Goal: Task Accomplishment & Management: Manage account settings

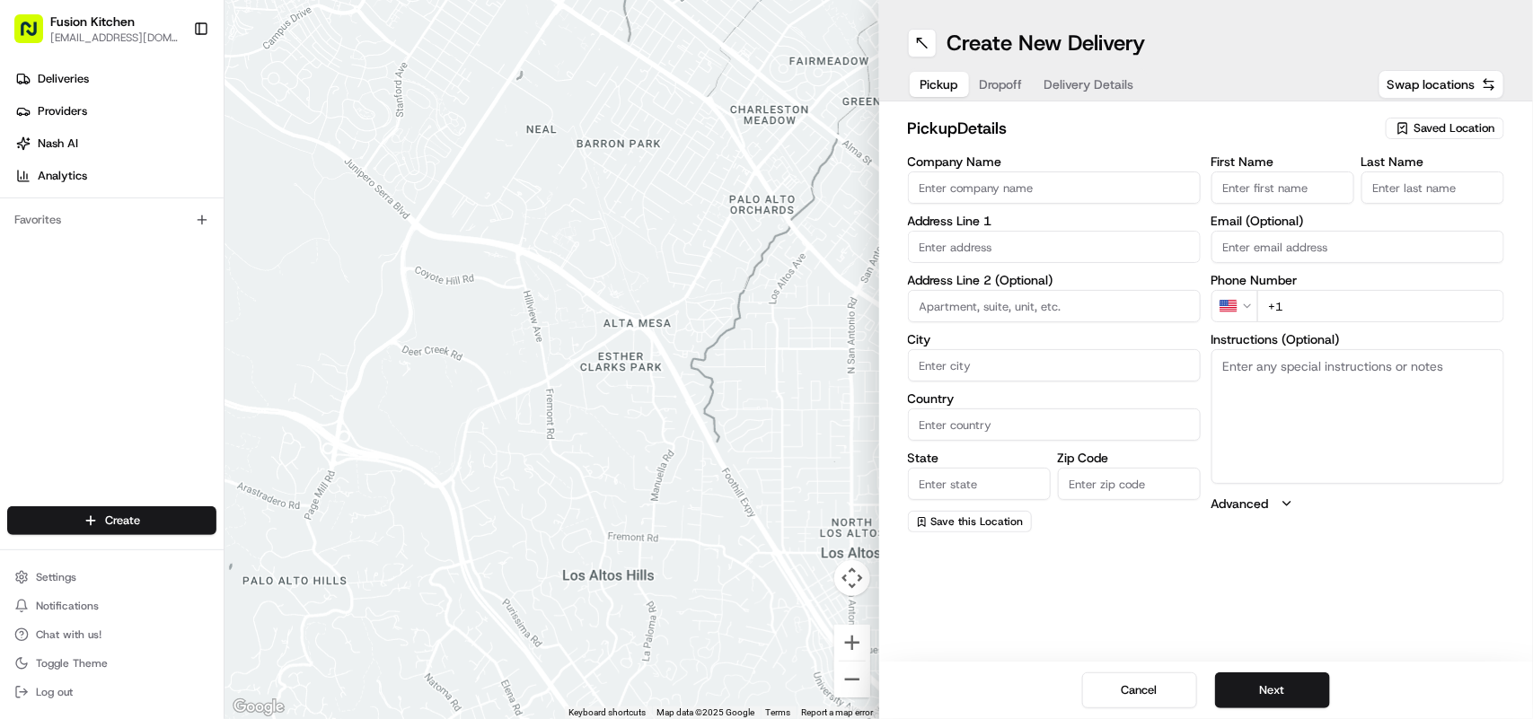
click at [1359, 413] on textarea "Instructions (Optional)" at bounding box center [1357, 416] width 293 height 135
paste textarea "[STREET_ADDRESS]."
type textarea "[STREET_ADDRESS]."
drag, startPoint x: 1276, startPoint y: 383, endPoint x: 1218, endPoint y: 365, distance: 60.5
click at [1218, 365] on textarea "[STREET_ADDRESS]." at bounding box center [1357, 416] width 293 height 135
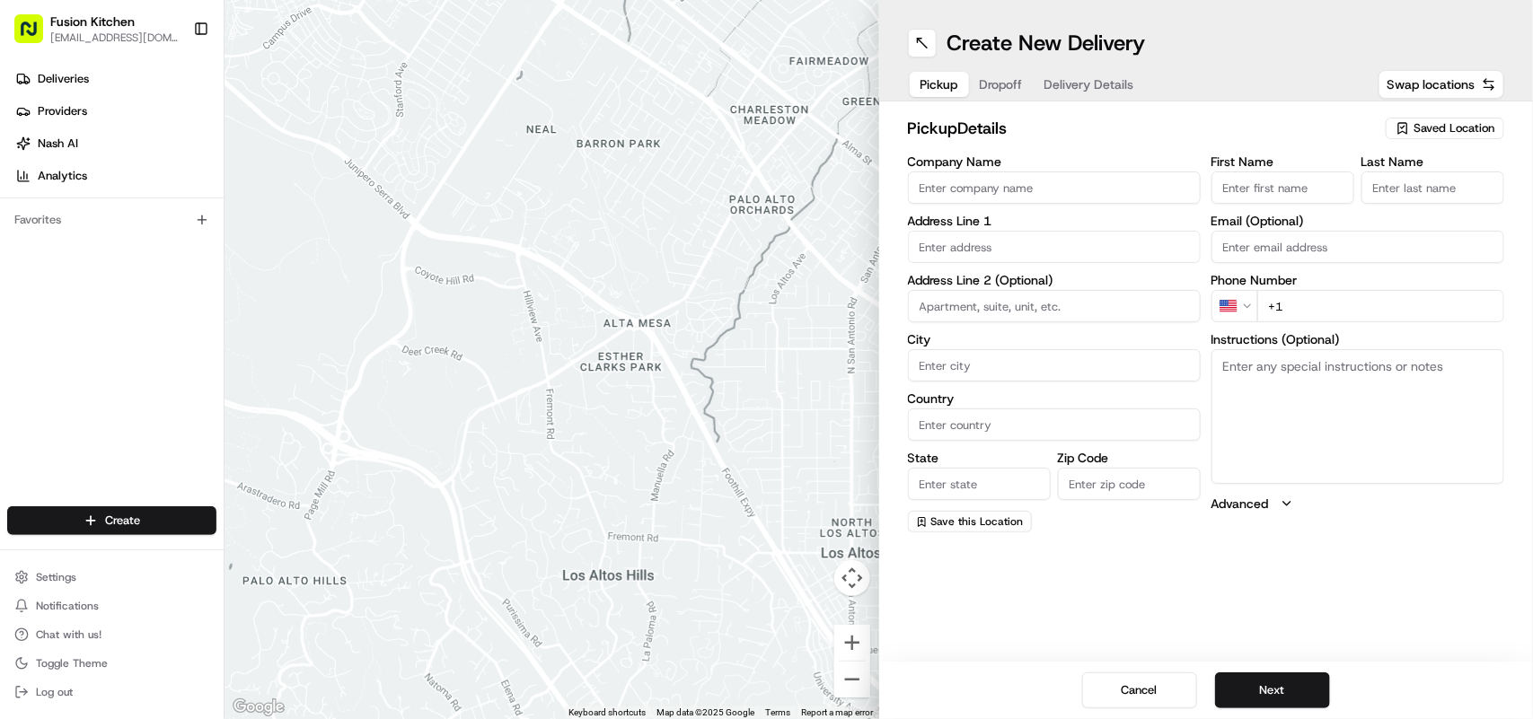
click at [962, 243] on input "text" at bounding box center [1054, 247] width 293 height 32
paste input "13 Elm Parade, Hornchurch , United Kingdom, RM12 4SA."
click at [1056, 290] on div "13 Elm Park Avenue, Hornchurch RM12 4SP, United Kingdom" at bounding box center [1054, 285] width 284 height 27
type input "13 Elm Park Ave, Hornchurch RM12 4QQ, UK"
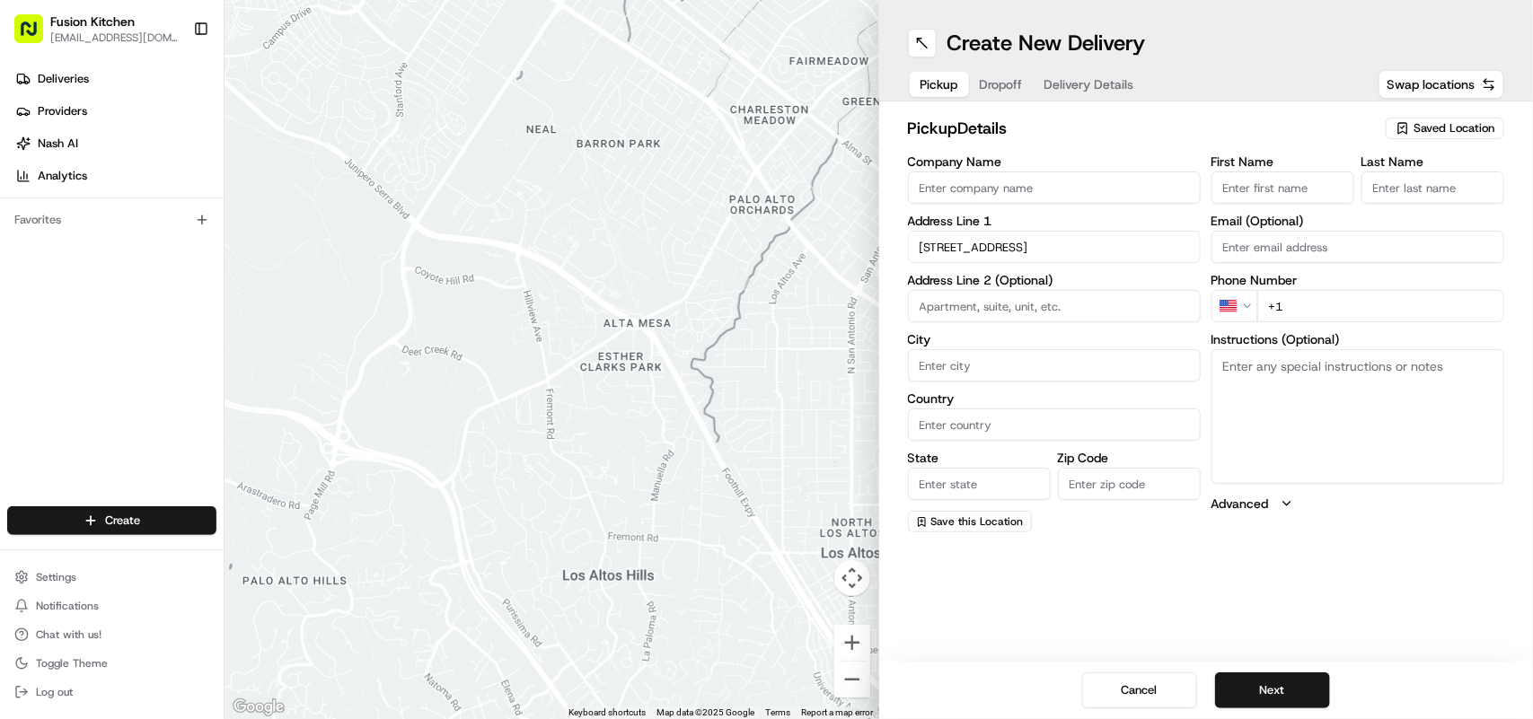
type input "Hornchurch"
type input "United Kingdom"
type input "England"
type input "RM12 4QQ"
type input "13 Elm Park Avenue"
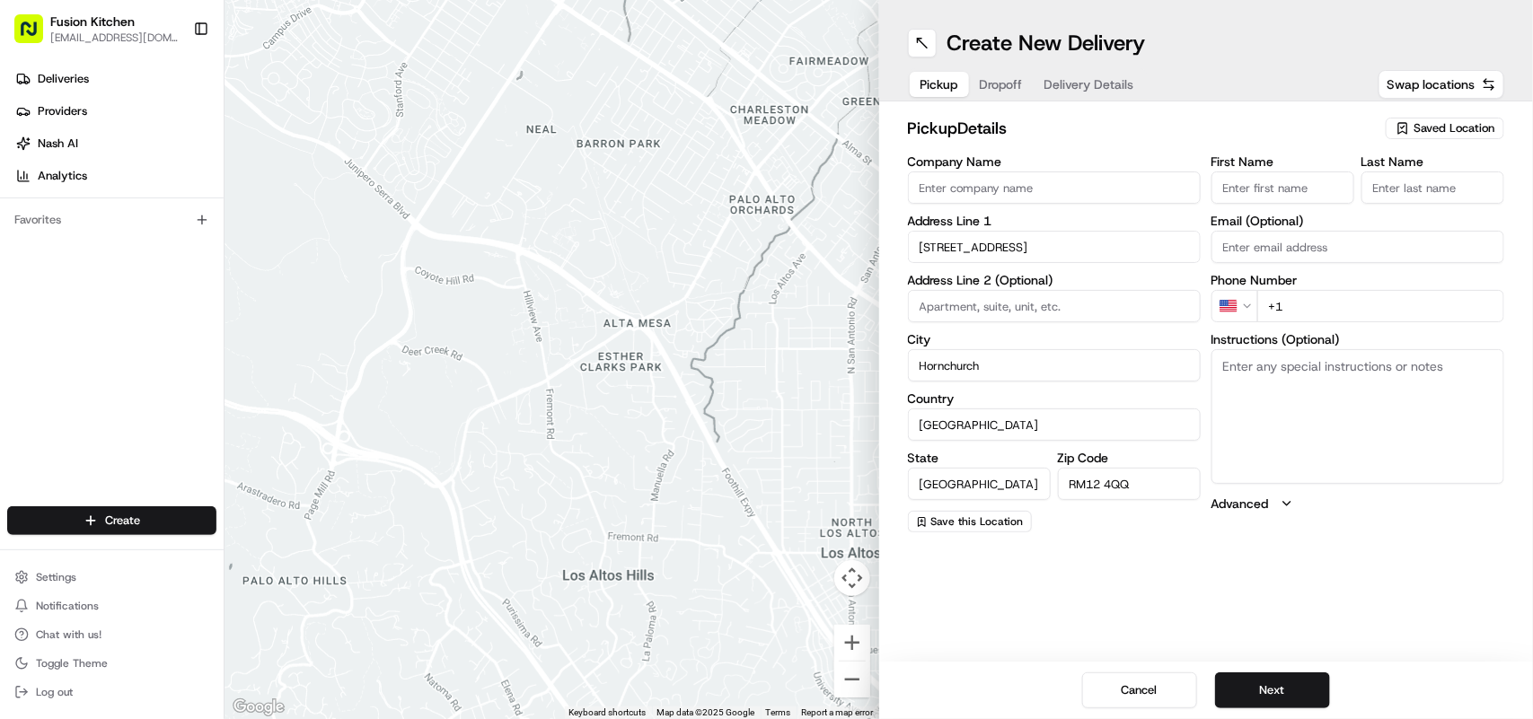
scroll to position [0, 0]
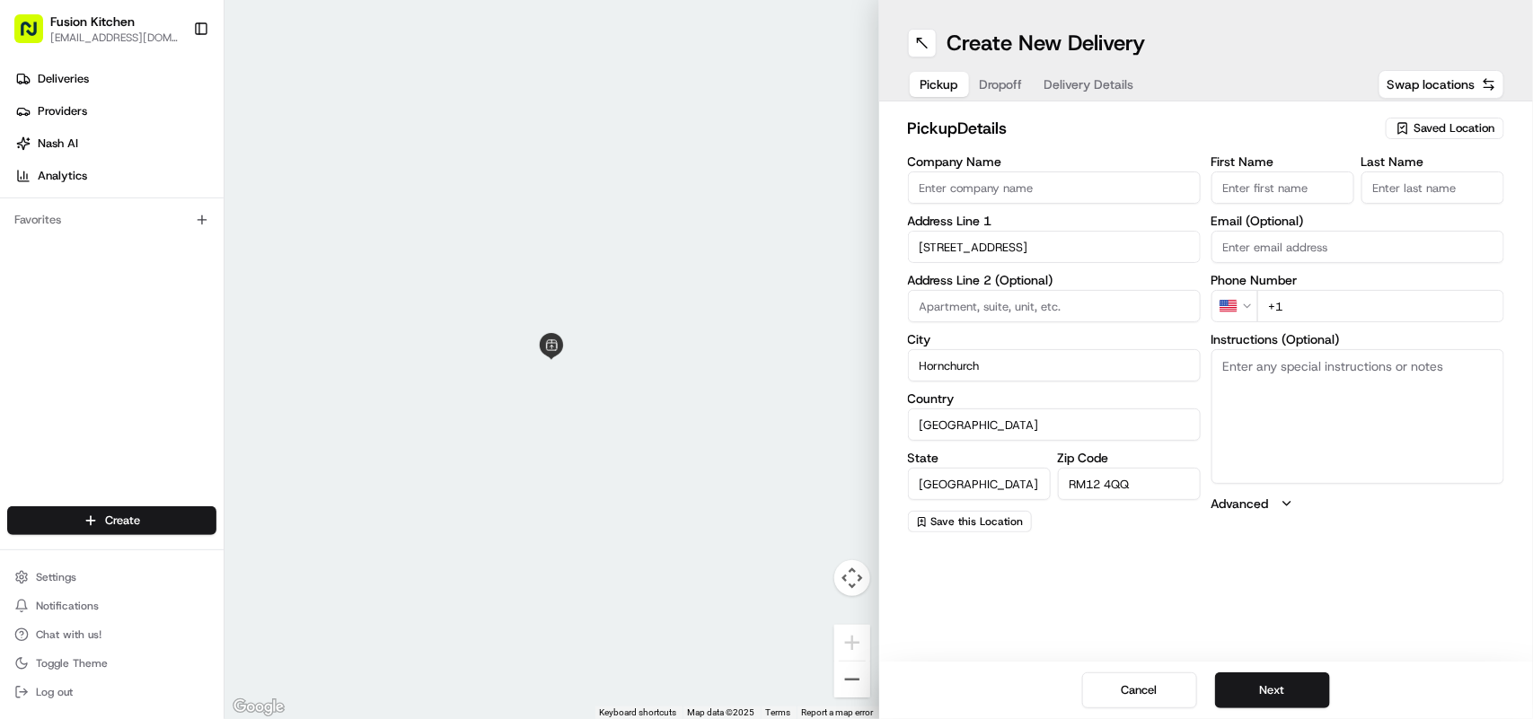
click at [1240, 303] on html "Fusion Kitchen hari@fusionpos.uk Toggle Sidebar Deliveries Providers Nash AI An…" at bounding box center [766, 359] width 1533 height 719
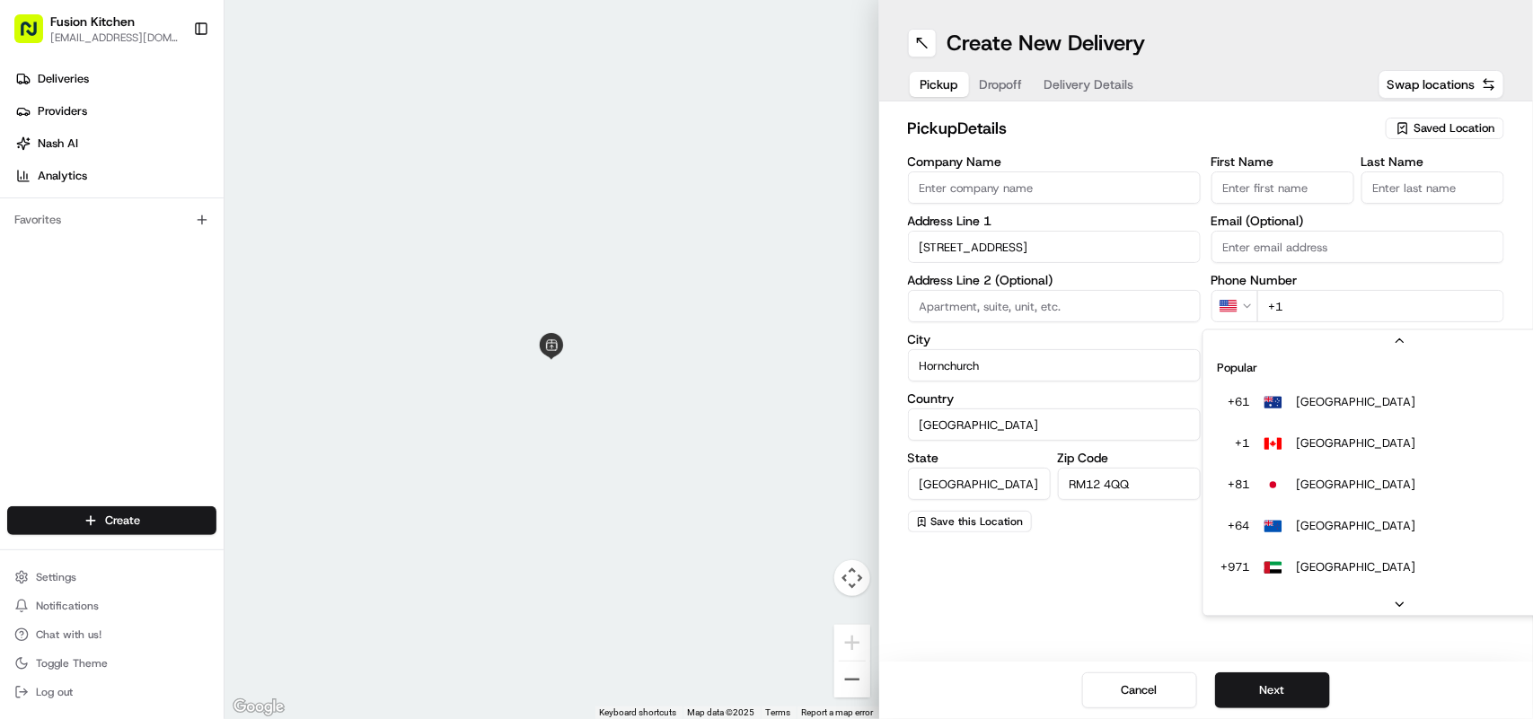
scroll to position [77, 0]
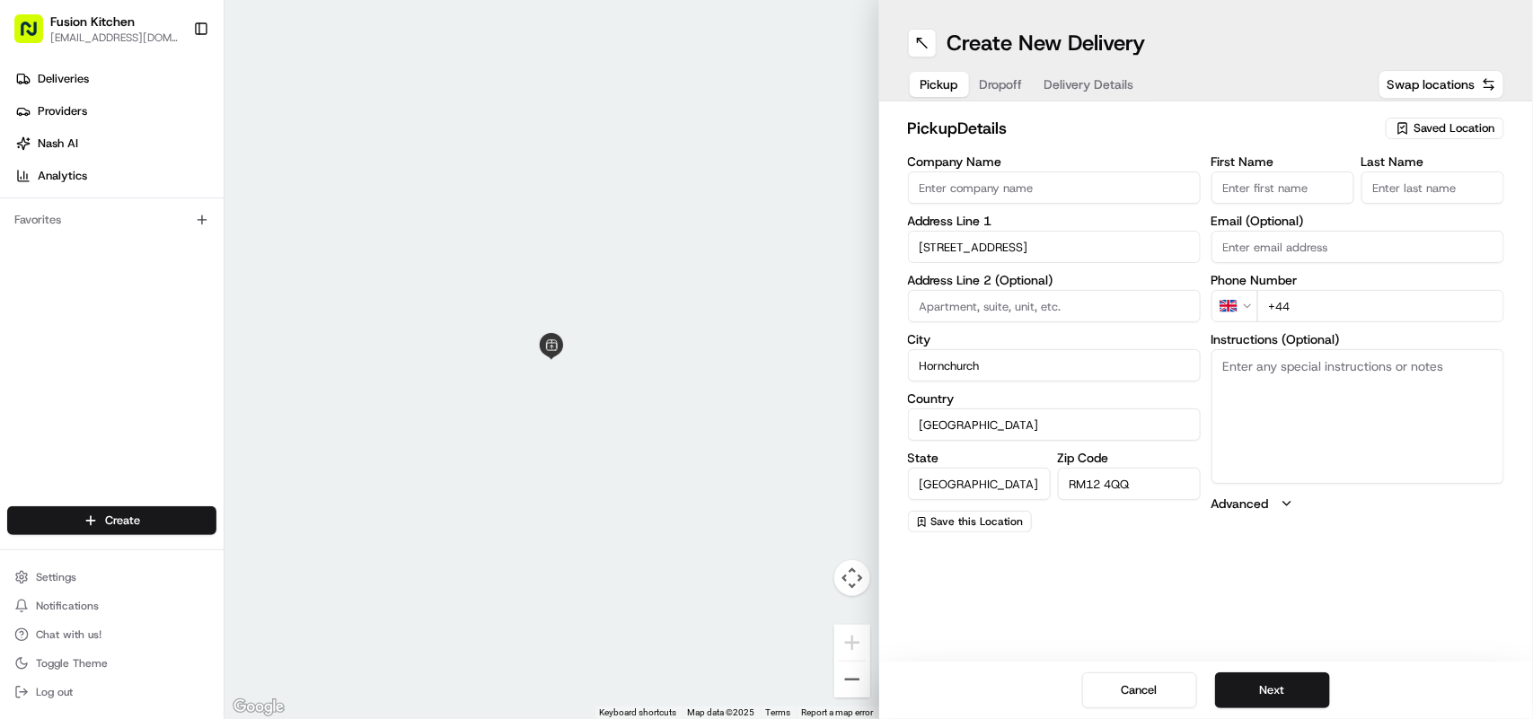
click at [1362, 310] on input "+44" at bounding box center [1380, 306] width 247 height 32
paste input "1708 453542"
type input "+44 1708 453542"
click at [981, 173] on input "Company Name" at bounding box center [1054, 187] width 293 height 32
paste input "Aozora [GEOGRAPHIC_DATA]"
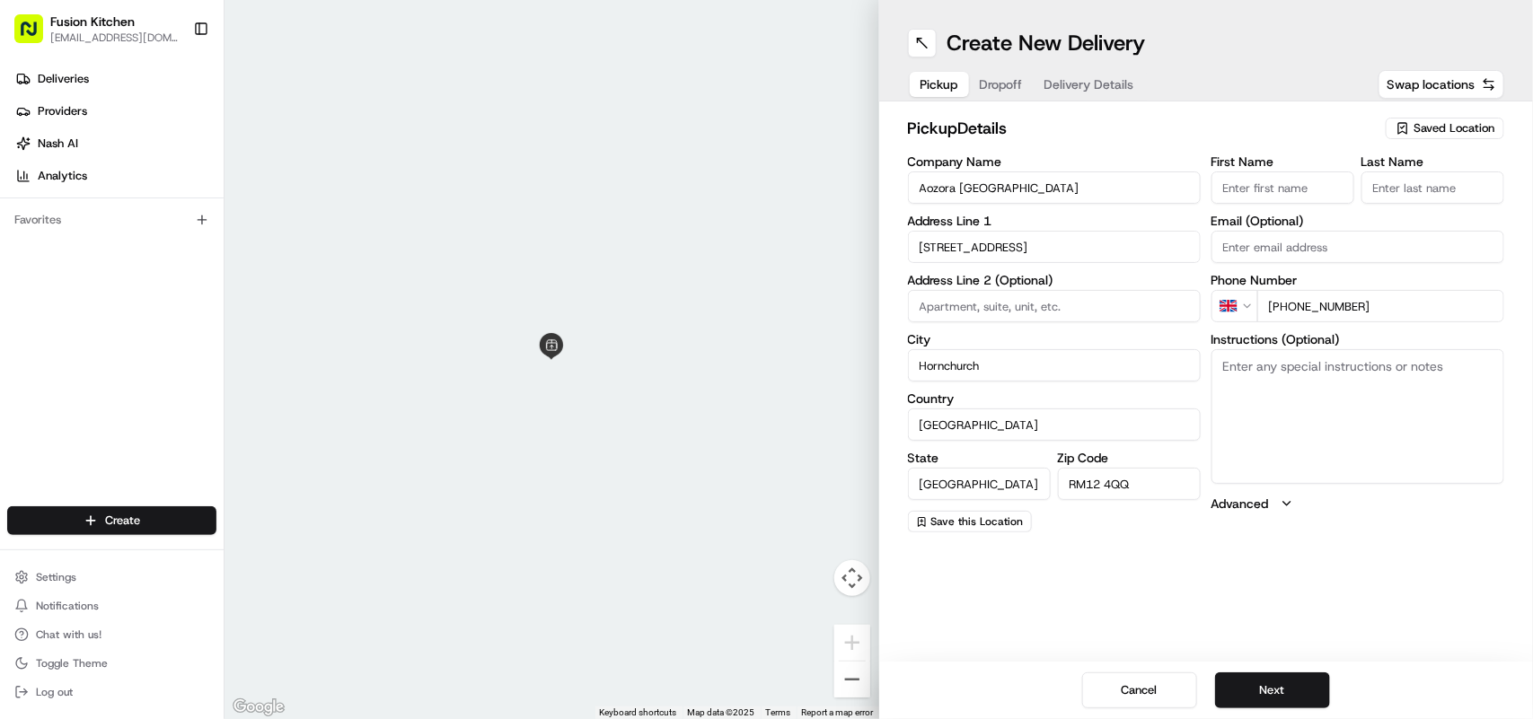
type input "Aozora [GEOGRAPHIC_DATA]"
click at [1275, 698] on button "Next" at bounding box center [1272, 691] width 115 height 36
click at [1311, 405] on textarea "Instructions (Optional)" at bounding box center [1357, 416] width 293 height 135
paste textarea "Lawrence Blomfield | 07779978380 4, Champion Road, Upminster, RM14 2SY"
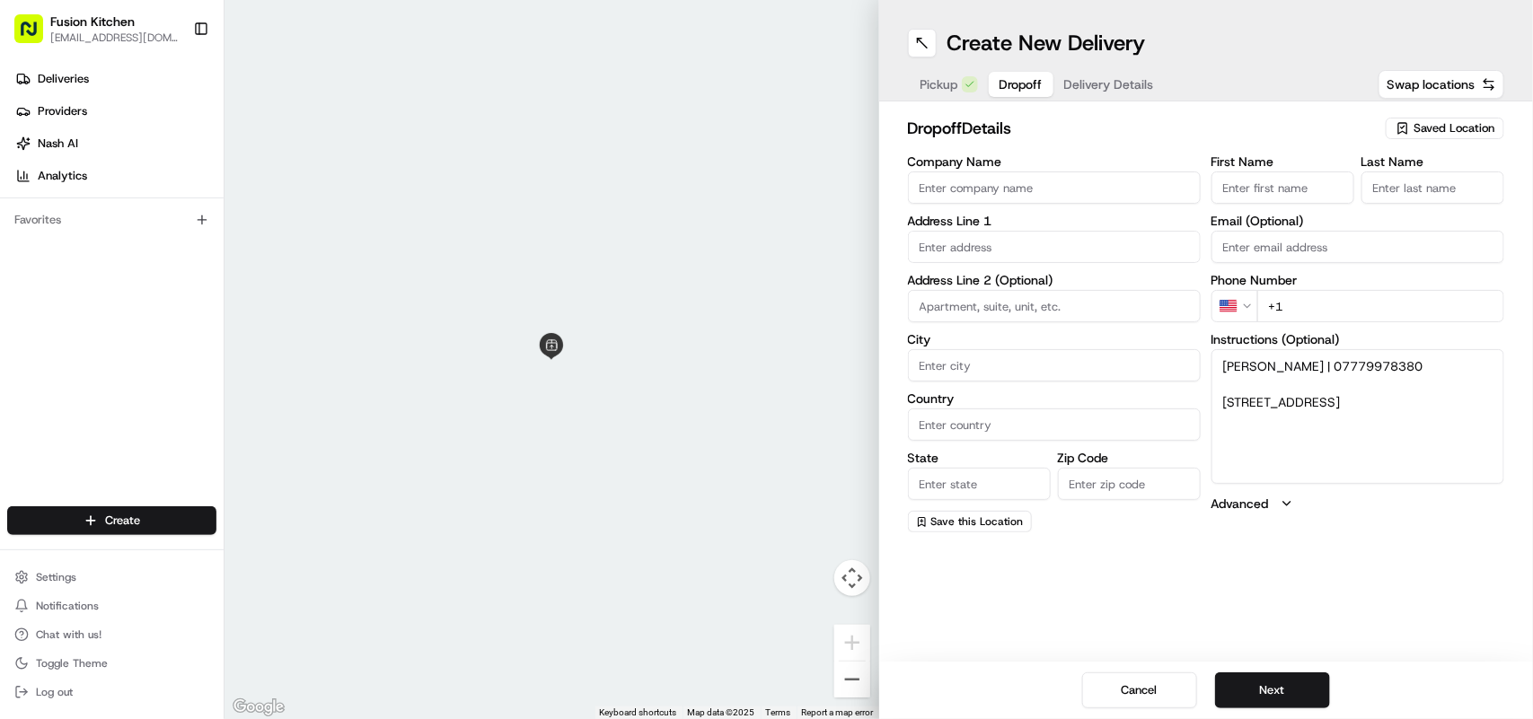
drag, startPoint x: 1335, startPoint y: 365, endPoint x: 1280, endPoint y: 365, distance: 54.8
click at [1280, 365] on textarea "Lawrence Blomfield | 07779978380 4, Champion Road, Upminster, RM14 2SY" at bounding box center [1357, 416] width 293 height 135
type textarea "Lawrence Blomfield | 07779978380 4, Champion Road, Upminster, RM14 2SY"
click at [1402, 185] on input "Last Name" at bounding box center [1432, 187] width 143 height 32
paste input "Blomfield"
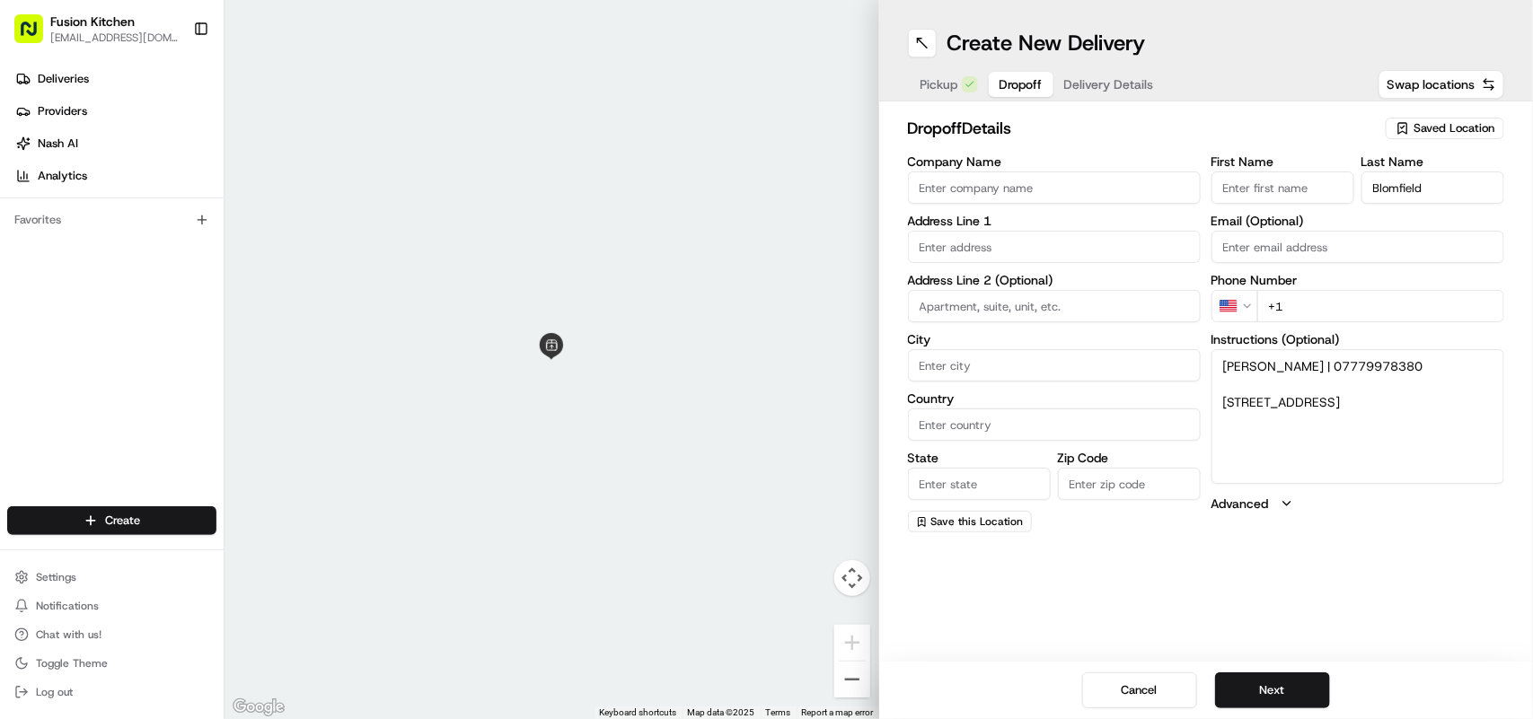
type input "Blomfield"
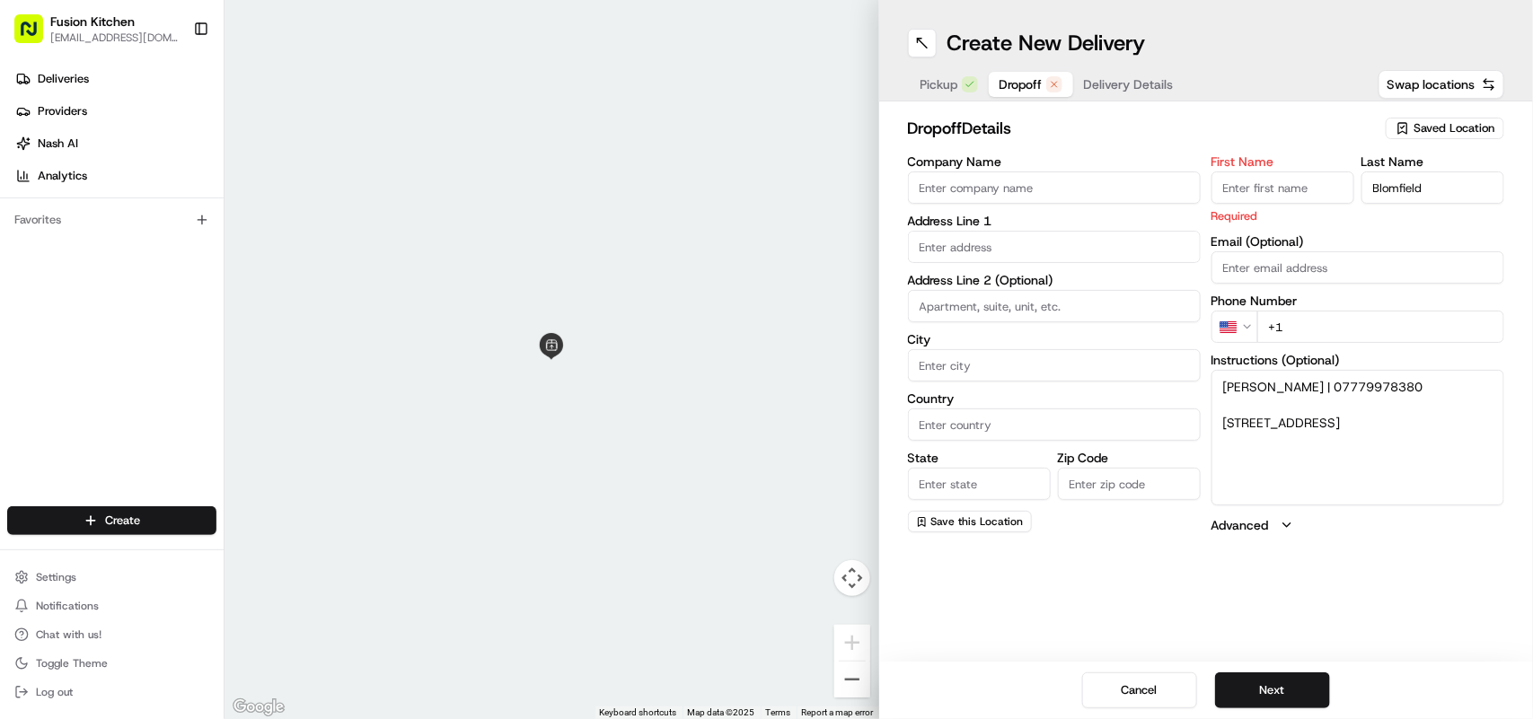
drag, startPoint x: 1276, startPoint y: 364, endPoint x: 1183, endPoint y: 360, distance: 93.4
click at [1183, 360] on div "Company Name Address Line 1 Address Line 2 (Optional) City Country State Zip Co…" at bounding box center [1206, 344] width 597 height 379
click at [1248, 191] on input "First Name" at bounding box center [1282, 187] width 143 height 32
paste input "Lawrence"
type input "Lawrence"
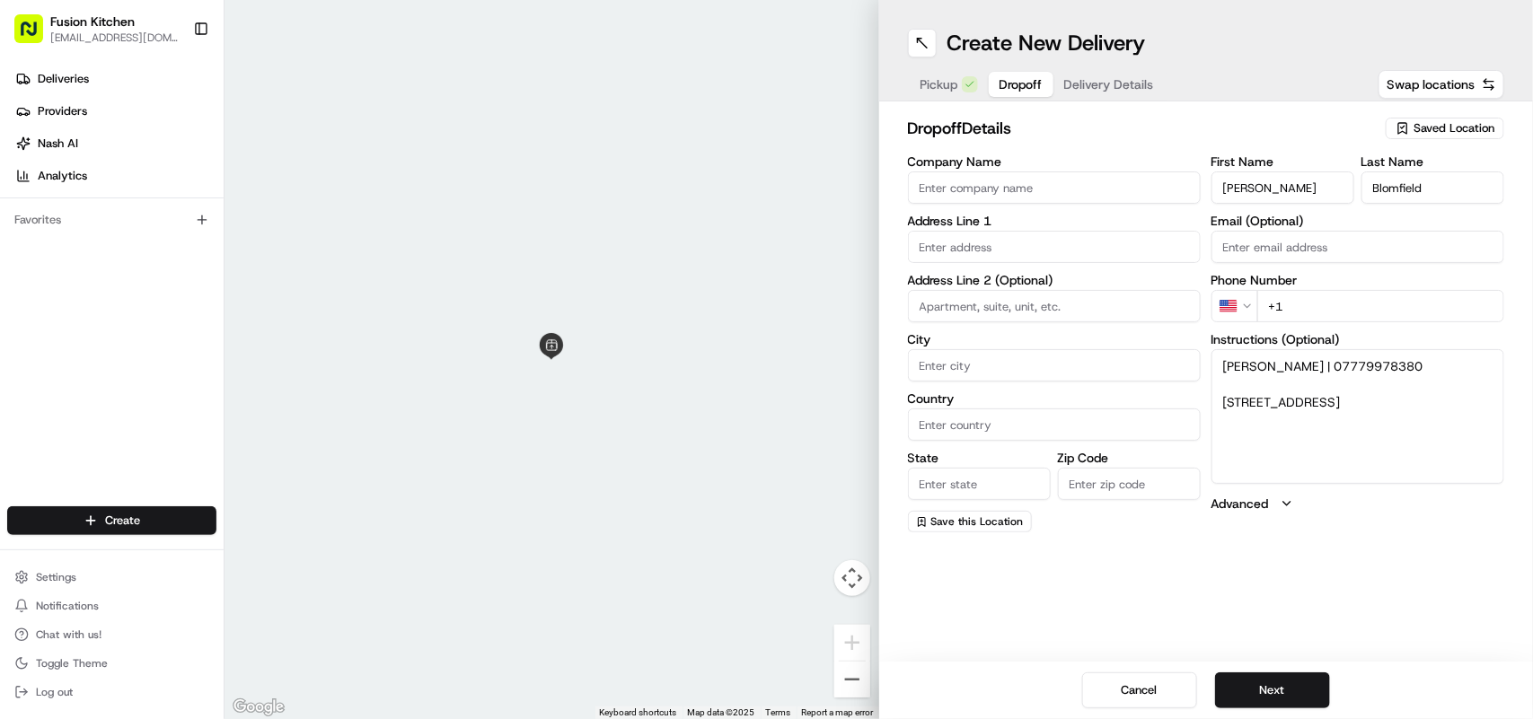
drag, startPoint x: 1448, startPoint y: 388, endPoint x: 1345, endPoint y: 370, distance: 104.8
click at [1345, 370] on textarea "Lawrence Blomfield | 07779978380 4, Champion Road, Upminster, RM14 2SY" at bounding box center [1357, 416] width 293 height 135
click at [1244, 298] on html "Fusion Kitchen hari@fusionpos.uk Toggle Sidebar Deliveries Providers Nash AI An…" at bounding box center [766, 359] width 1533 height 719
click at [1393, 317] on input "+44" at bounding box center [1380, 306] width 247 height 32
paste input "07779 978380"
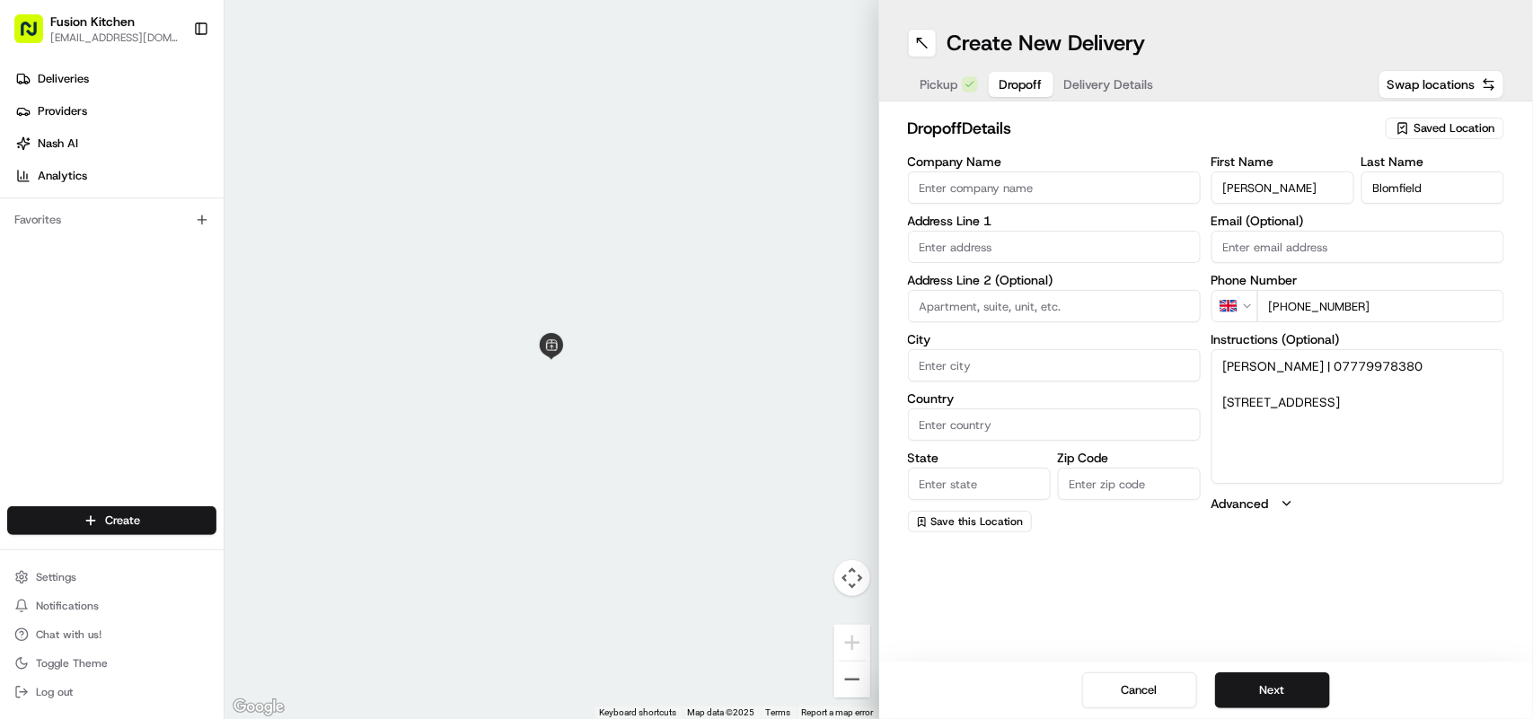
type input "+44 07779 978380"
drag, startPoint x: 1350, startPoint y: 422, endPoint x: 1218, endPoint y: 396, distance: 133.7
click at [1218, 396] on textarea "Lawrence Blomfield | 07779978380 4, Champion Road, Upminster, RM14 2SY" at bounding box center [1357, 416] width 293 height 135
click at [1042, 249] on input "text" at bounding box center [1054, 247] width 293 height 32
paste input "4, Champion Road, Upminster, RM14 2SY"
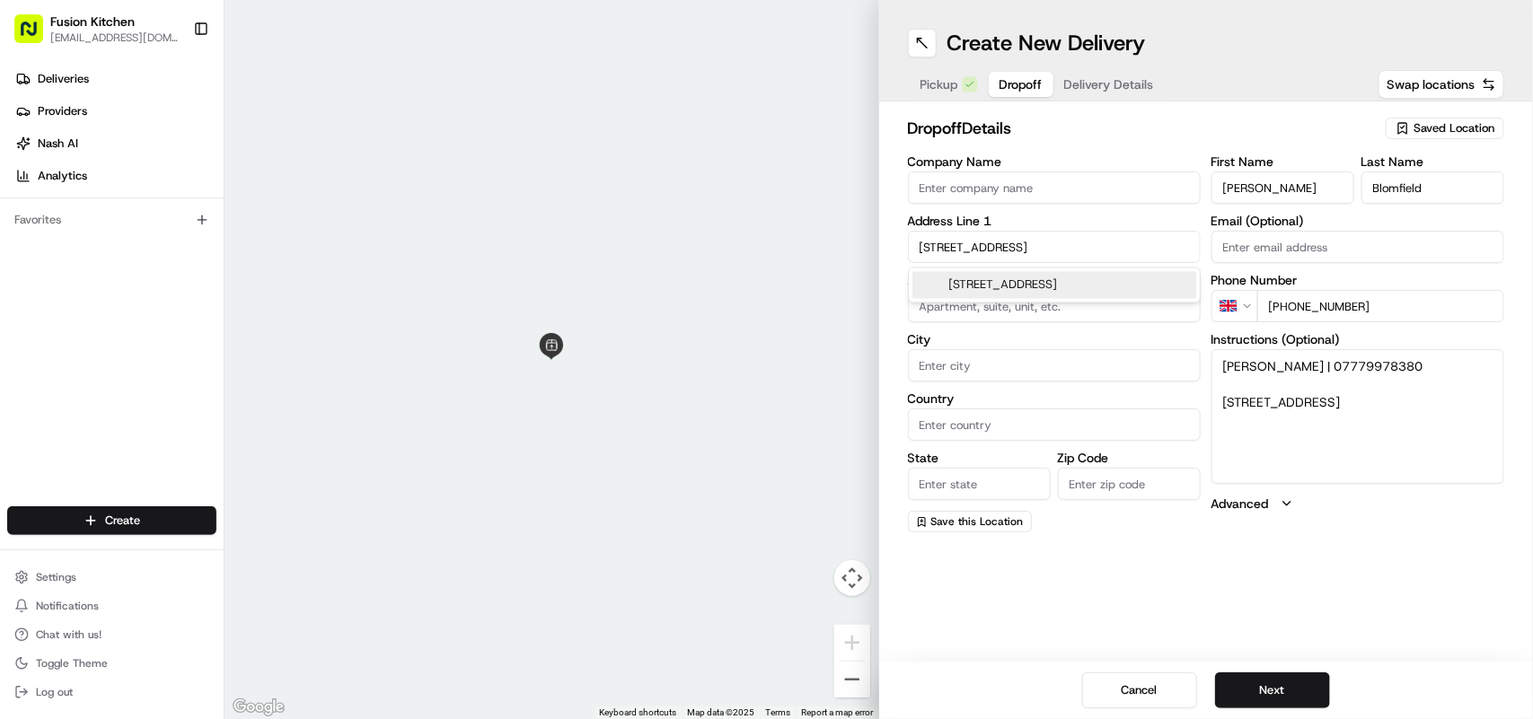
click at [1097, 283] on div "4 Champion Road, Upminster RM14 2SY, UK" at bounding box center [1054, 285] width 284 height 27
type input "[STREET_ADDRESS]"
type input "Upminster"
type input "United Kingdom"
type input "England"
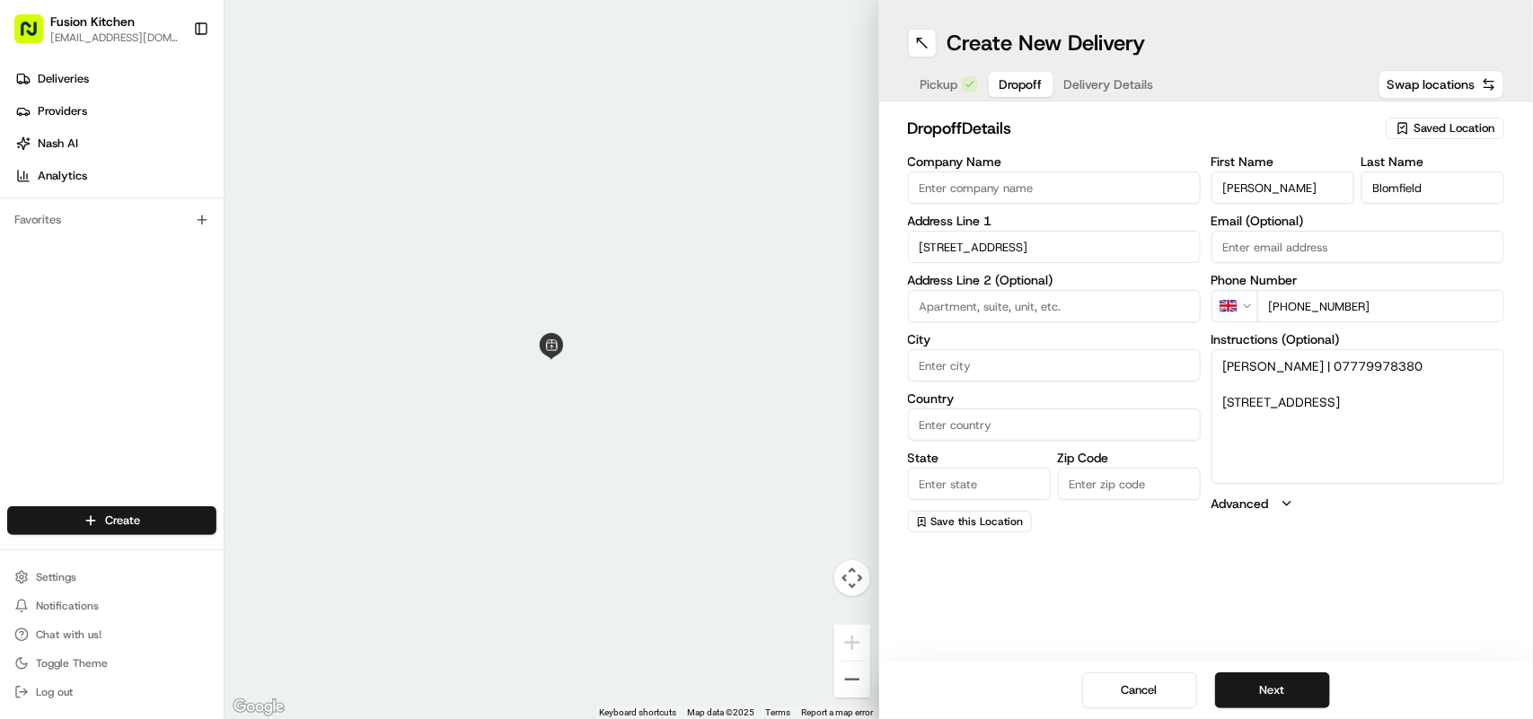
type input "RM14 2SY"
type input "4 Champion Road"
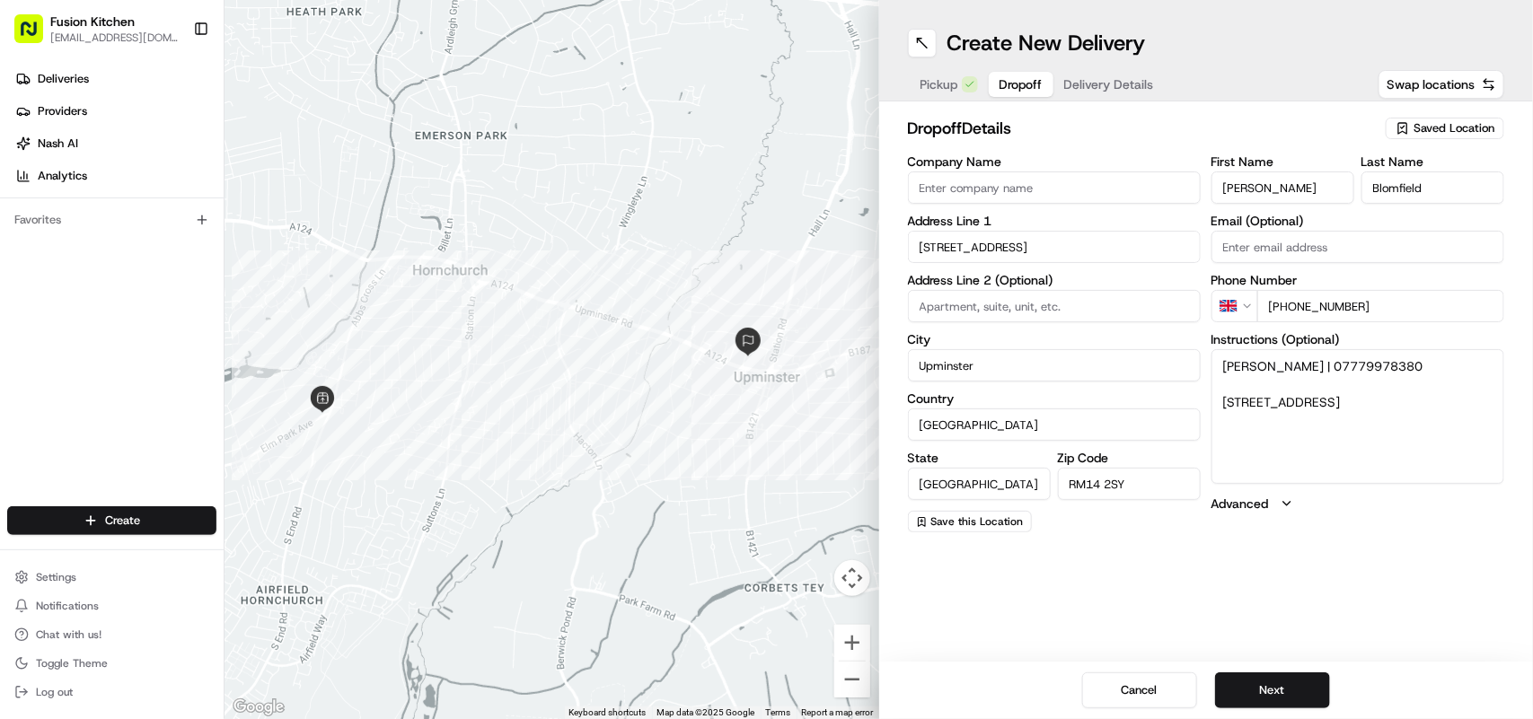
click at [1118, 87] on span "Delivery Details" at bounding box center [1109, 84] width 90 height 18
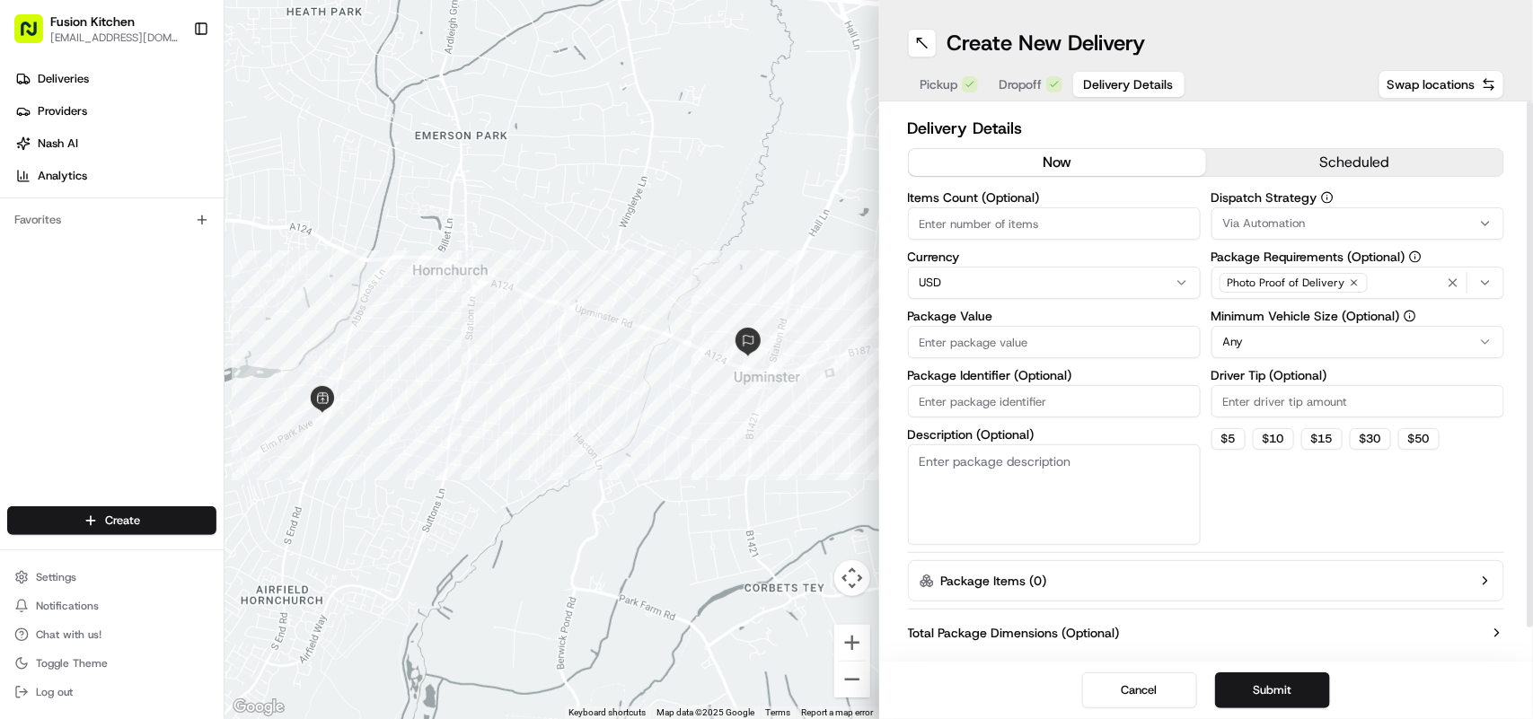
click at [1022, 281] on html "Fusion Kitchen hari@fusionpos.uk Toggle Sidebar Deliveries Providers Nash AI An…" at bounding box center [766, 359] width 1533 height 719
click at [983, 348] on input "Package Value" at bounding box center [1054, 342] width 293 height 32
paste input "23.47"
type input "23.47"
click at [1019, 82] on span "Dropoff" at bounding box center [1020, 84] width 43 height 18
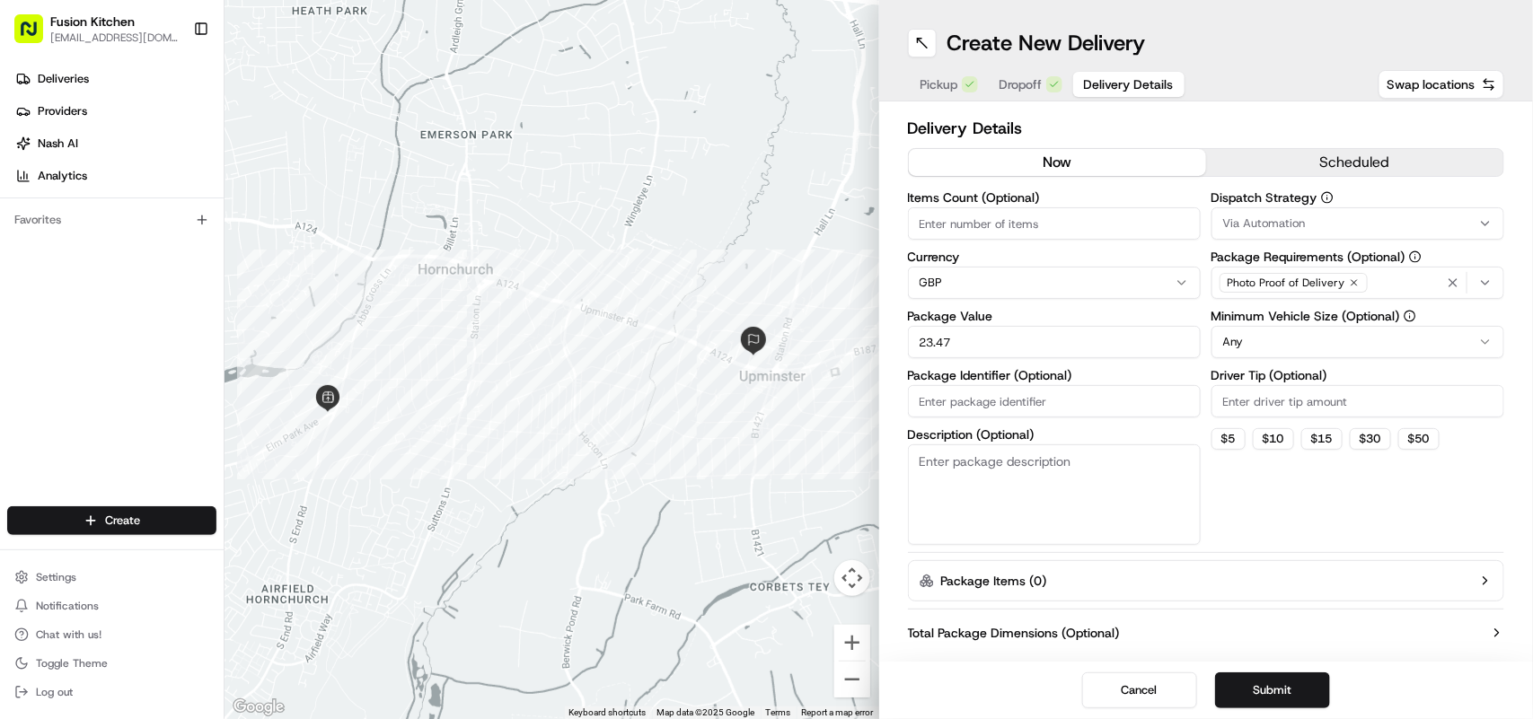
click at [1097, 73] on button "Delivery Details" at bounding box center [1128, 84] width 111 height 25
click at [1278, 690] on button "Submit" at bounding box center [1272, 691] width 115 height 36
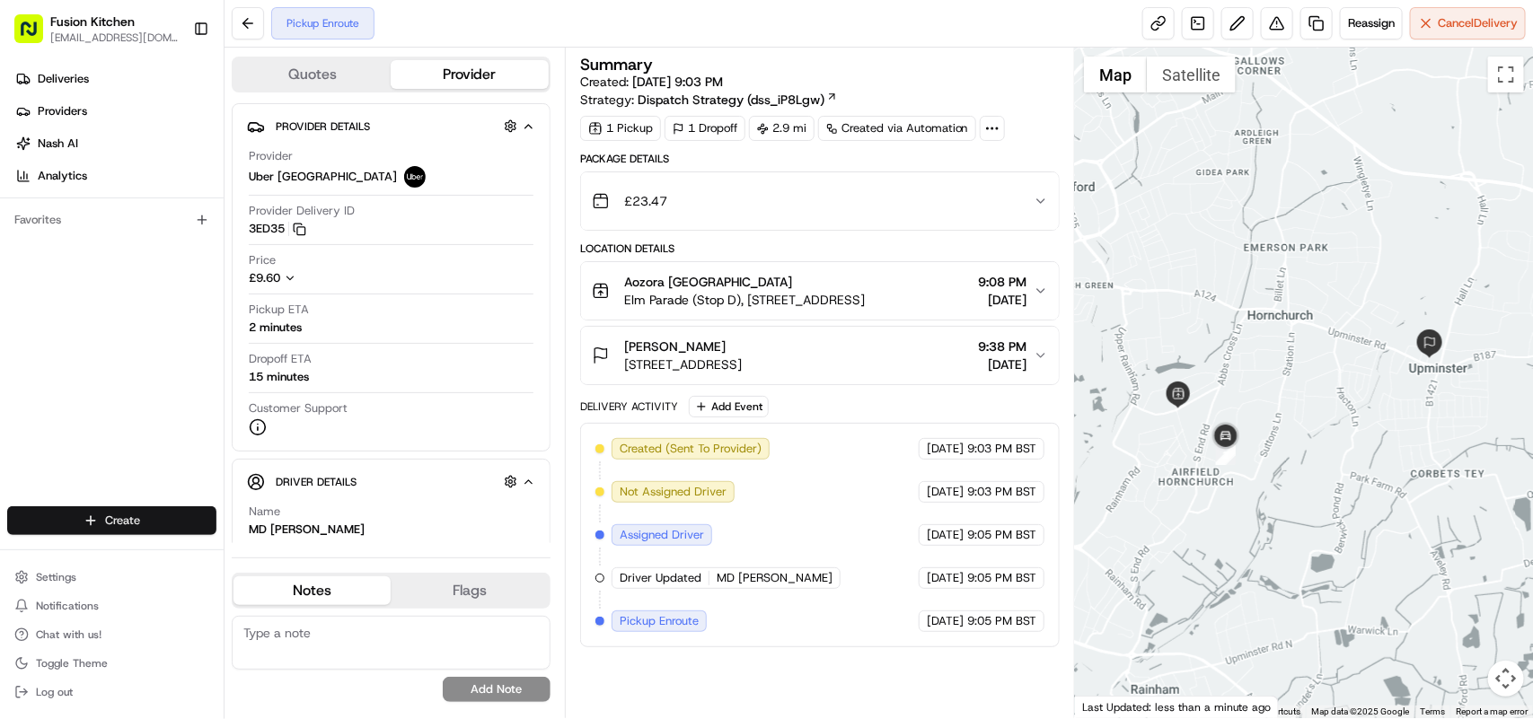
click at [68, 518] on html "Fusion Kitchen hari@fusionpos.uk Toggle Sidebar Deliveries Providers Nash AI An…" at bounding box center [766, 359] width 1533 height 719
click at [308, 557] on link "Delivery" at bounding box center [324, 555] width 200 height 32
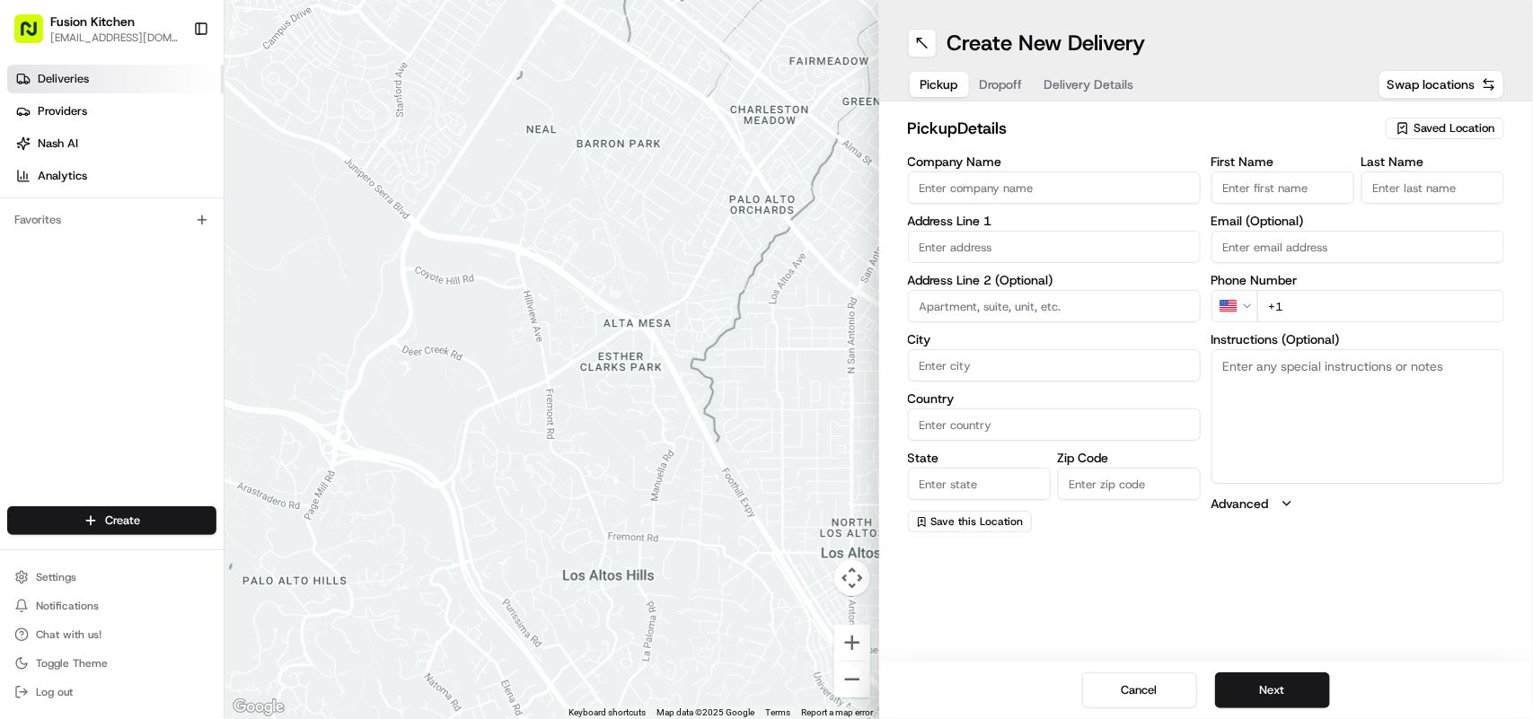
click at [95, 81] on link "Deliveries" at bounding box center [115, 79] width 216 height 29
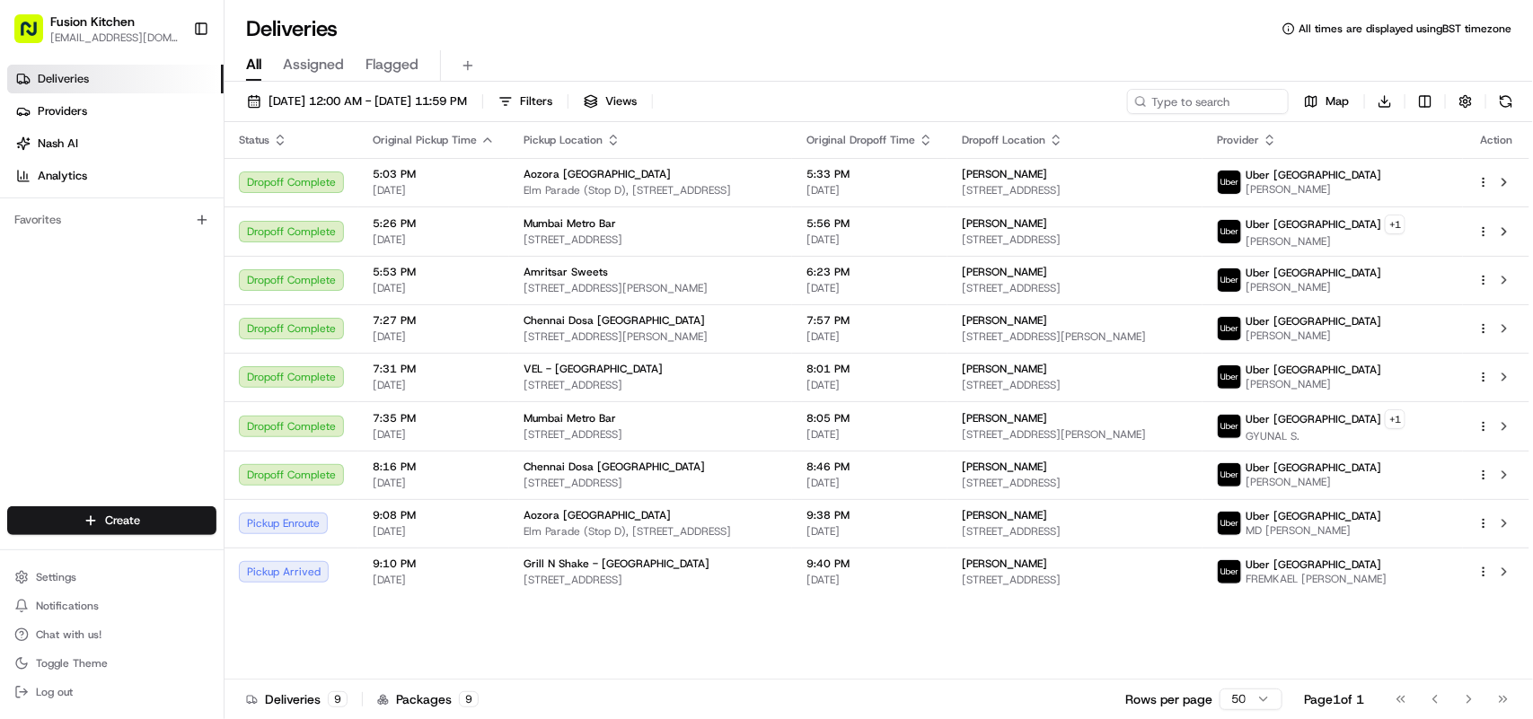
click at [65, 78] on span "Deliveries" at bounding box center [63, 79] width 51 height 16
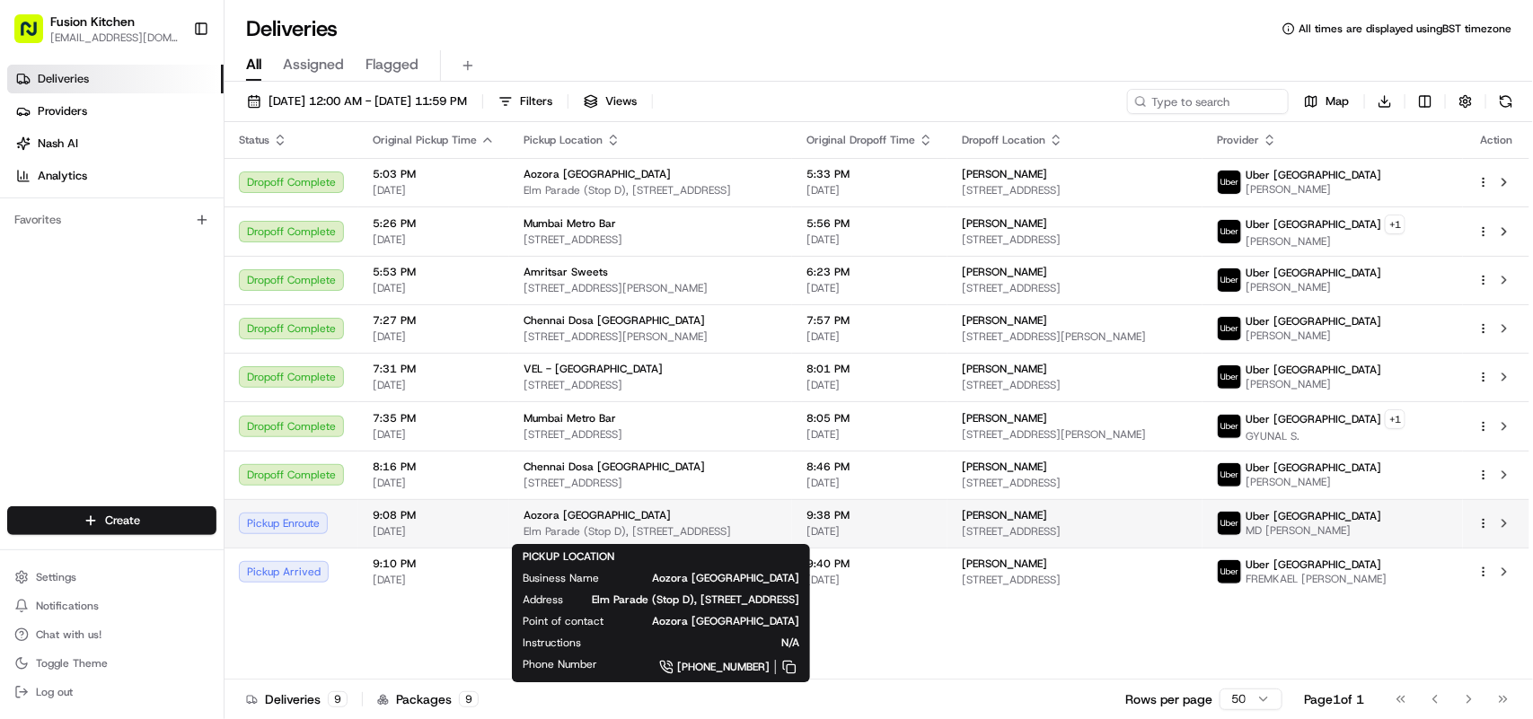
click at [690, 531] on span "Elm Parade (Stop D), [STREET_ADDRESS]" at bounding box center [650, 531] width 254 height 14
click at [669, 514] on div "Aozora [GEOGRAPHIC_DATA]" at bounding box center [650, 515] width 254 height 14
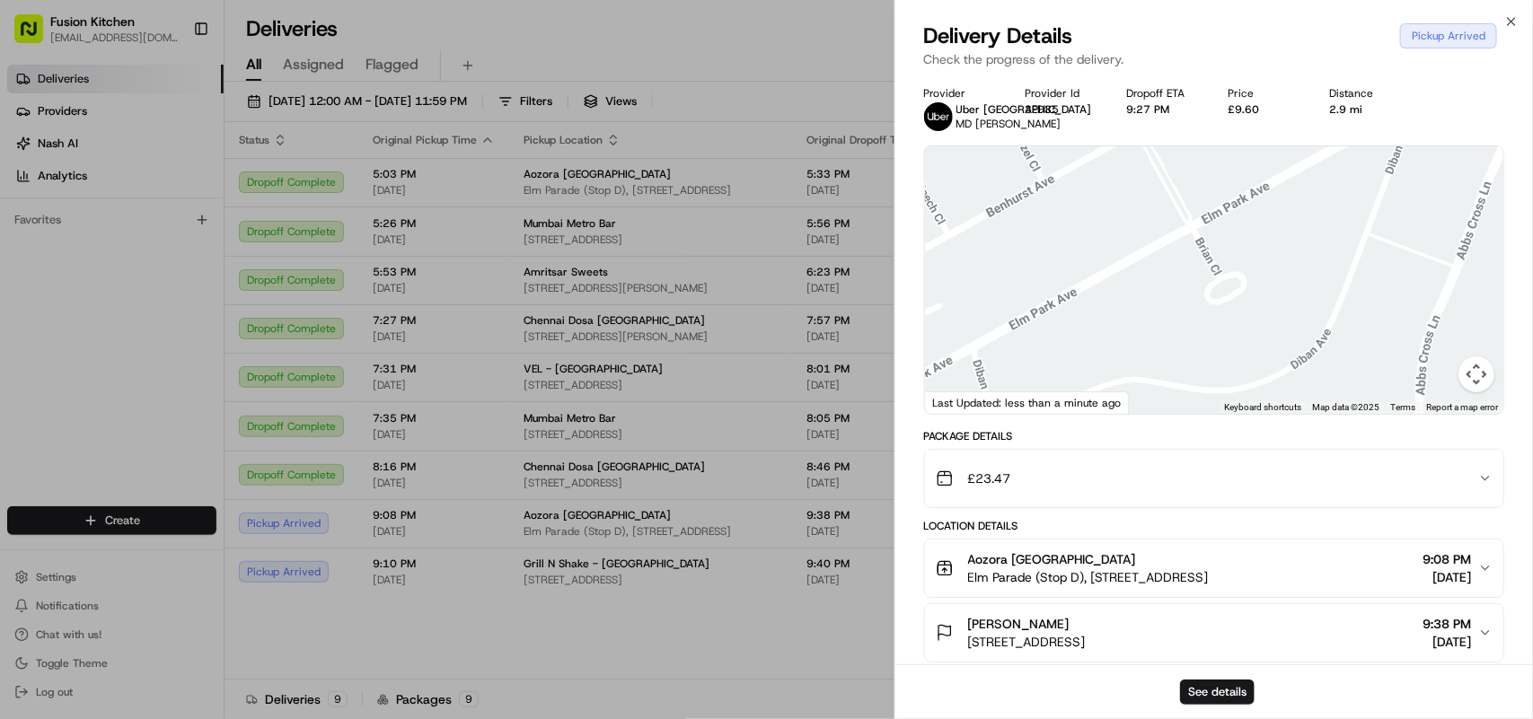
click at [1462, 375] on button "Map camera controls" at bounding box center [1476, 374] width 36 height 36
click at [1475, 374] on button "Map camera controls" at bounding box center [1476, 374] width 36 height 36
click at [1380, 329] on div at bounding box center [1214, 280] width 578 height 268
click at [1380, 326] on div at bounding box center [1214, 280] width 578 height 268
click at [1378, 326] on div at bounding box center [1214, 280] width 578 height 268
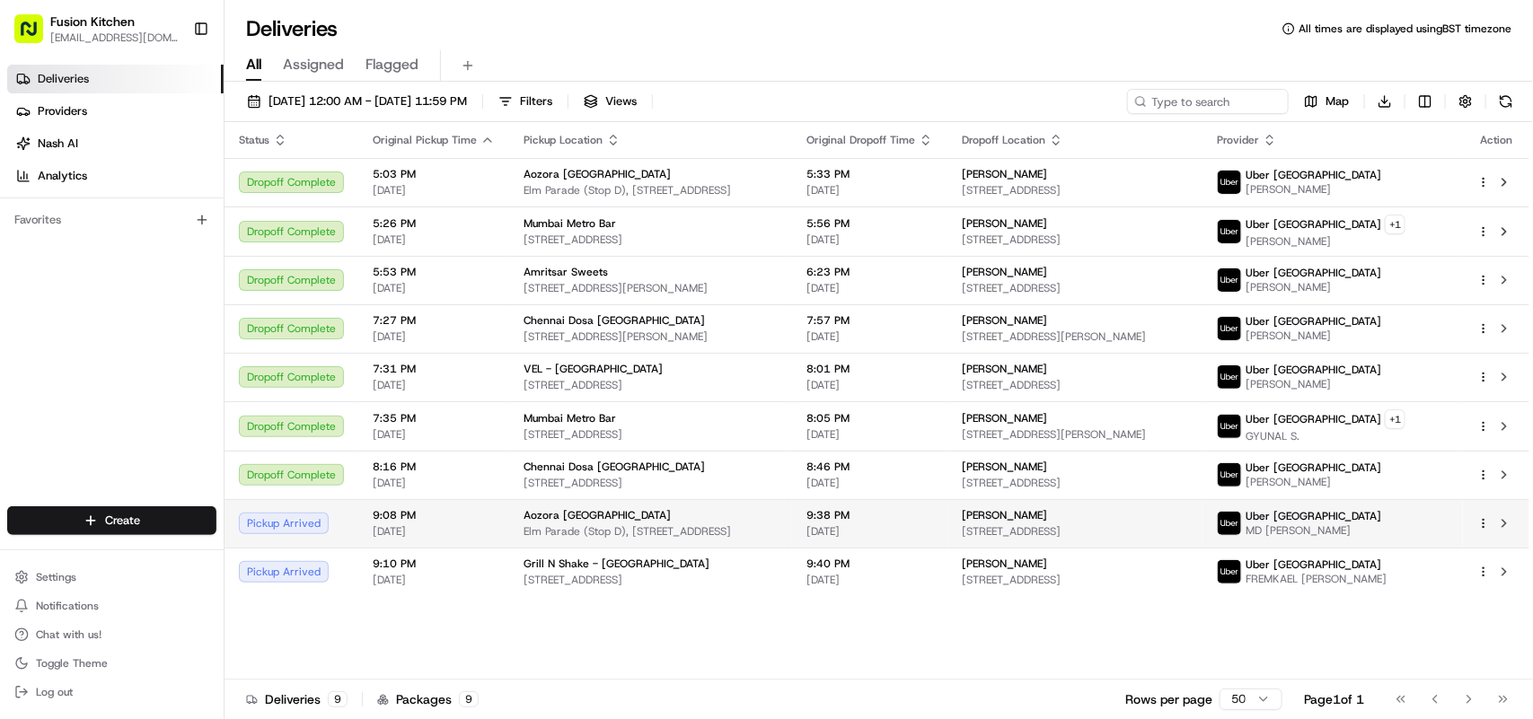
click at [624, 532] on span "Elm Parade (Stop D), [STREET_ADDRESS]" at bounding box center [650, 531] width 254 height 14
click at [648, 519] on div "Aozora [GEOGRAPHIC_DATA]" at bounding box center [650, 515] width 254 height 14
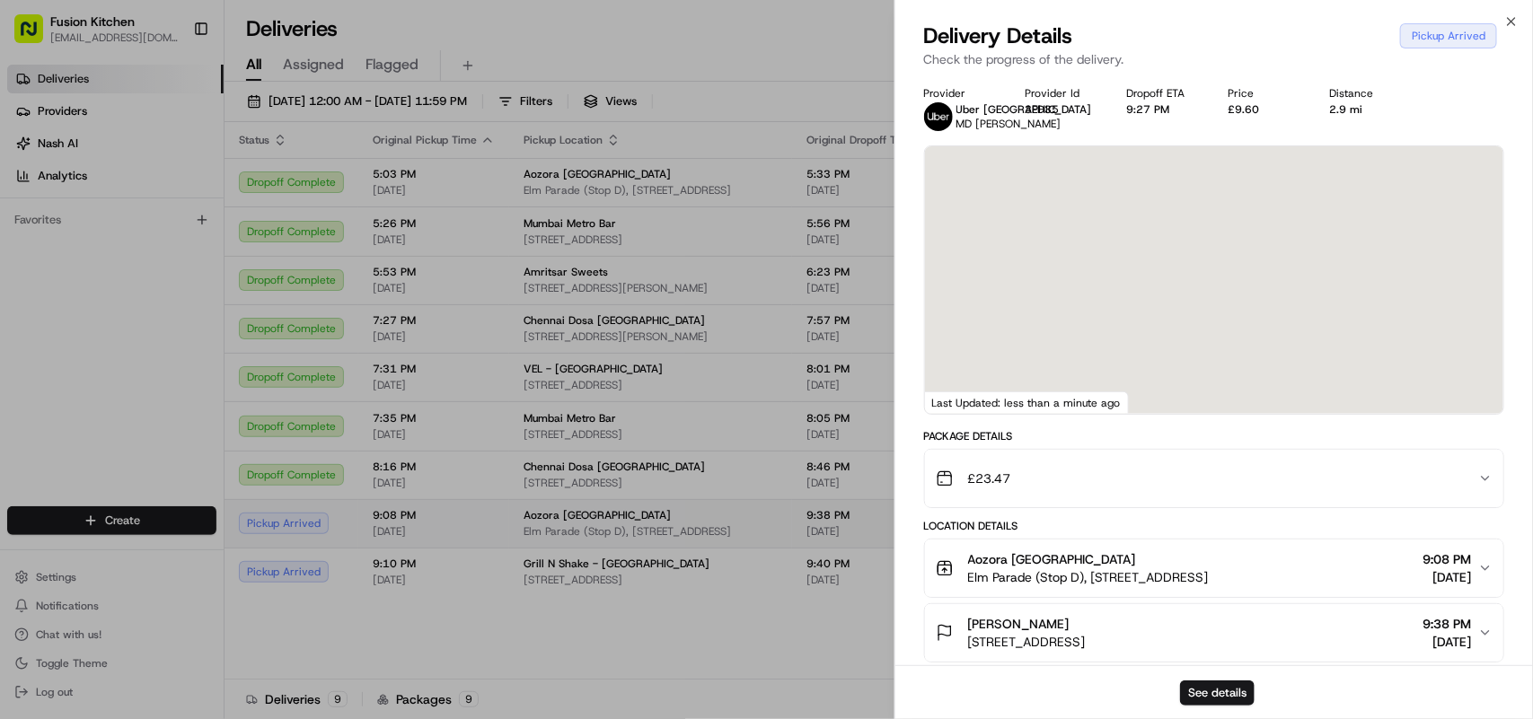
click at [648, 519] on div at bounding box center [766, 359] width 1533 height 719
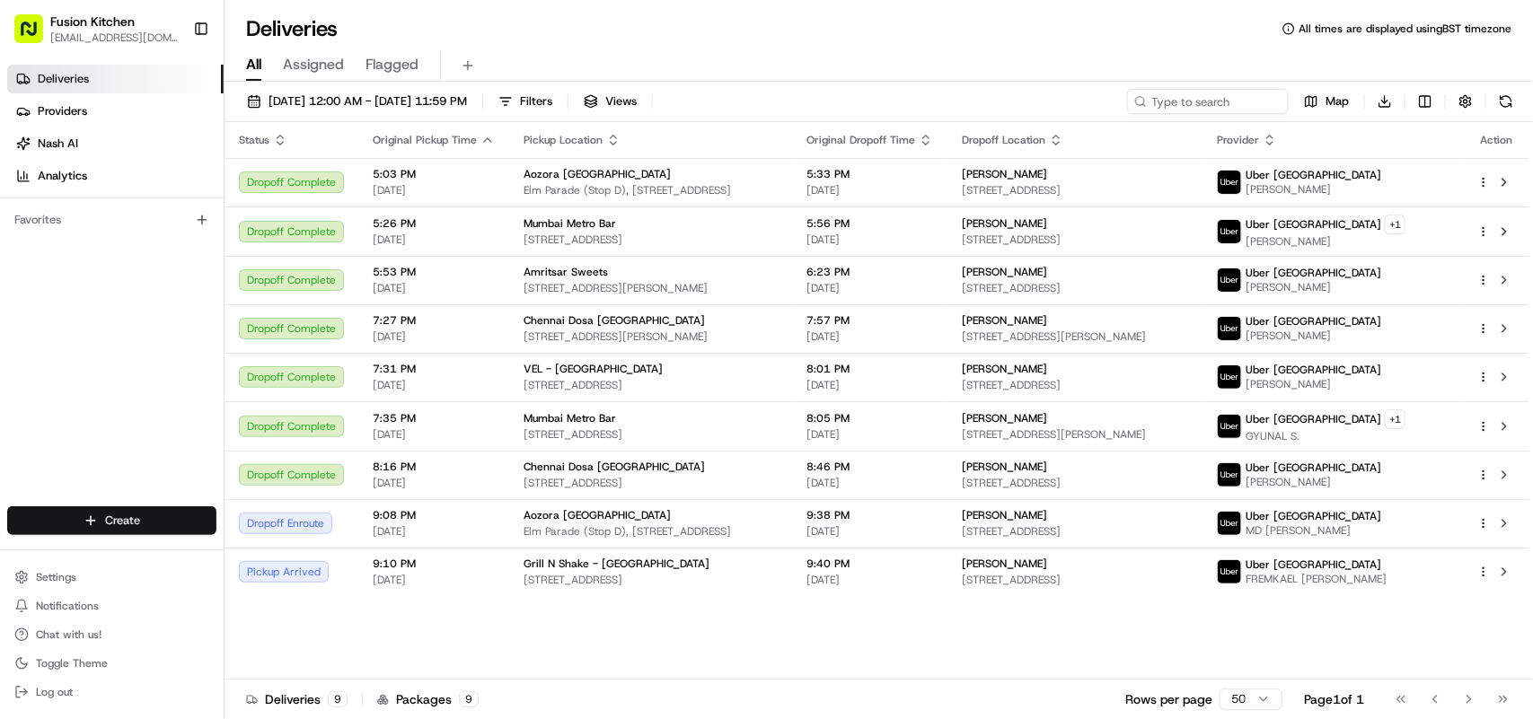
click at [117, 526] on html "Fusion Kitchen hari@fusionpos.uk Toggle Sidebar Deliveries Providers Nash AI An…" at bounding box center [766, 359] width 1533 height 719
click at [254, 559] on link "Delivery" at bounding box center [324, 555] width 200 height 32
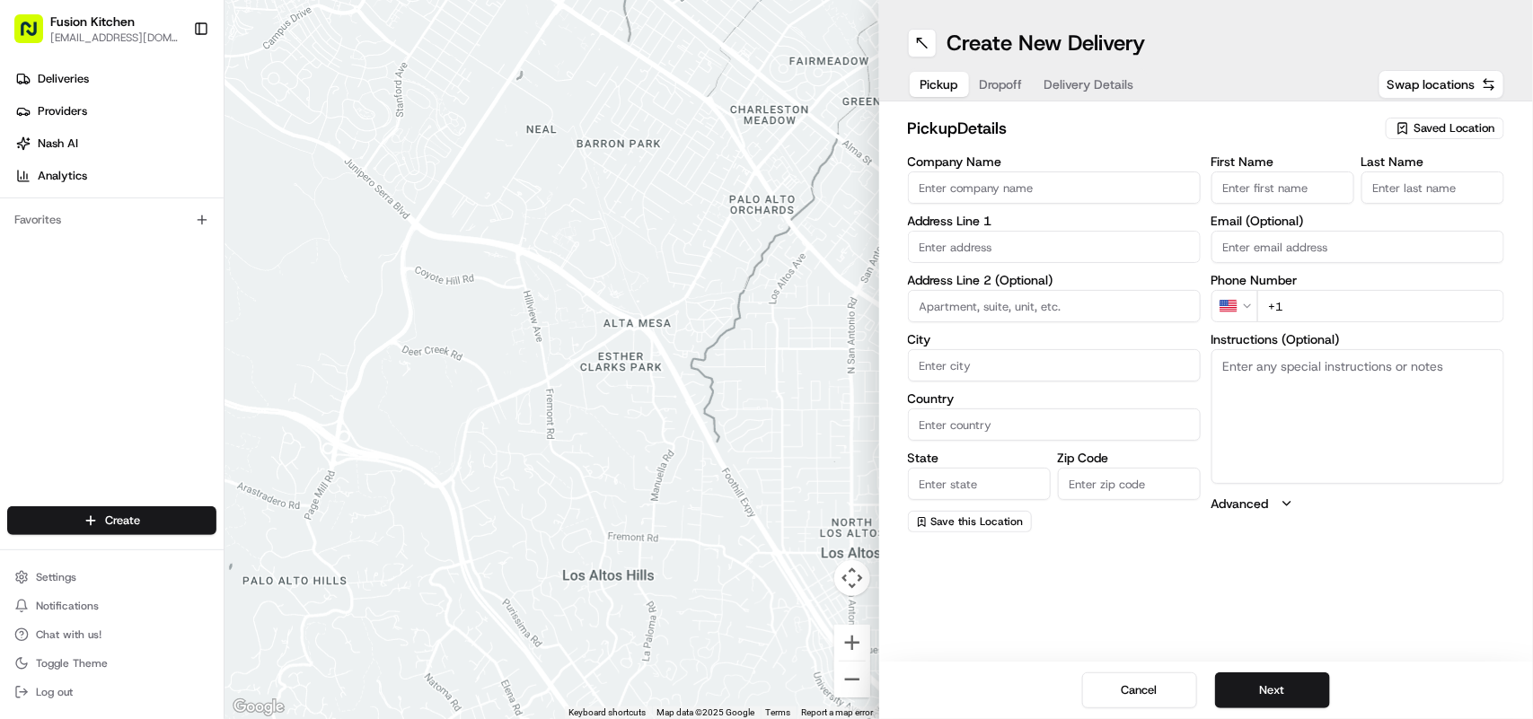
click at [1010, 190] on input "Company Name" at bounding box center [1054, 187] width 293 height 32
paste input "Taste Of Afghanistan"
type input "Taste Of Afghanistan"
click at [1251, 303] on html "Fusion Kitchen hari@fusionpos.uk Toggle Sidebar Deliveries Providers Nash AI An…" at bounding box center [766, 359] width 1533 height 719
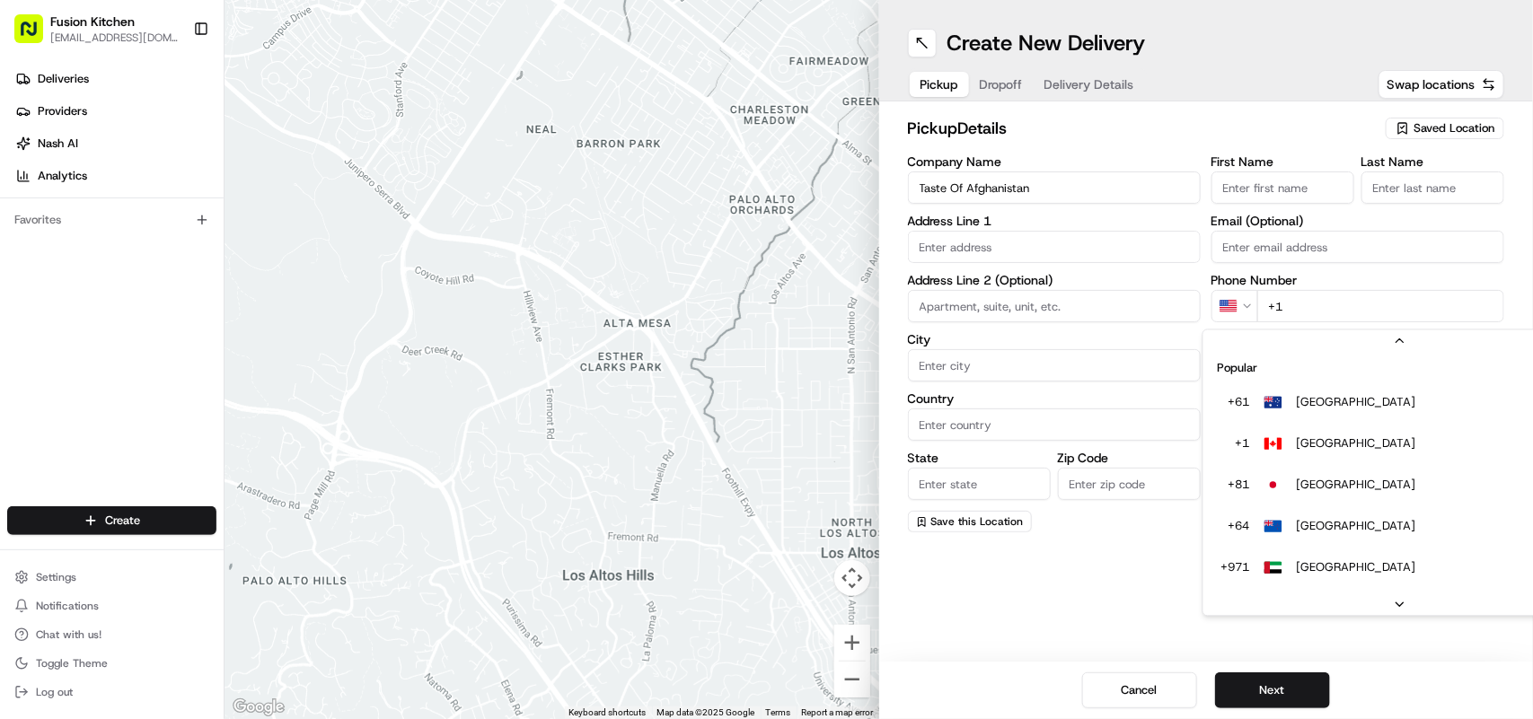
scroll to position [77, 0]
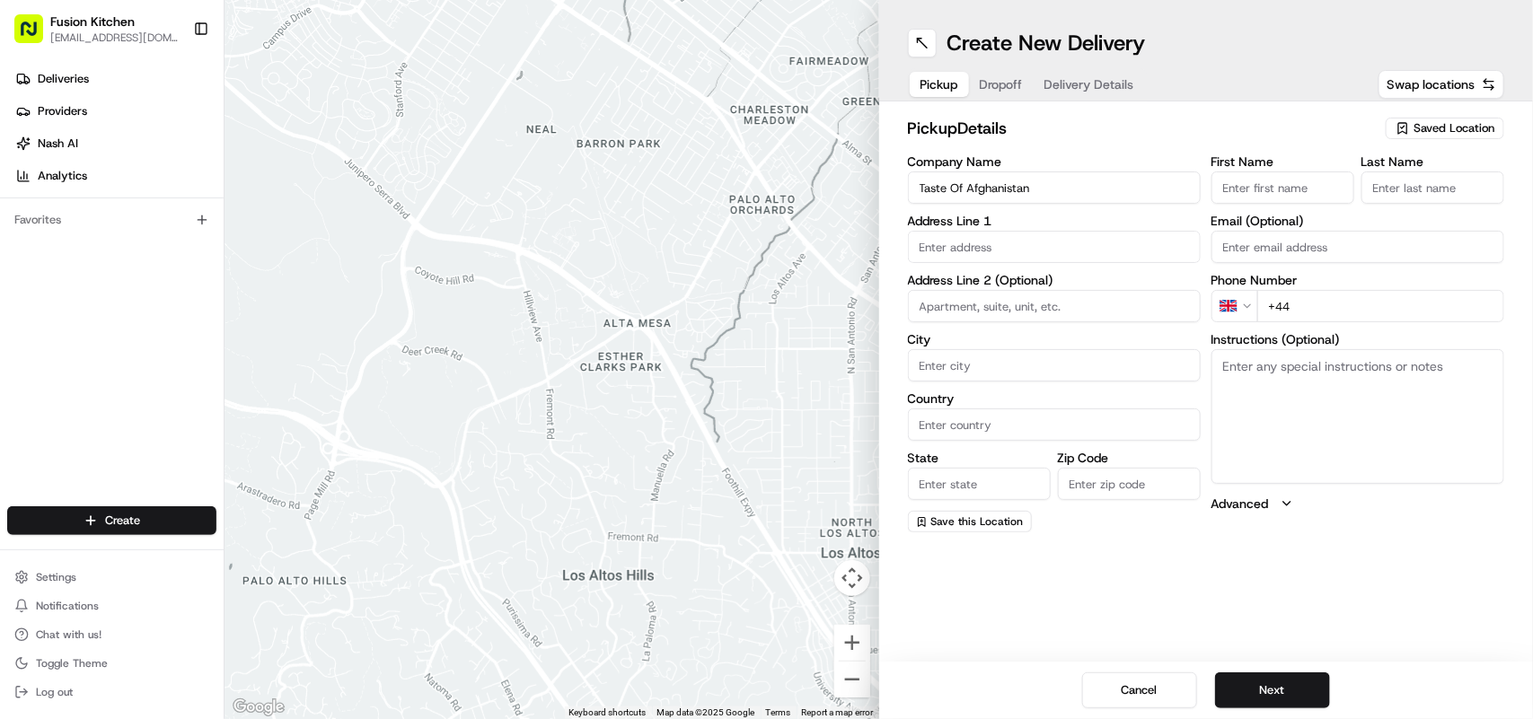
click at [1349, 308] on input "+44" at bounding box center [1380, 306] width 247 height 32
paste input "20 3417 6700"
type input "+44 20 3417 6700"
drag, startPoint x: 1390, startPoint y: 441, endPoint x: 1873, endPoint y: 155, distance: 561.1
click at [1532, 155] on html "Fusion Kitchen hari@fusionpos.uk Toggle Sidebar Deliveries Providers Nash AI An…" at bounding box center [766, 359] width 1533 height 719
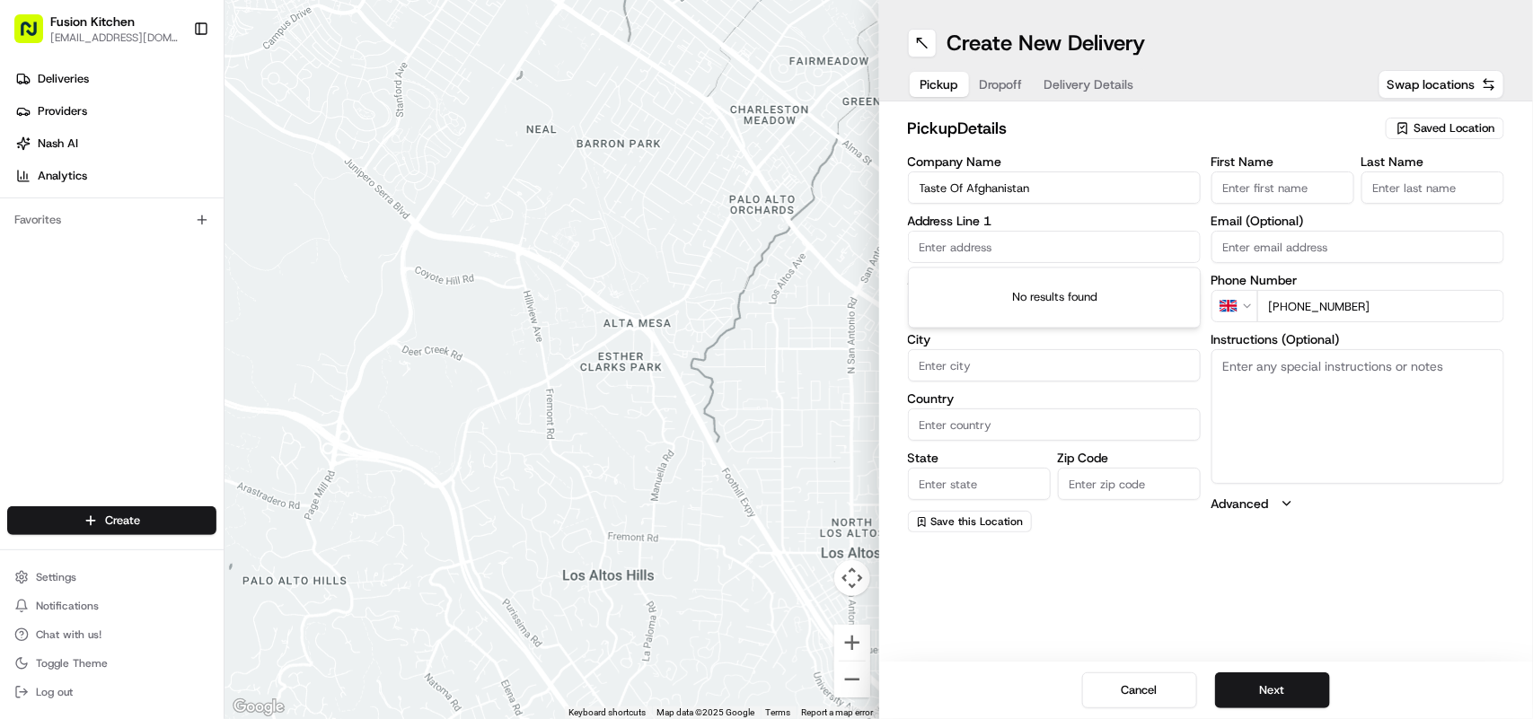
click at [1049, 260] on input "text" at bounding box center [1054, 247] width 293 height 32
paste input "2 Halls Terrace, Uxbridge Rd, Uxbridge, UB10 0NS."
click at [1093, 286] on div "2 Uxbridge Rd, Uxbridge, Southall UB4 0JJ, UK" at bounding box center [1054, 285] width 284 height 27
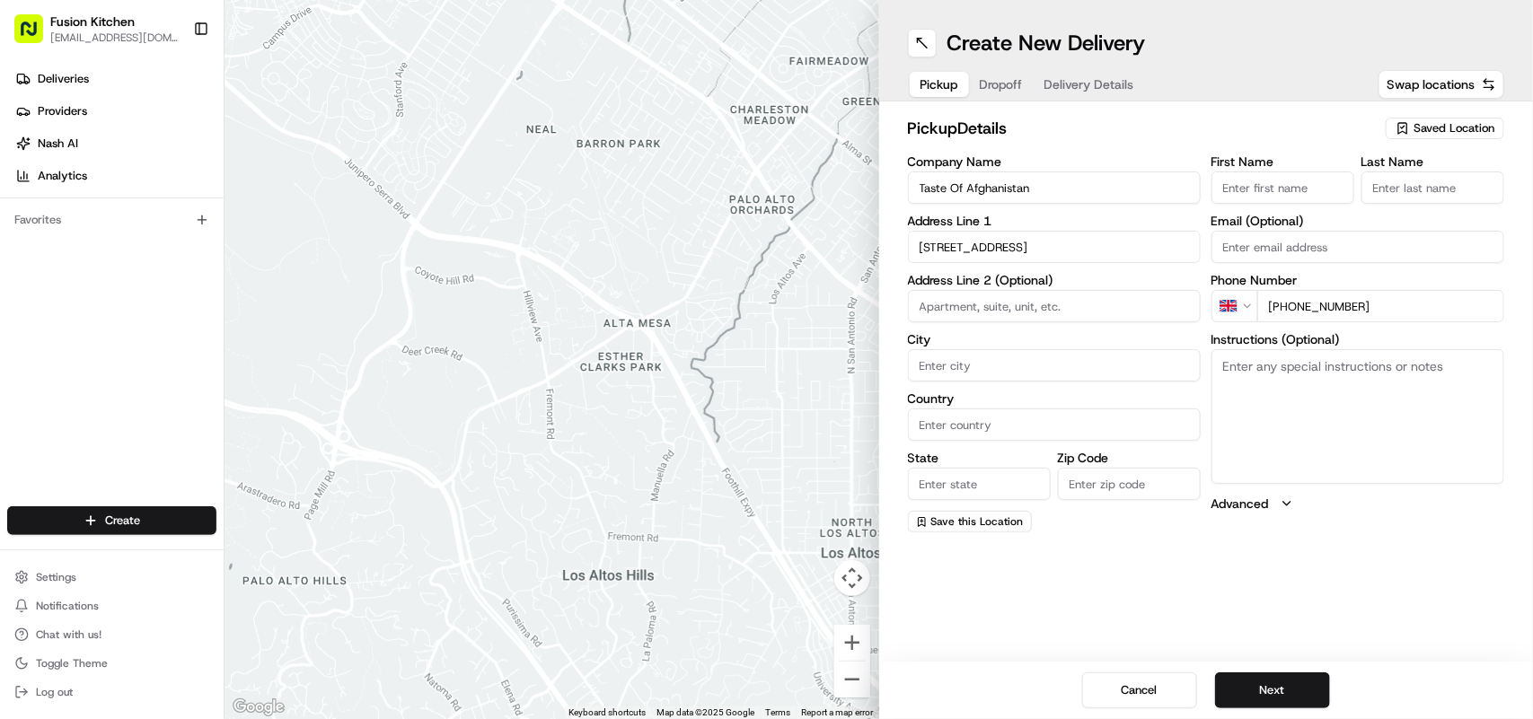
type input "[STREET_ADDRESS][PERSON_NAME]"
type input "Hayes"
type input "United Kingdom"
type input "England"
type input "UB4 0JJ"
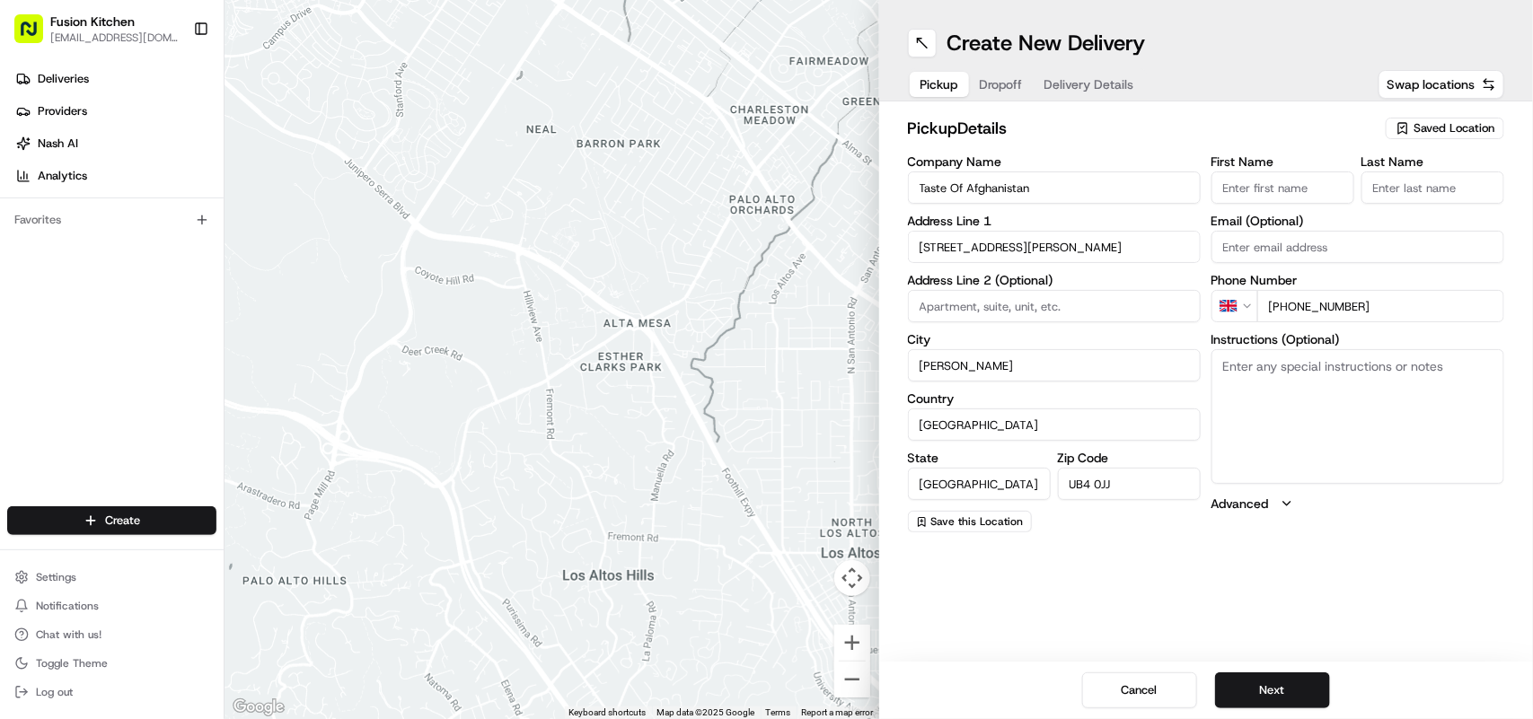
type input "2 Uxbridge Road"
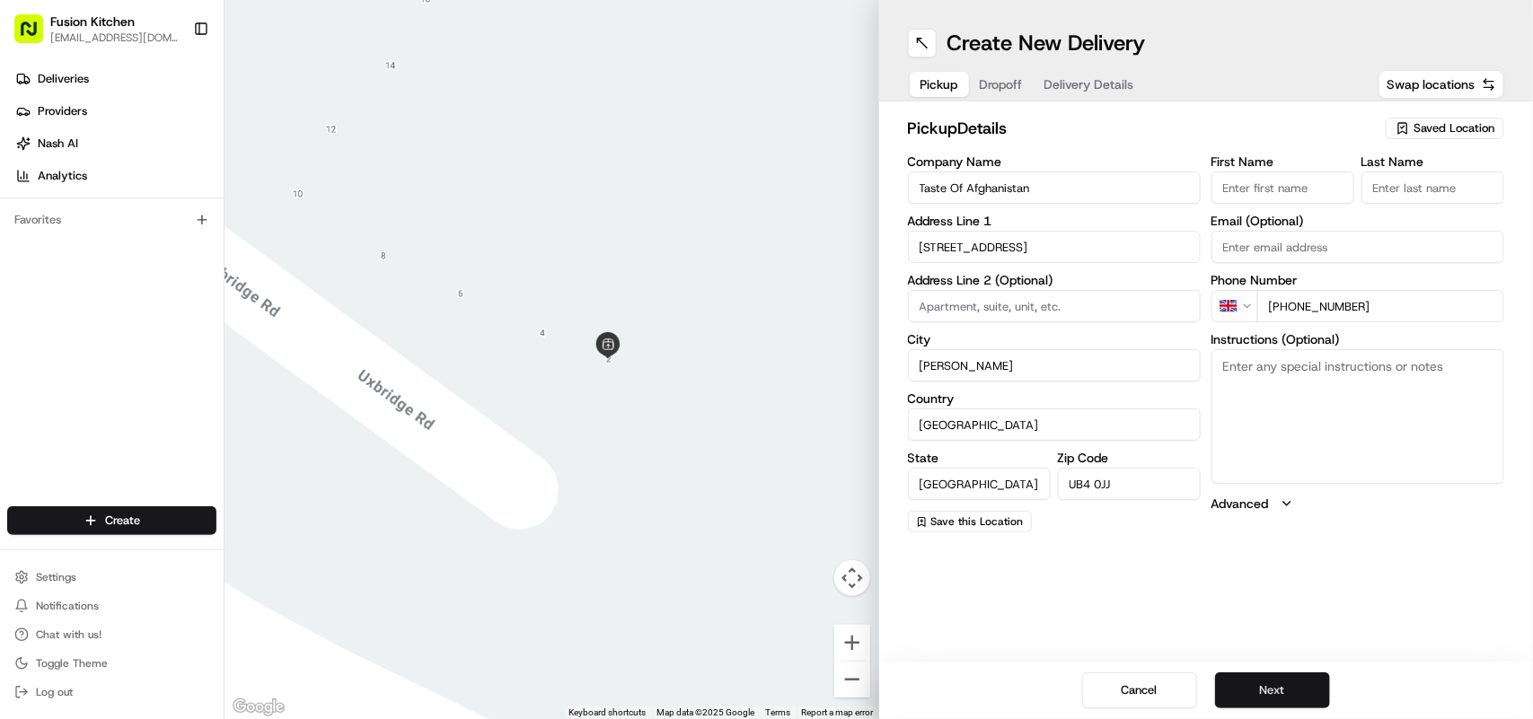
click at [1269, 691] on button "Next" at bounding box center [1272, 691] width 115 height 36
click at [1308, 433] on textarea "Instructions (Optional)" at bounding box center [1357, 416] width 293 height 135
paste textarea "Elton TAHIRAJ | 07310363879 43, Albion Road, Hayes, UB3 2ST"
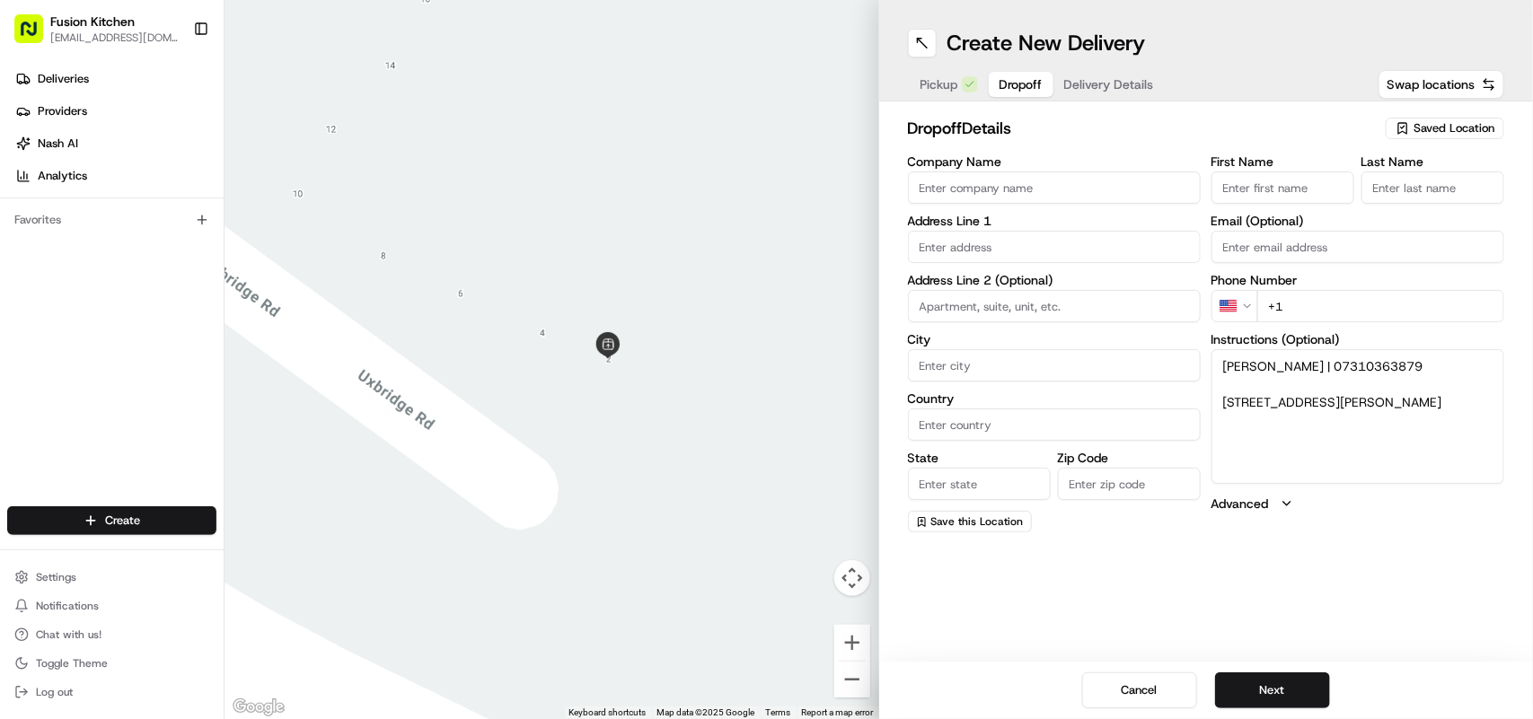
drag, startPoint x: 1399, startPoint y: 365, endPoint x: 1313, endPoint y: 365, distance: 86.2
click at [1313, 365] on textarea "Elton TAHIRAJ | 07310363879 43, Albion Road, Hayes, UB3 2ST" at bounding box center [1357, 416] width 293 height 135
type textarea "Elton TAHIRAJ | 07310363879 43, Albion Road, Hayes, UB3 2ST"
click at [1231, 310] on html "Fusion Kitchen hari@fusionpos.uk Toggle Sidebar Deliveries Providers Nash AI An…" at bounding box center [766, 359] width 1533 height 719
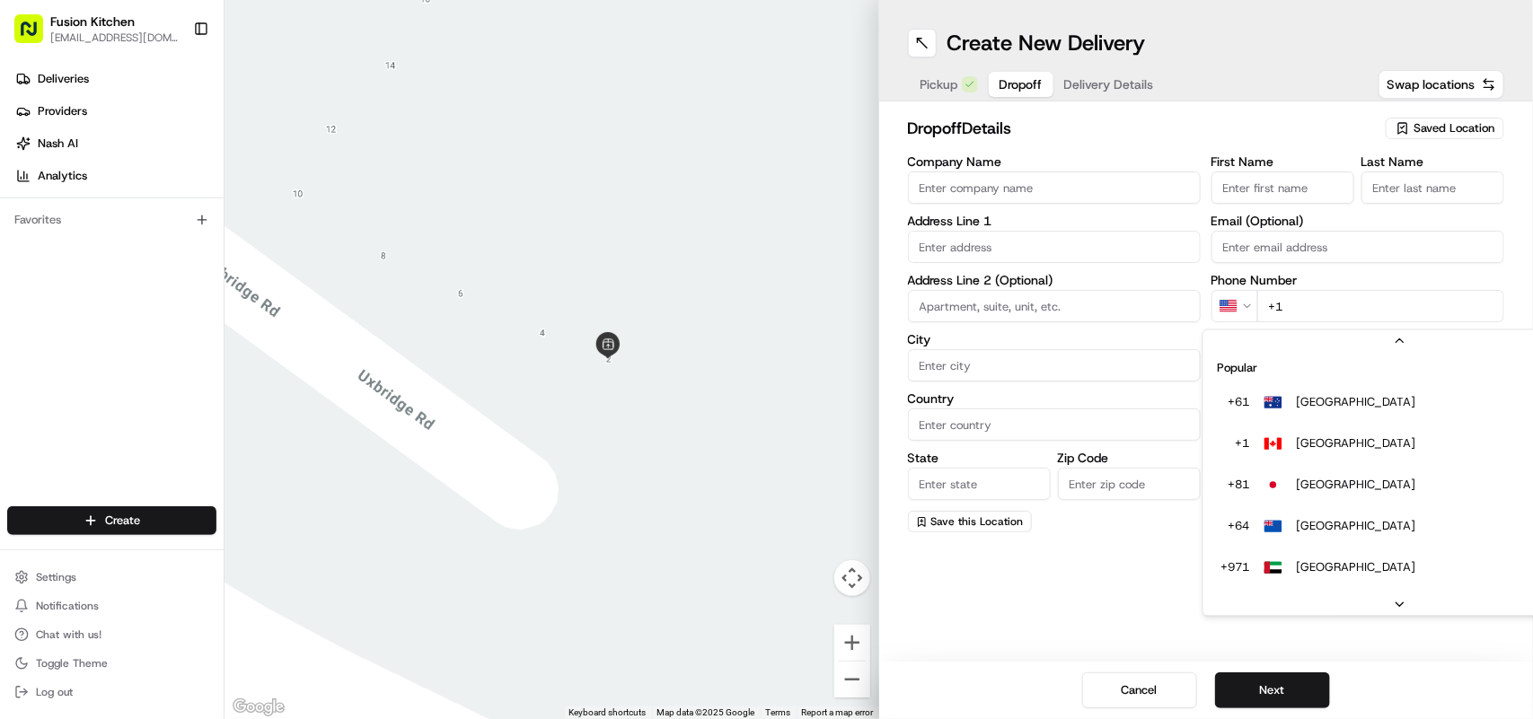
scroll to position [77, 0]
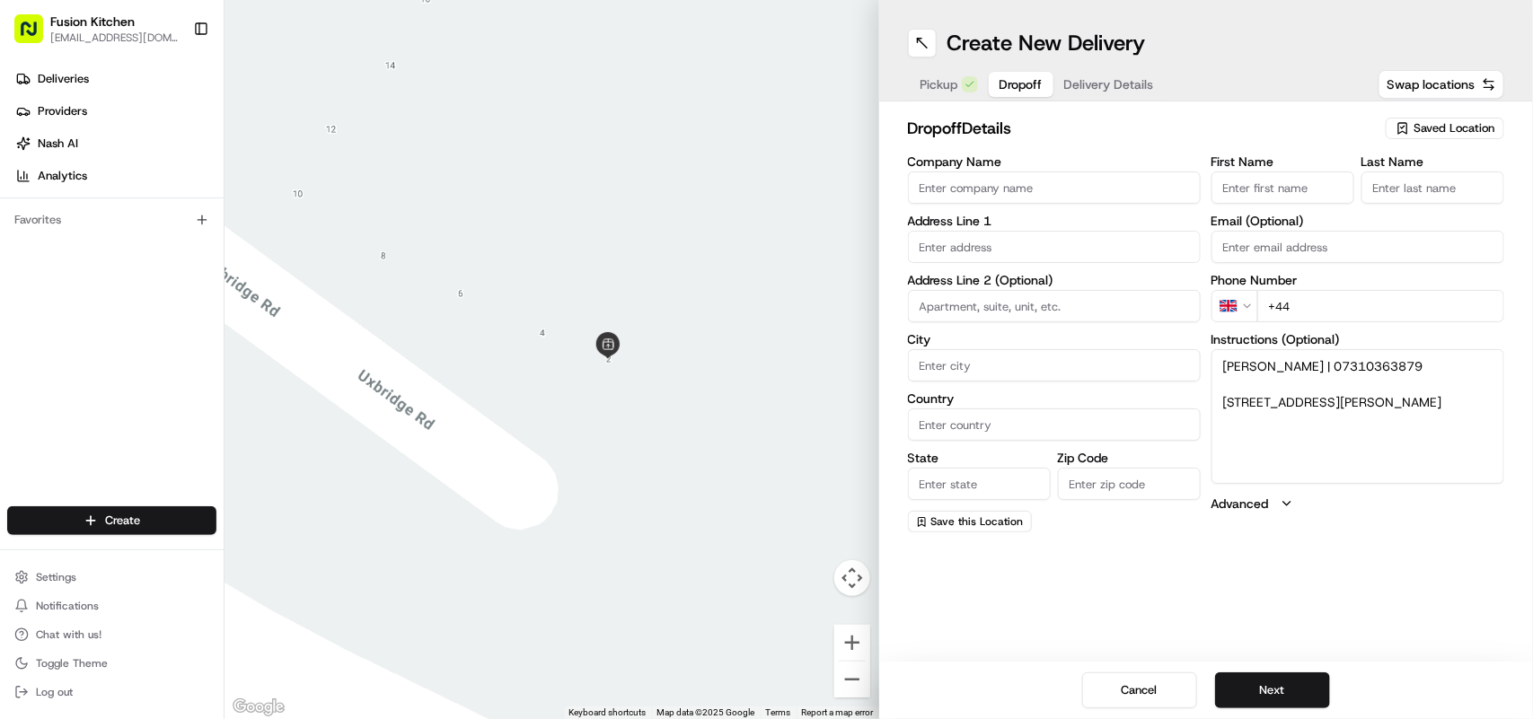
click at [1380, 308] on input "+44" at bounding box center [1380, 306] width 247 height 32
paste input "07310 363879"
type input "+44 07310 363879"
drag, startPoint x: 1320, startPoint y: 420, endPoint x: 1222, endPoint y: 396, distance: 100.8
click at [1222, 396] on textarea "Elton TAHIRAJ | 07310363879 43, Albion Road, Hayes, UB3 2ST" at bounding box center [1357, 416] width 293 height 135
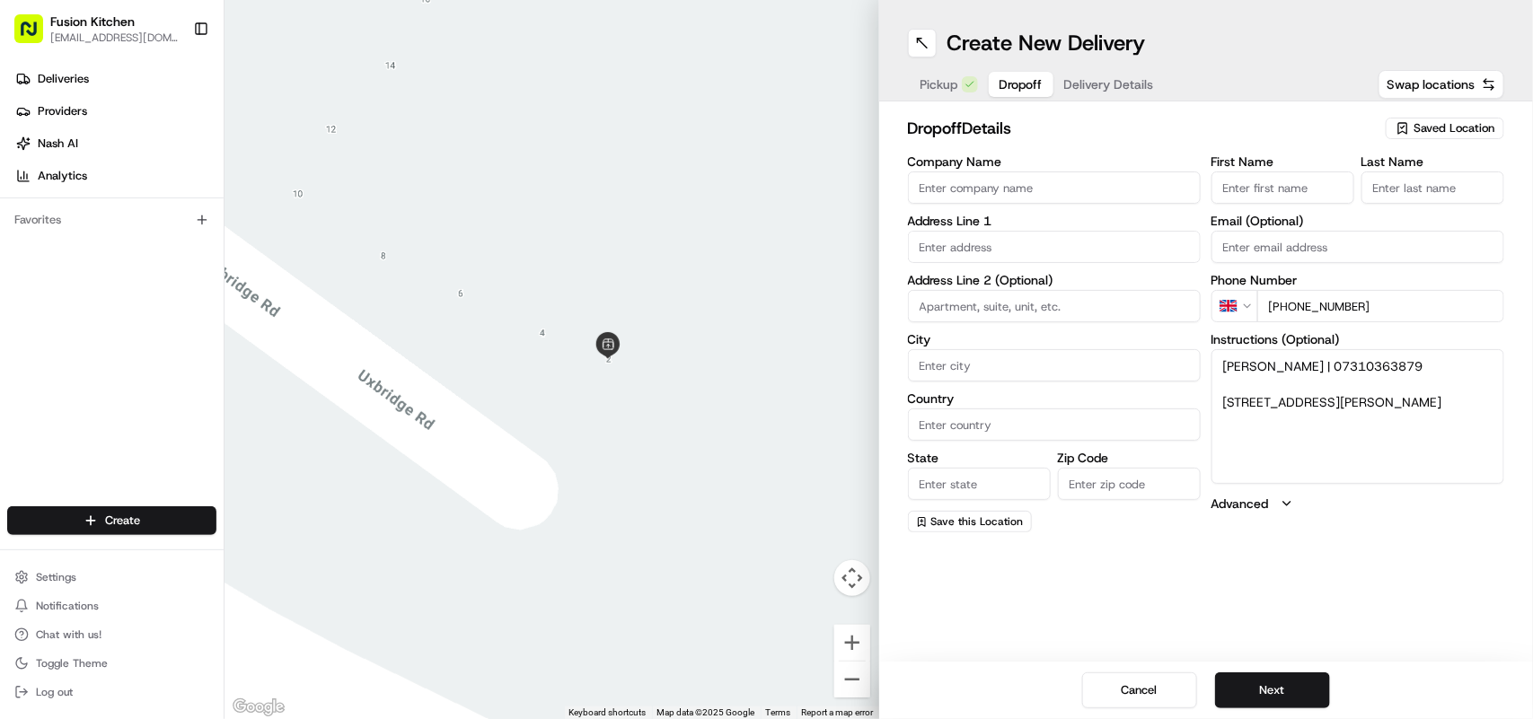
click at [990, 244] on input "text" at bounding box center [1054, 247] width 293 height 32
paste input "43, Albion Road, Hayes, UB3 2ST"
click at [1048, 281] on div "43 Albion Road, Hayes UB3 2ST, UK" at bounding box center [1054, 285] width 284 height 27
type input "[STREET_ADDRESS][PERSON_NAME]"
type input "Hayes"
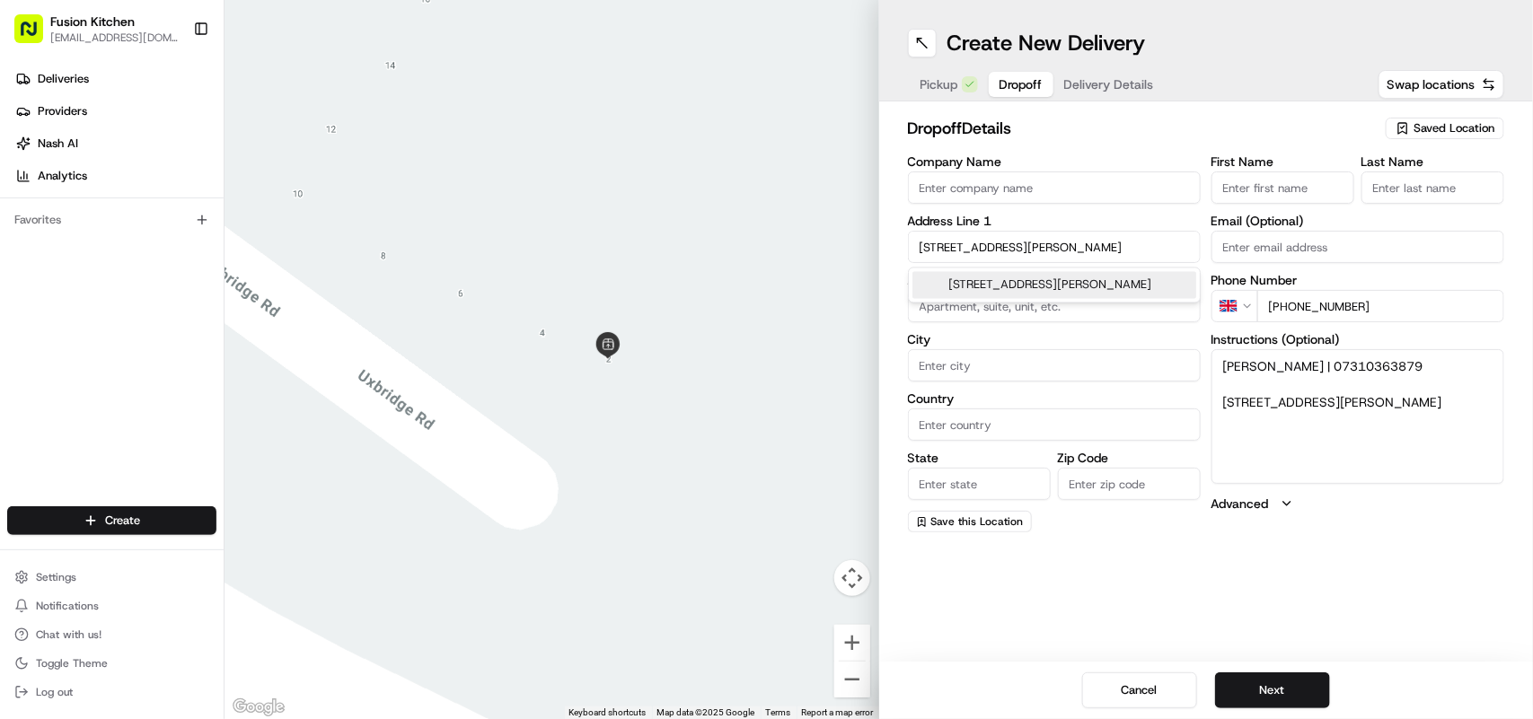
type input "United Kingdom"
type input "England"
type input "UB3 2ST"
type input "43 Albion Road"
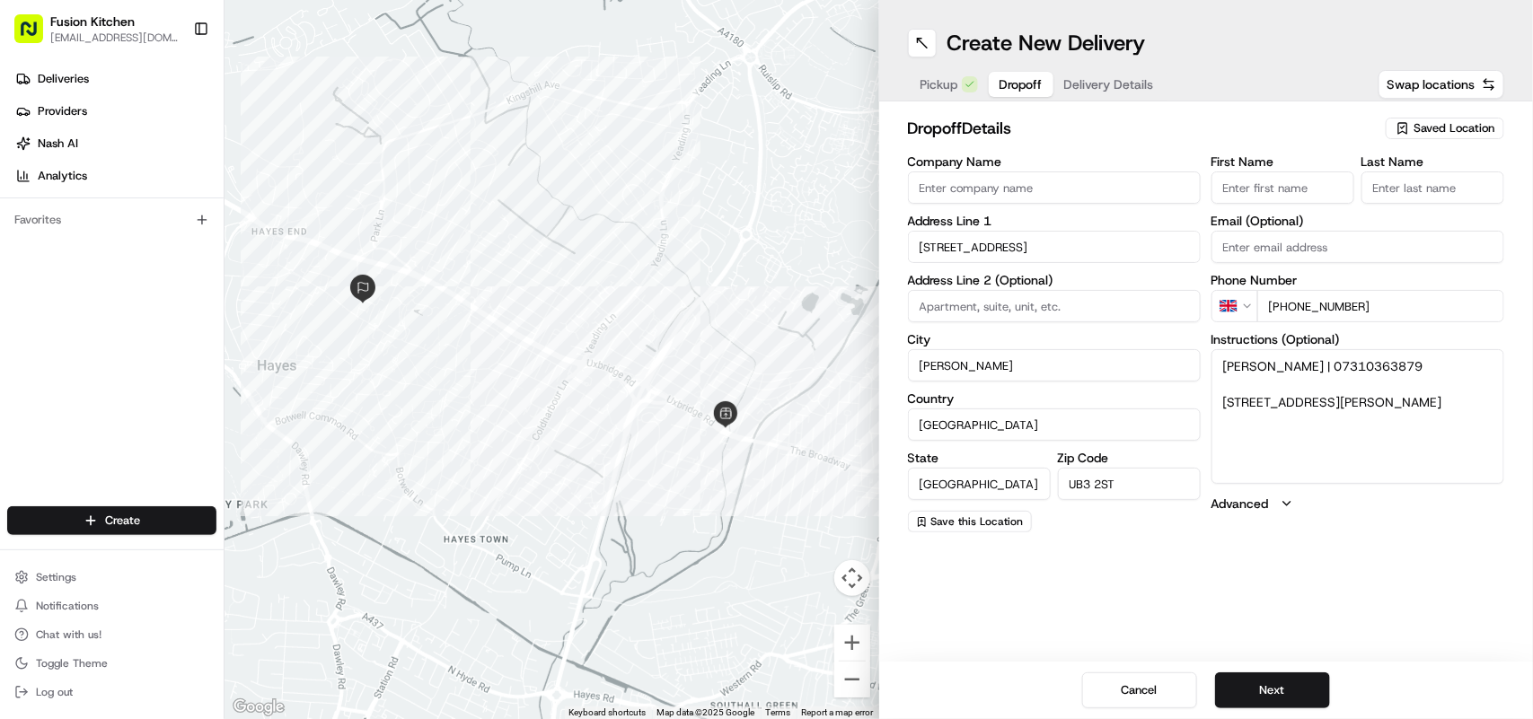
drag, startPoint x: 1304, startPoint y: 368, endPoint x: 1214, endPoint y: 356, distance: 90.5
click at [1214, 356] on textarea "Elton TAHIRAJ | 07310363879 43, Albion Road, Hayes, UB3 2ST" at bounding box center [1357, 416] width 293 height 135
click at [1239, 205] on div "First Name Last Name Email (Optional) Phone Number GB +44 07310 363879 Instruct…" at bounding box center [1357, 343] width 293 height 377
click at [1246, 189] on input "First Name" at bounding box center [1282, 187] width 143 height 32
paste input "[PERSON_NAME]"
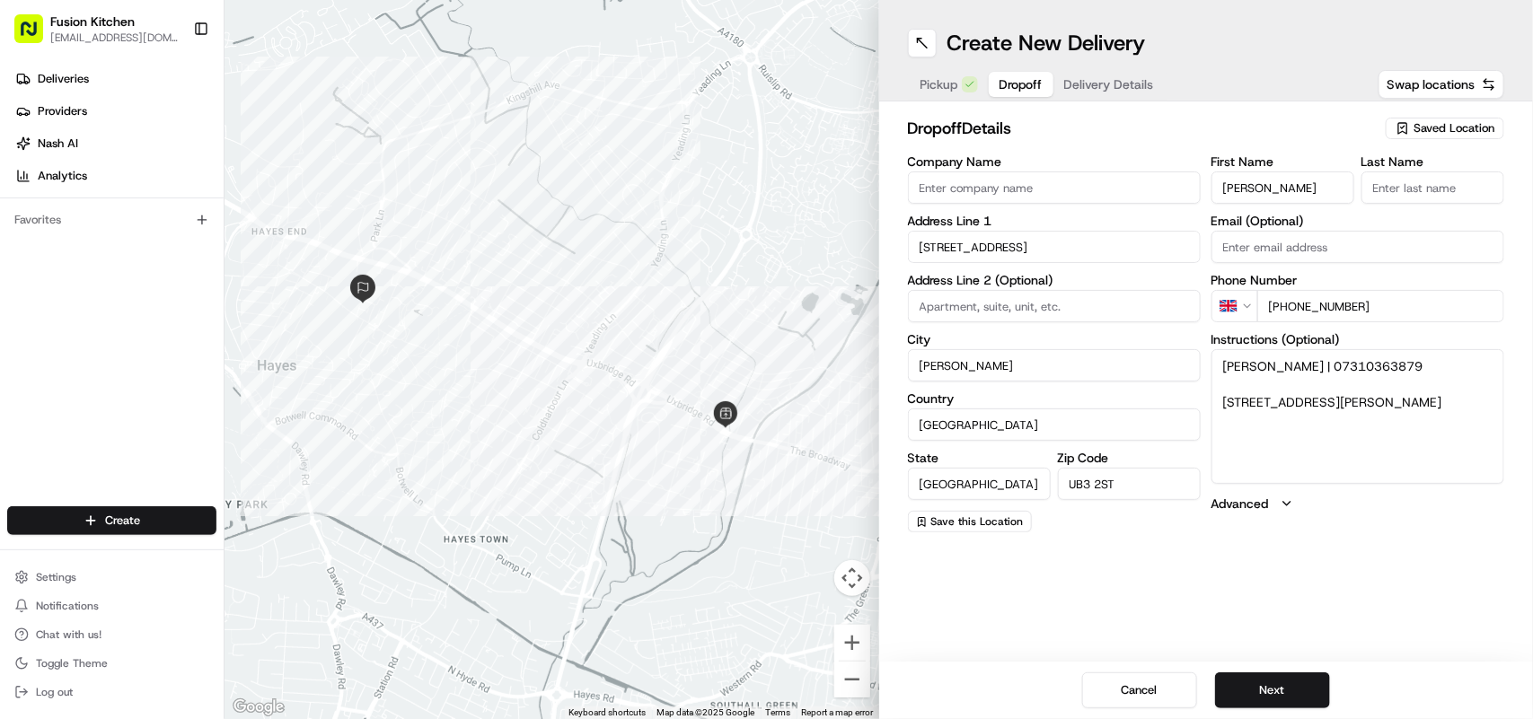
drag, startPoint x: 1306, startPoint y: 189, endPoint x: 1253, endPoint y: 184, distance: 53.2
click at [1253, 184] on input "[PERSON_NAME]" at bounding box center [1282, 187] width 143 height 32
type input "Elton"
click at [1438, 178] on input "Last Name" at bounding box center [1432, 187] width 143 height 32
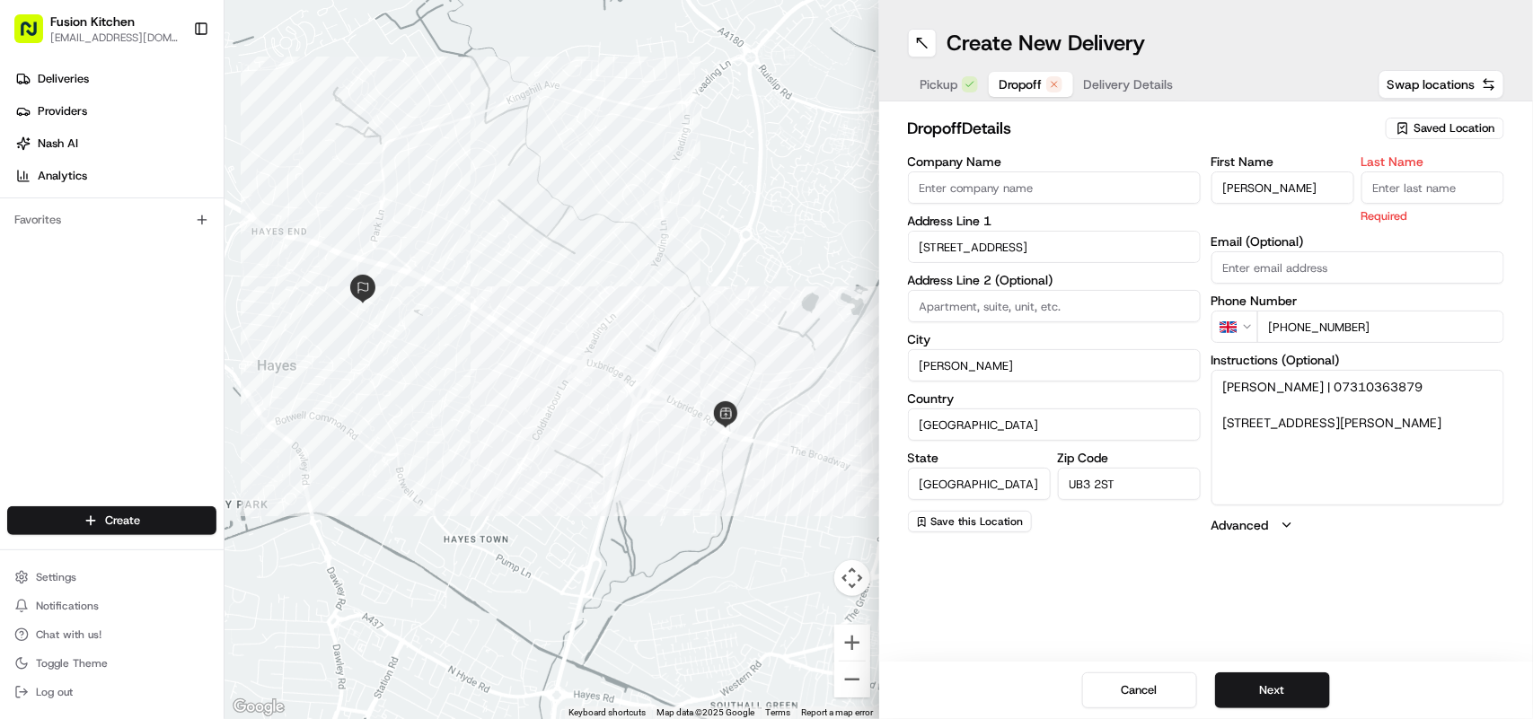
paste input "TAHIRAJ"
type input "TAHIRAJ"
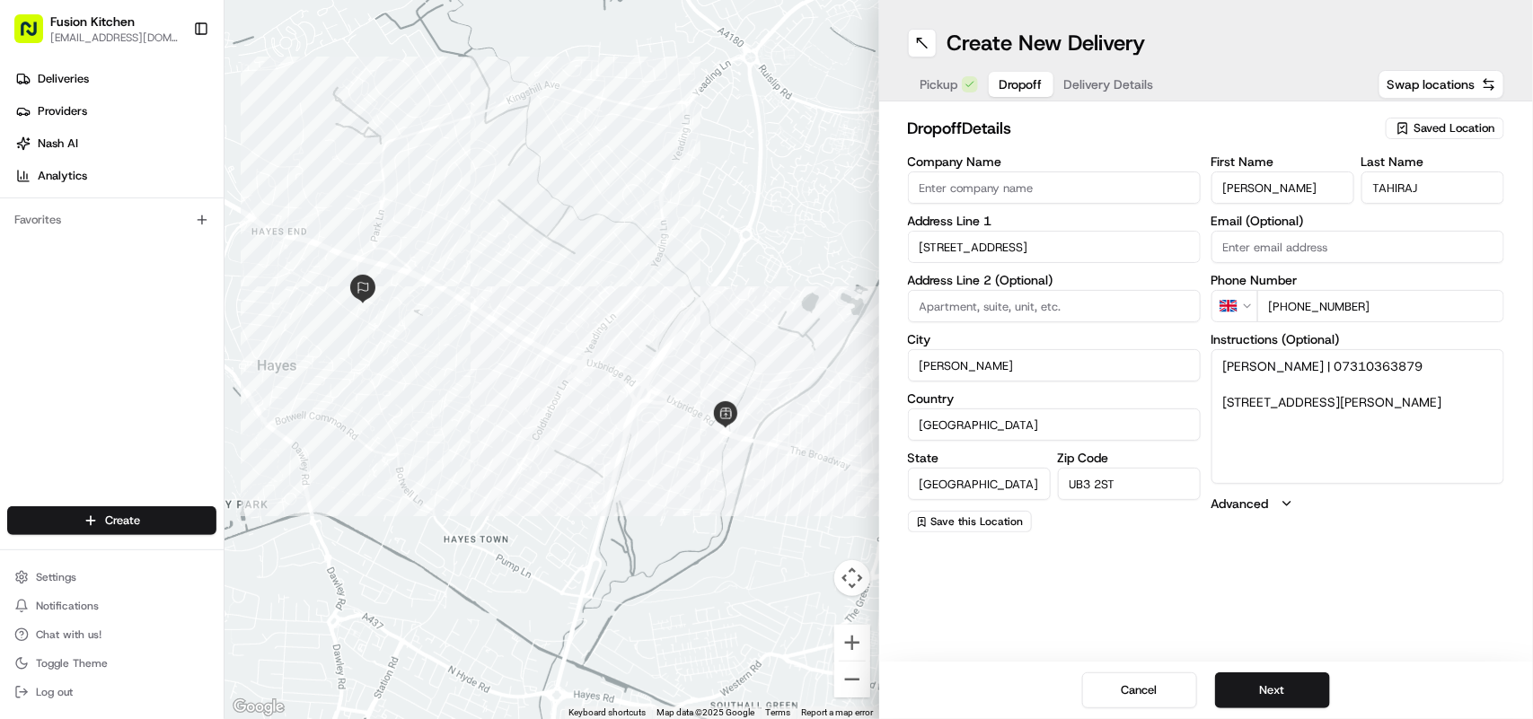
click at [1357, 436] on textarea "Elton TAHIRAJ | 07310363879 43, Albion Road, Hayes, UB3 2ST" at bounding box center [1357, 416] width 293 height 135
drag, startPoint x: 1306, startPoint y: 362, endPoint x: 1218, endPoint y: 364, distance: 88.9
click at [1218, 364] on textarea "Elton TAHIRAJ | 07310363879 43, Albion Road, Hayes, UB3 2ST" at bounding box center [1357, 416] width 293 height 135
drag, startPoint x: 1232, startPoint y: 361, endPoint x: 1360, endPoint y: 423, distance: 142.6
click at [1360, 423] on textarea "Elton TAHIRAJ | 07310363879 43, Albion Road, Hayes, UB3 2ST" at bounding box center [1357, 416] width 293 height 135
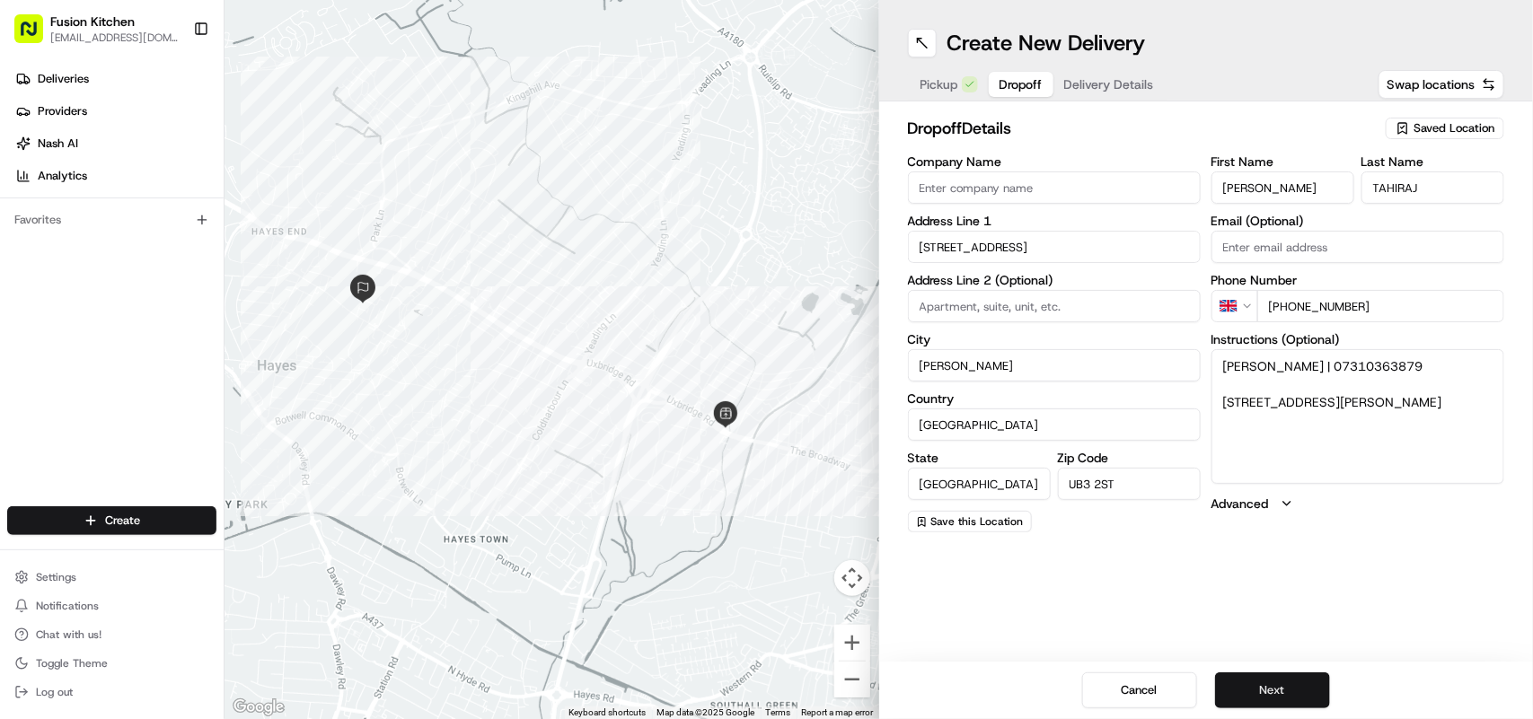
click at [1280, 693] on button "Next" at bounding box center [1272, 691] width 115 height 36
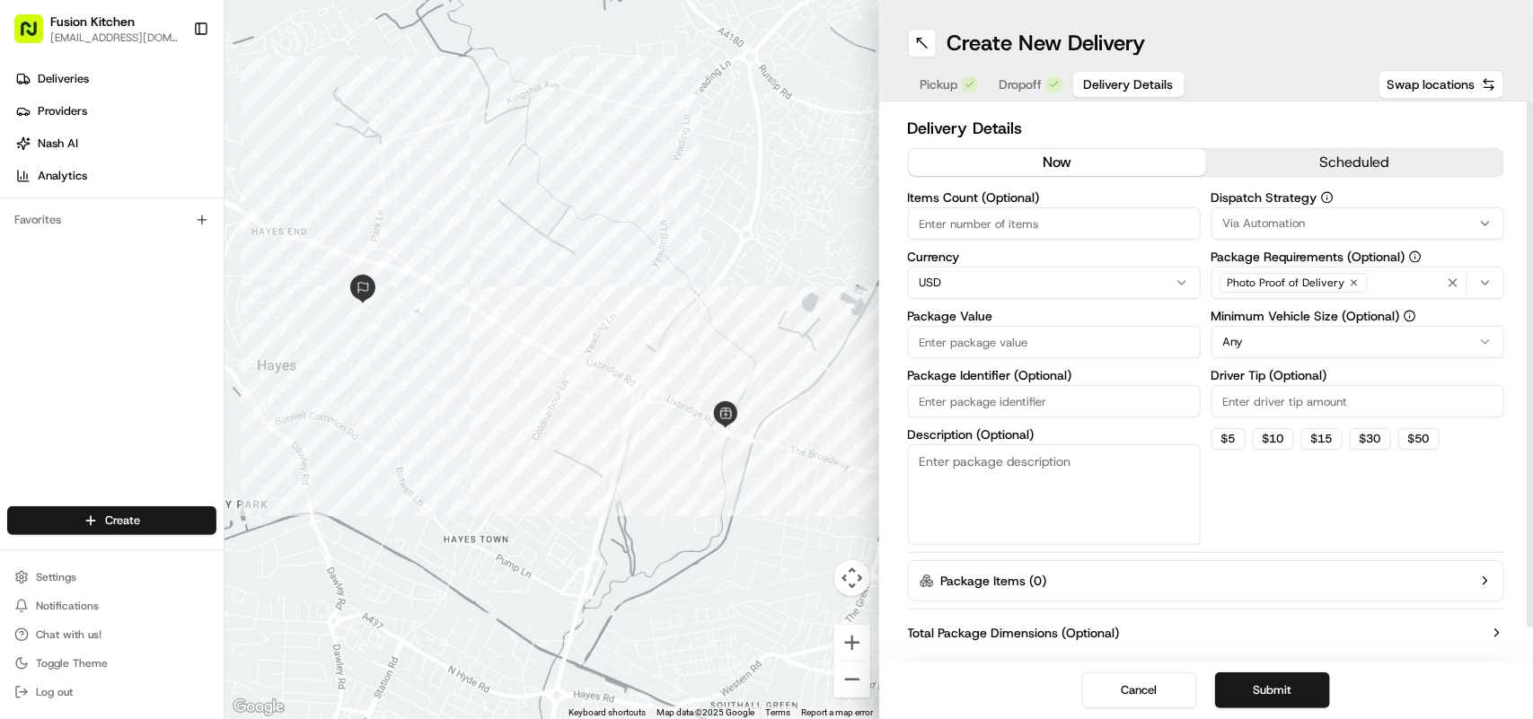
click at [1088, 286] on html "Fusion Kitchen hari@fusionpos.uk Toggle Sidebar Deliveries Providers Nash AI An…" at bounding box center [766, 359] width 1533 height 719
click at [1044, 347] on input "Package Value" at bounding box center [1054, 342] width 293 height 32
paste input "17.38"
type input "17.38"
click at [1278, 685] on button "Submit" at bounding box center [1272, 691] width 115 height 36
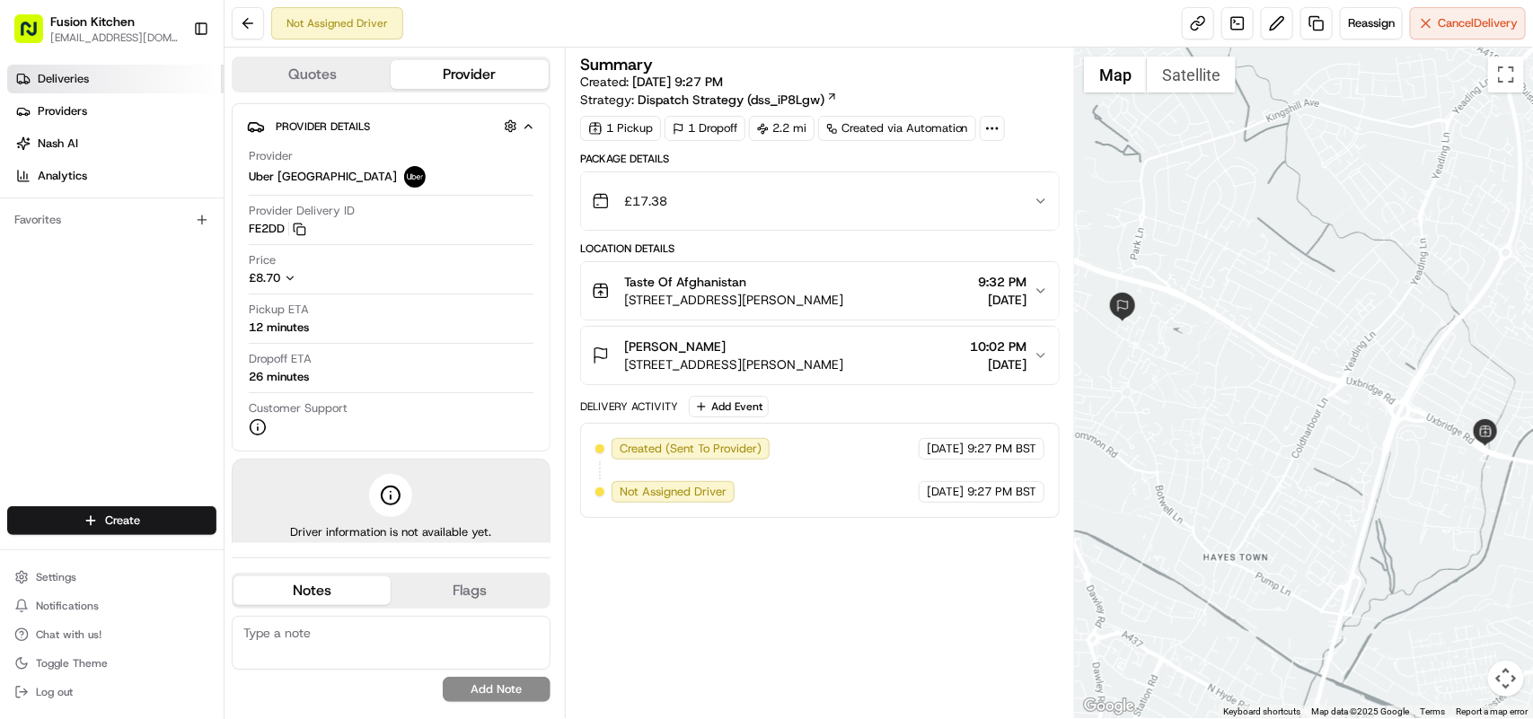
click at [90, 82] on link "Deliveries" at bounding box center [115, 79] width 216 height 29
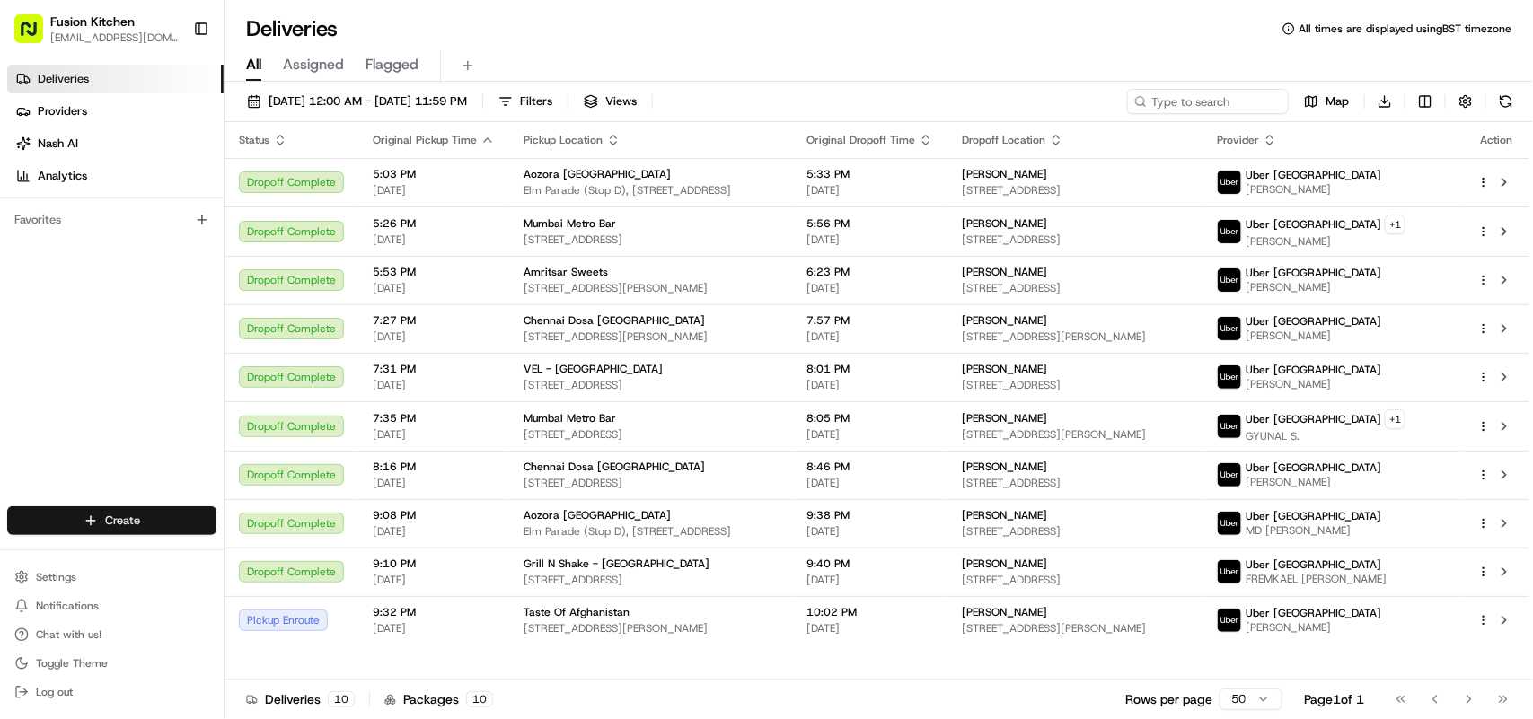
click at [136, 514] on html "Fusion Kitchen hari@fusionpos.uk Toggle Sidebar Deliveries Providers Nash AI An…" at bounding box center [766, 359] width 1533 height 719
click at [257, 549] on link "Delivery" at bounding box center [324, 555] width 200 height 32
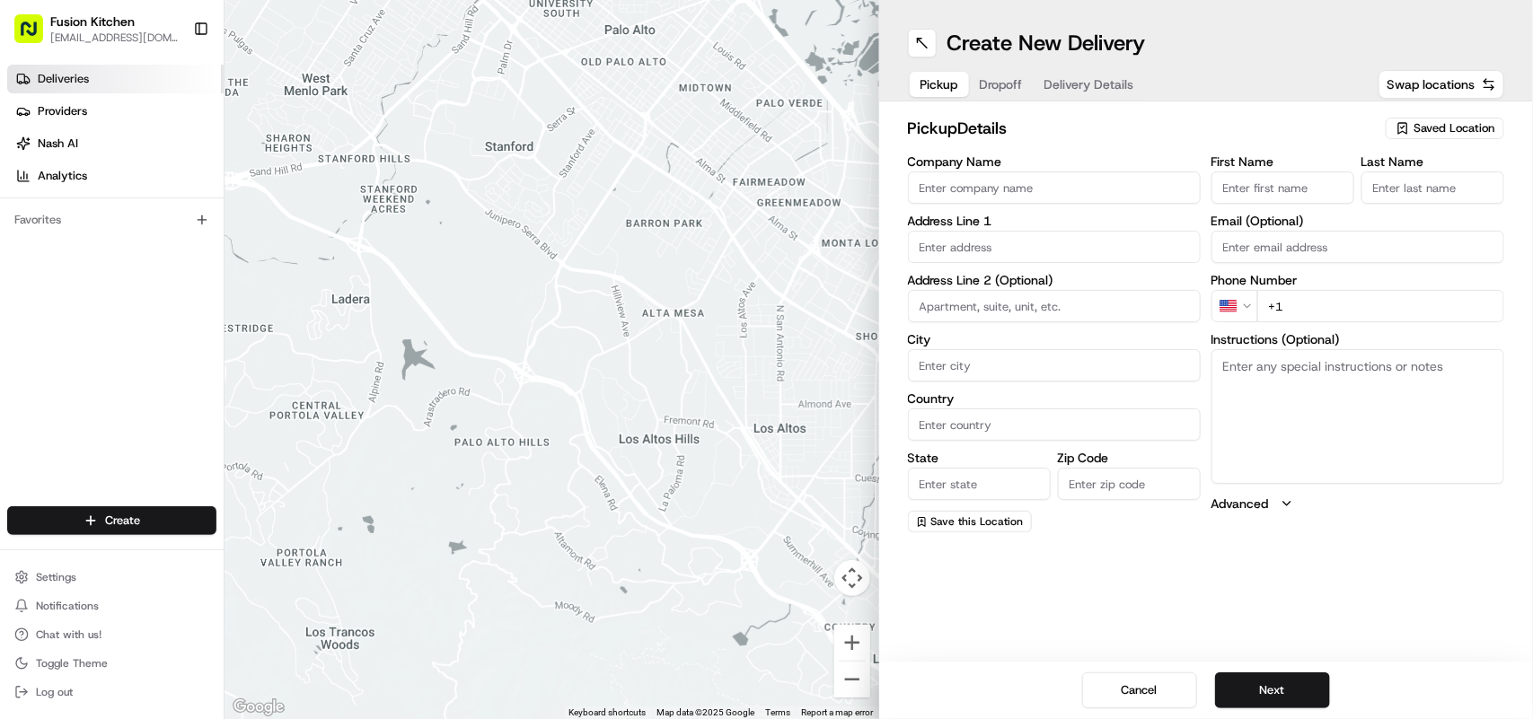
click at [84, 76] on span "Deliveries" at bounding box center [63, 79] width 51 height 16
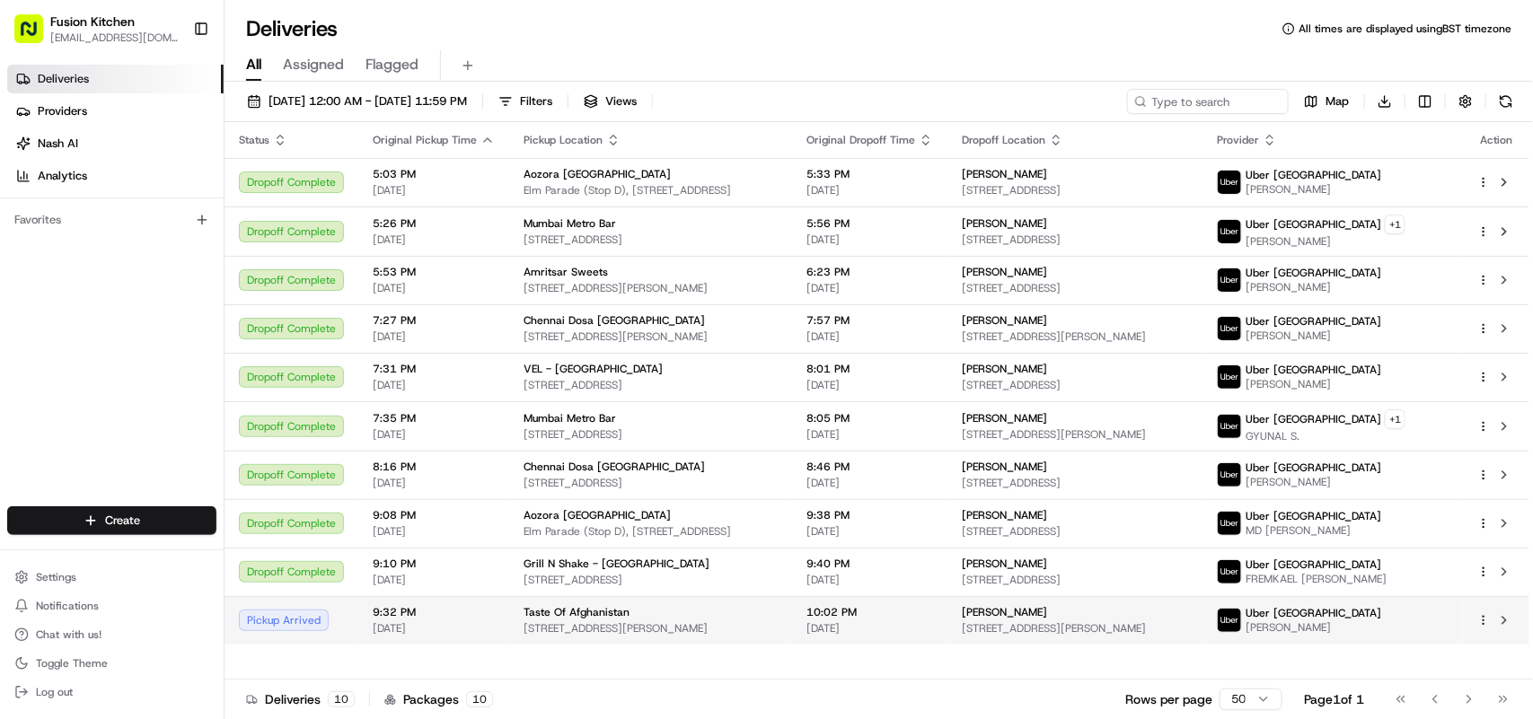
click at [337, 631] on div "Pickup Arrived" at bounding box center [291, 621] width 105 height 22
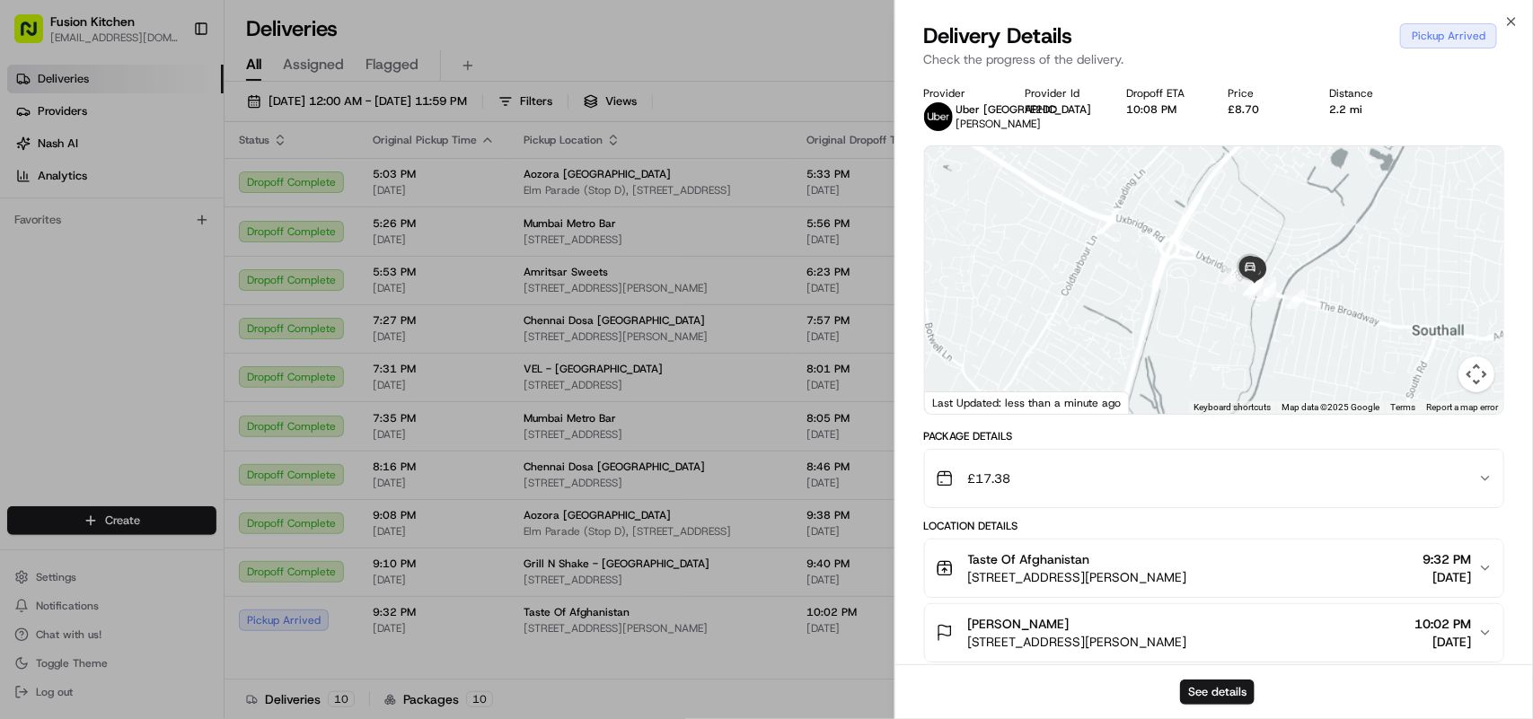
click at [1159, 633] on div "[PERSON_NAME]" at bounding box center [1077, 624] width 219 height 18
click at [1007, 633] on span "[PERSON_NAME]" at bounding box center [1018, 624] width 101 height 18
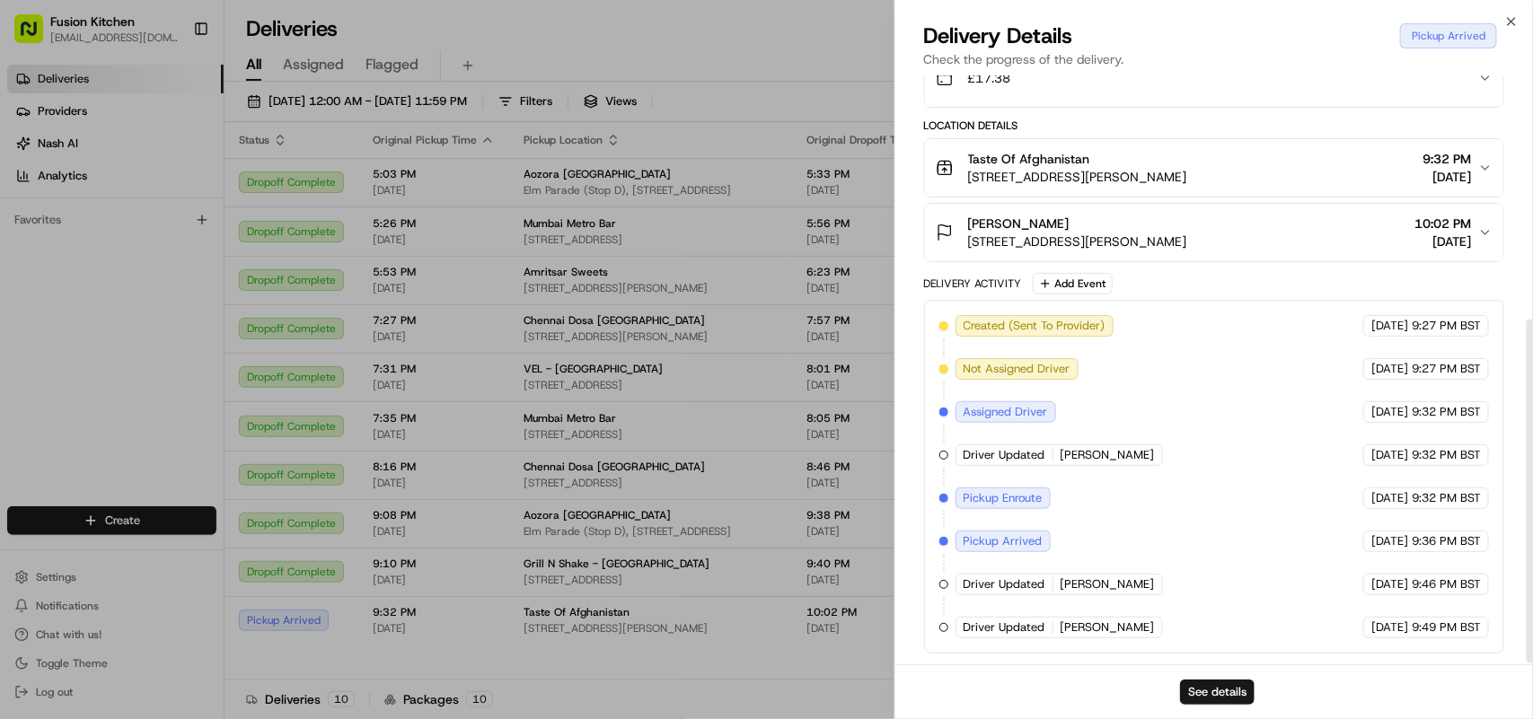
scroll to position [419, 0]
click at [1479, 225] on icon "button" at bounding box center [1485, 232] width 14 height 14
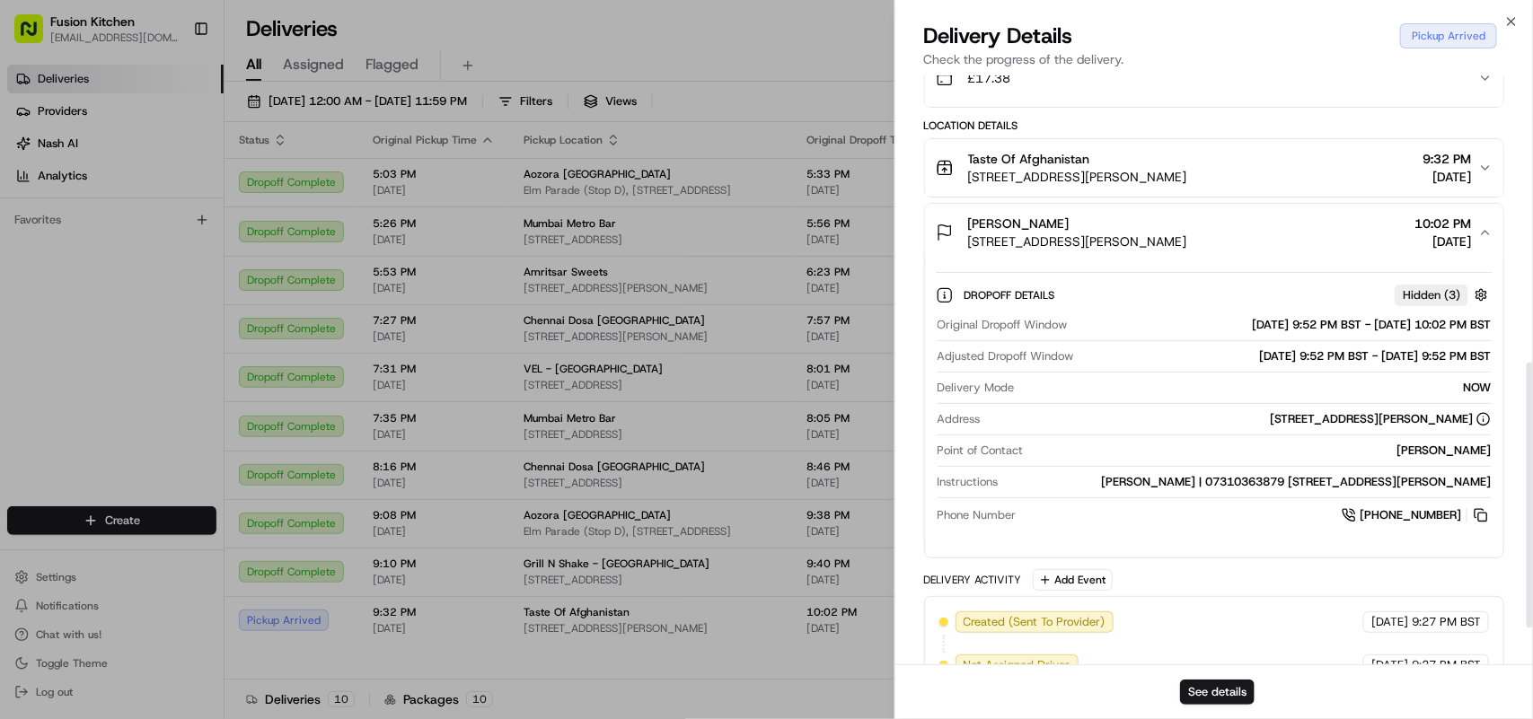
scroll to position [644, 0]
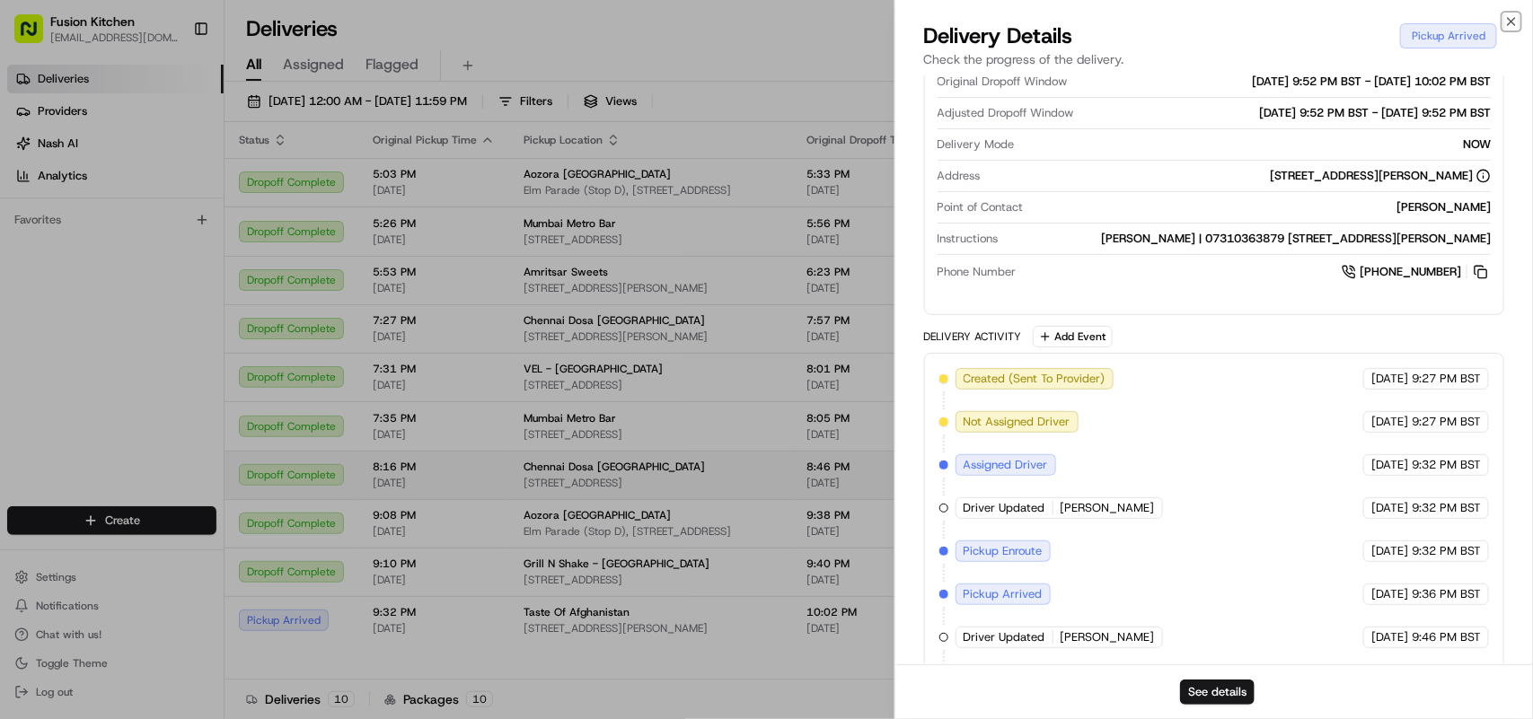
drag, startPoint x: 1514, startPoint y: 20, endPoint x: 909, endPoint y: 473, distance: 756.2
click at [1515, 20] on icon "button" at bounding box center [1511, 21] width 14 height 14
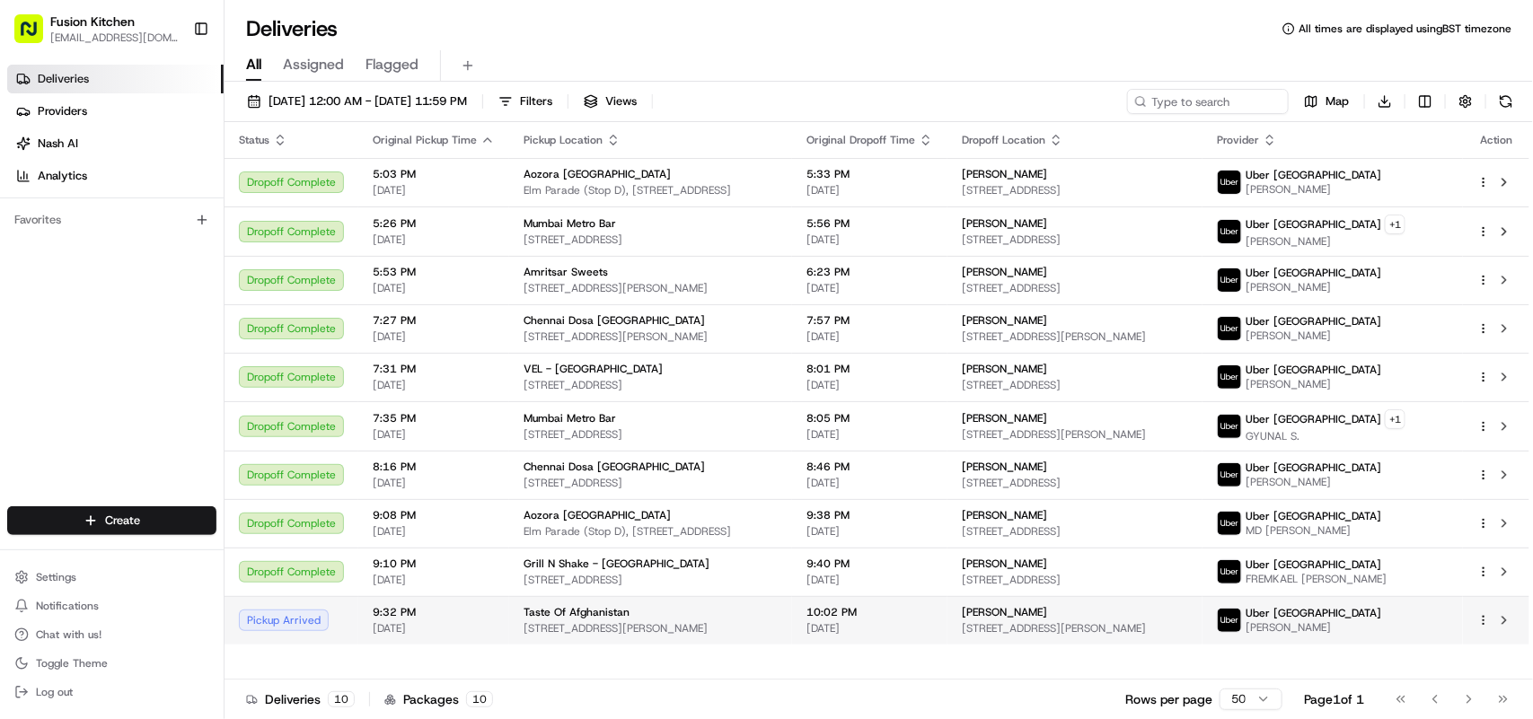
click at [325, 626] on div "Pickup Arrived" at bounding box center [291, 621] width 105 height 22
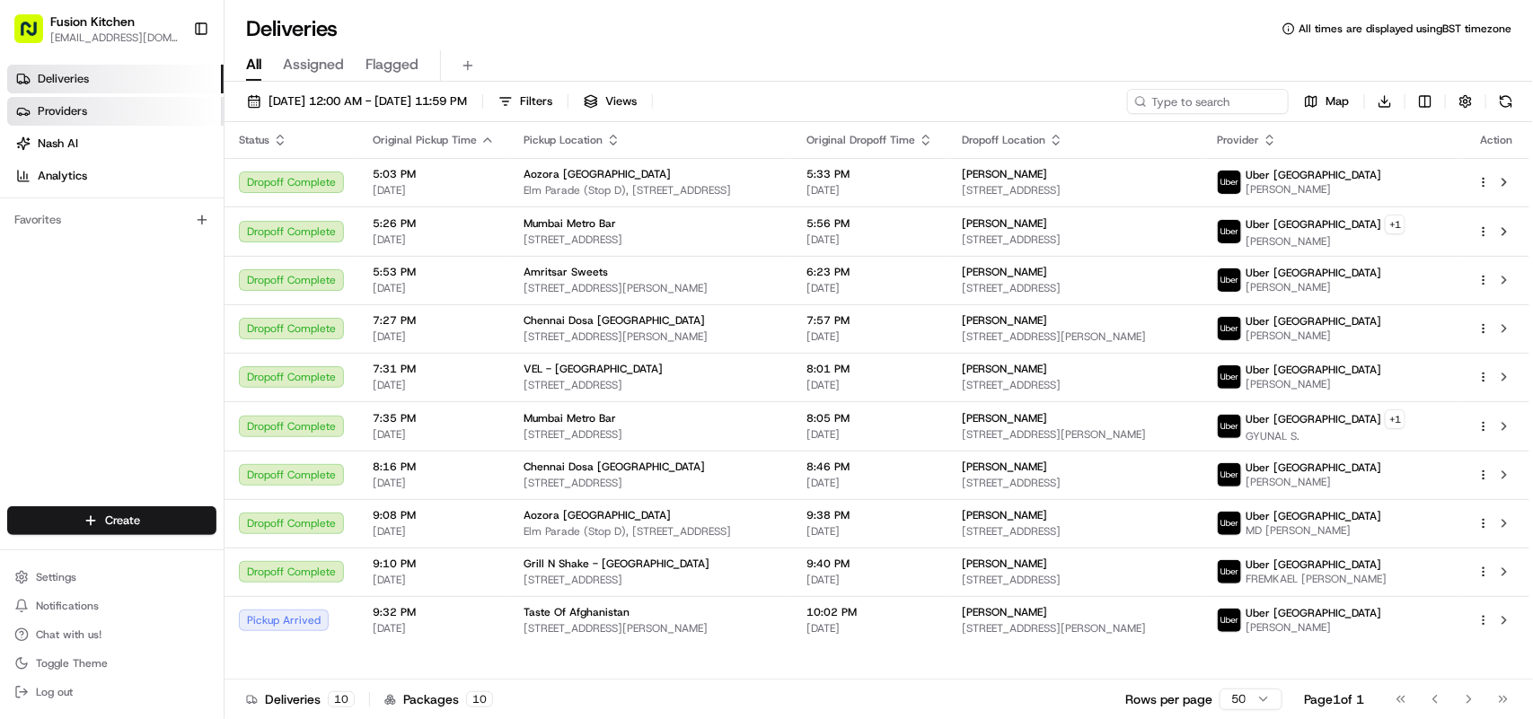
click at [78, 110] on span "Providers" at bounding box center [62, 111] width 49 height 16
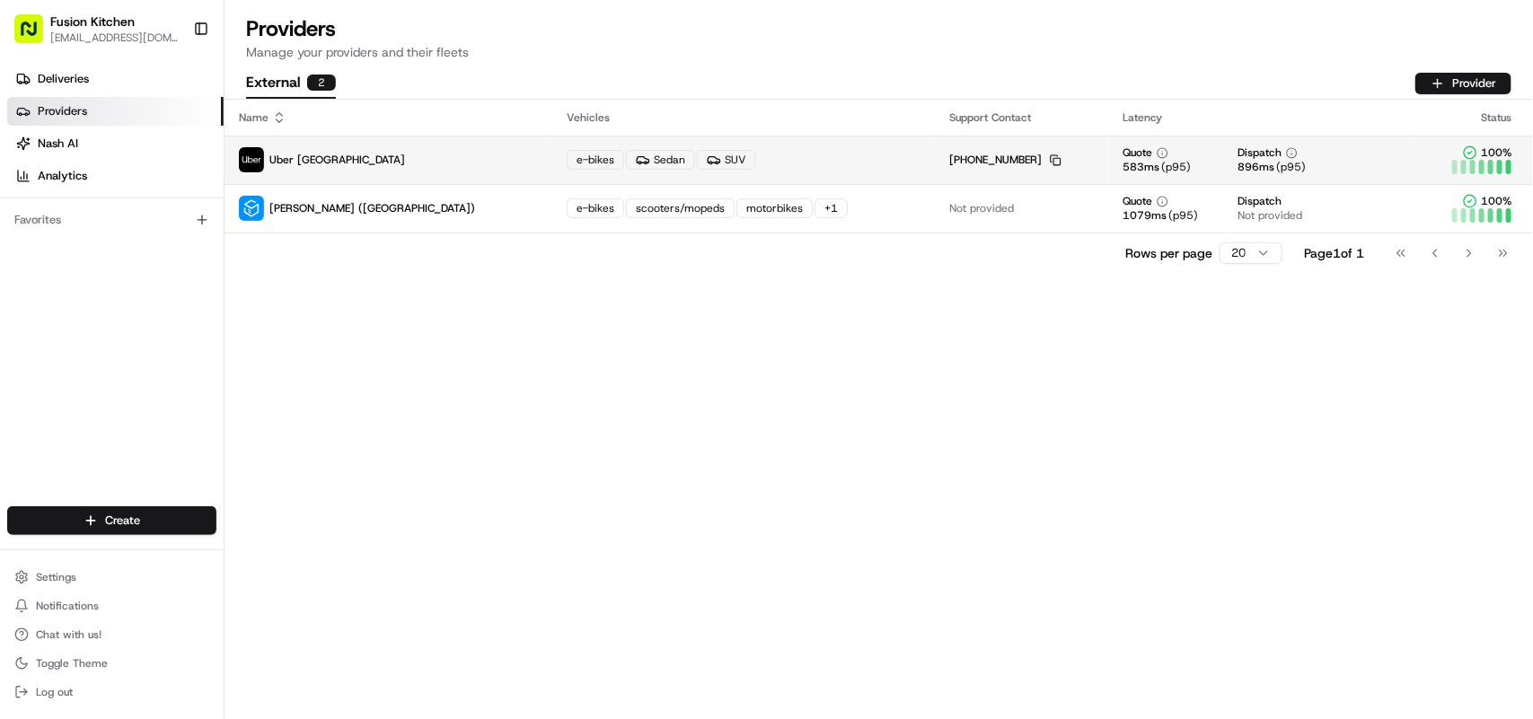
click at [1051, 155] on icon "button" at bounding box center [1054, 158] width 7 height 7
click at [626, 158] on div "Sedan" at bounding box center [660, 160] width 69 height 20
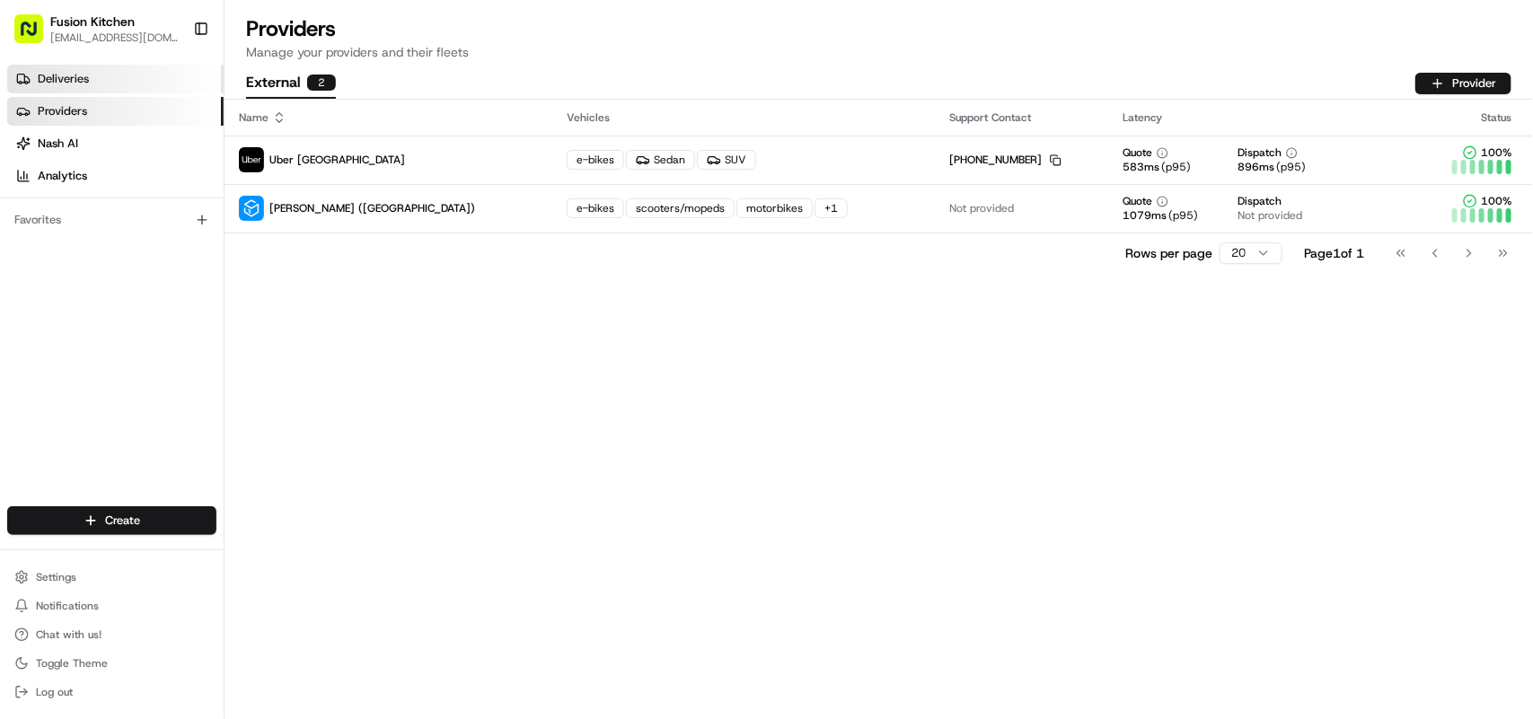
click at [69, 85] on span "Deliveries" at bounding box center [63, 79] width 51 height 16
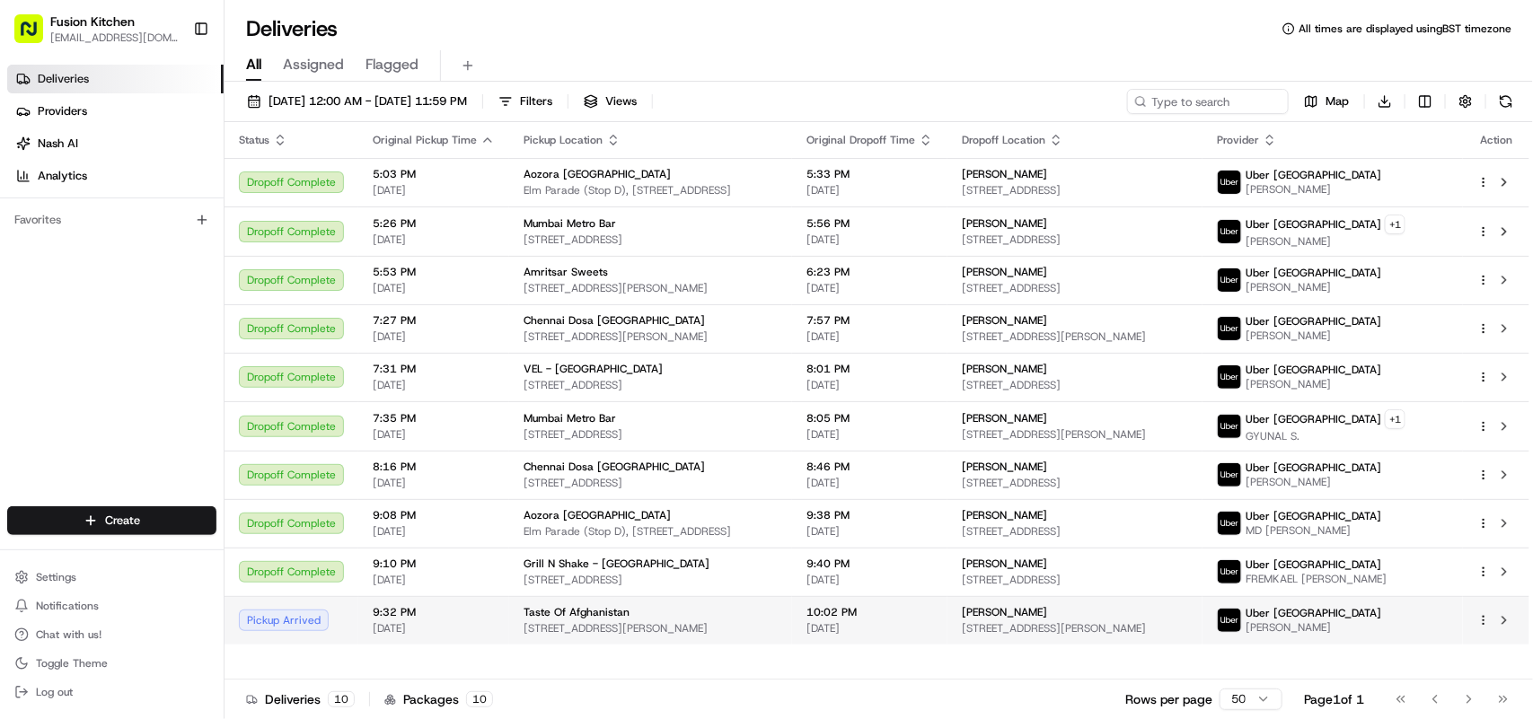
click at [947, 615] on td "10:02 PM 08/23/2025" at bounding box center [869, 620] width 155 height 48
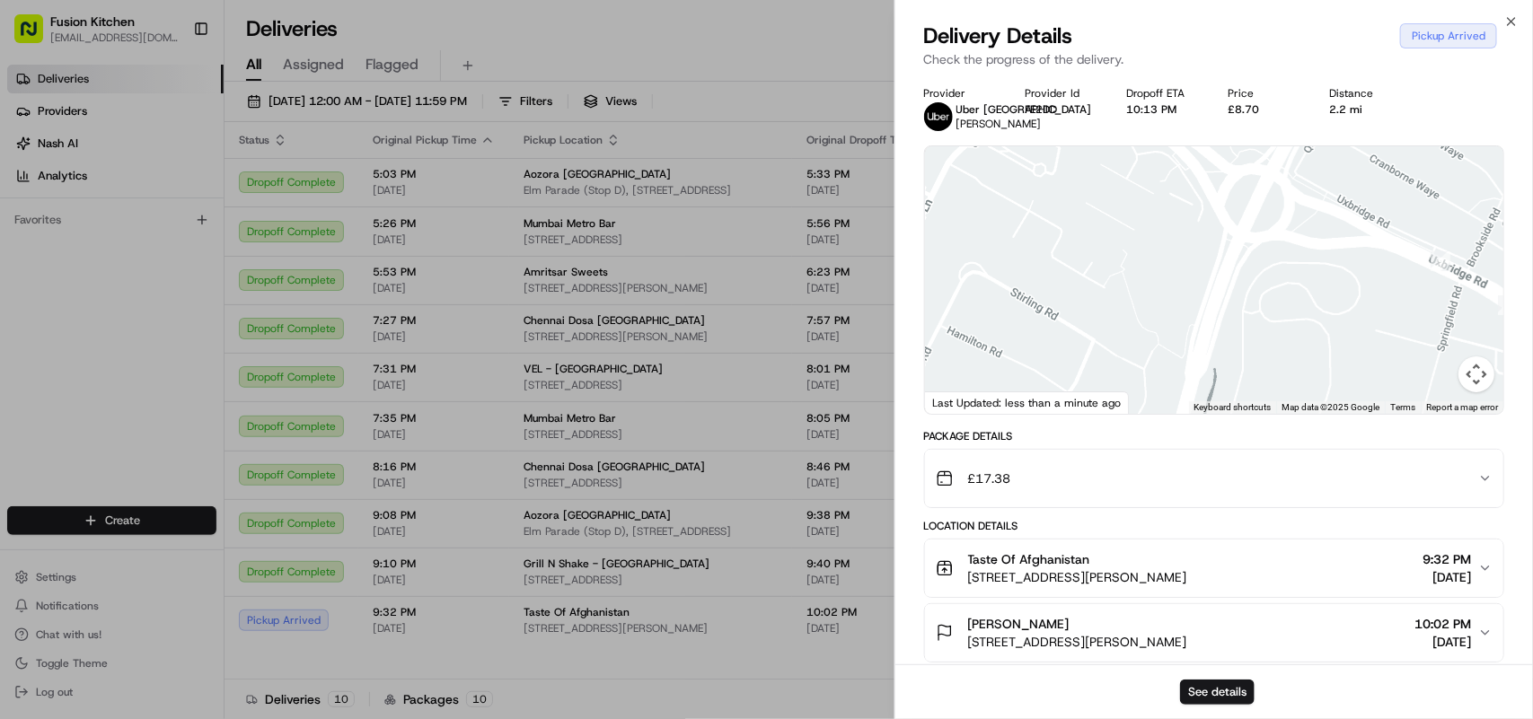
click at [1478, 388] on button "Map camera controls" at bounding box center [1476, 374] width 36 height 36
click at [1470, 392] on button "Map camera controls" at bounding box center [1476, 374] width 36 height 36
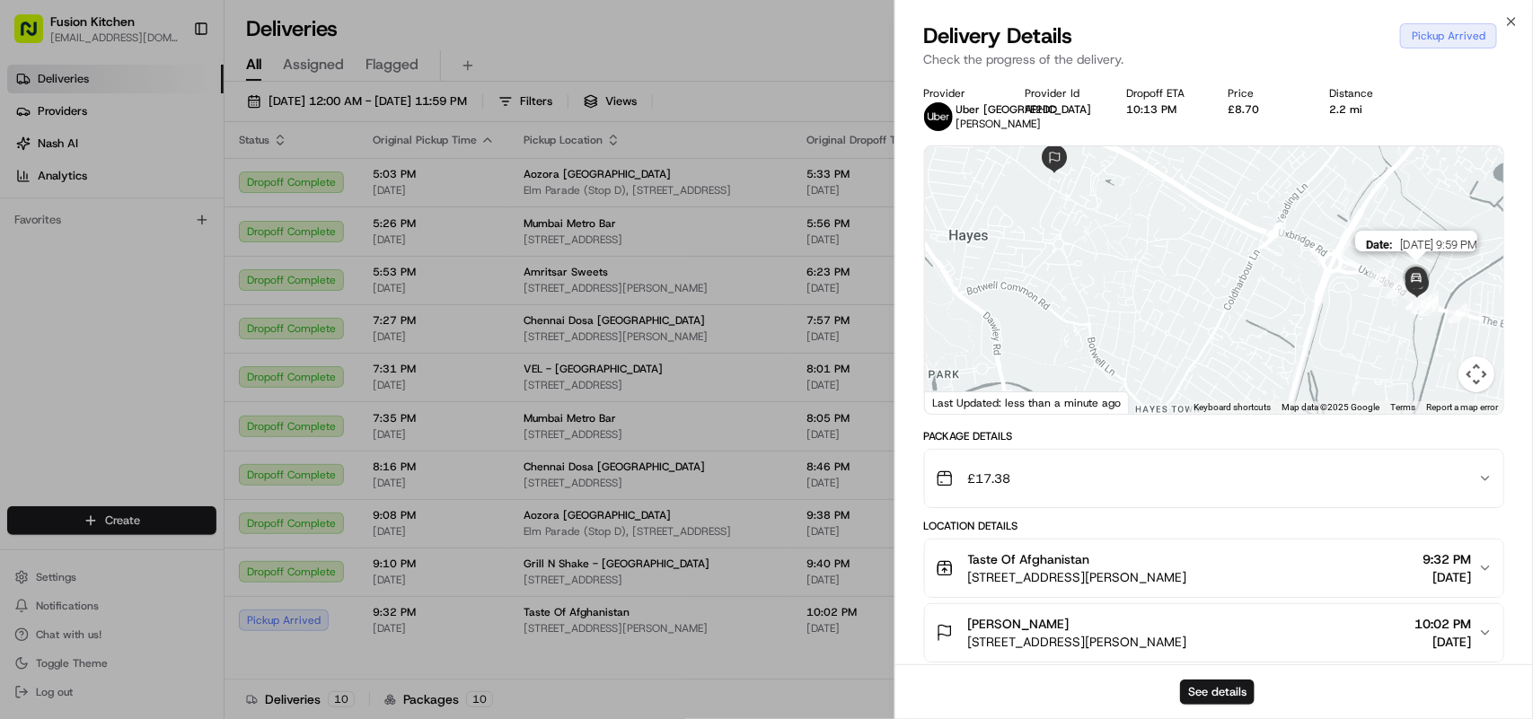
click at [1420, 297] on img at bounding box center [1416, 279] width 36 height 36
click at [1473, 384] on button "Map camera controls" at bounding box center [1476, 374] width 36 height 36
drag, startPoint x: 1137, startPoint y: 244, endPoint x: 1367, endPoint y: 365, distance: 260.2
click at [1138, 247] on div at bounding box center [1214, 280] width 578 height 268
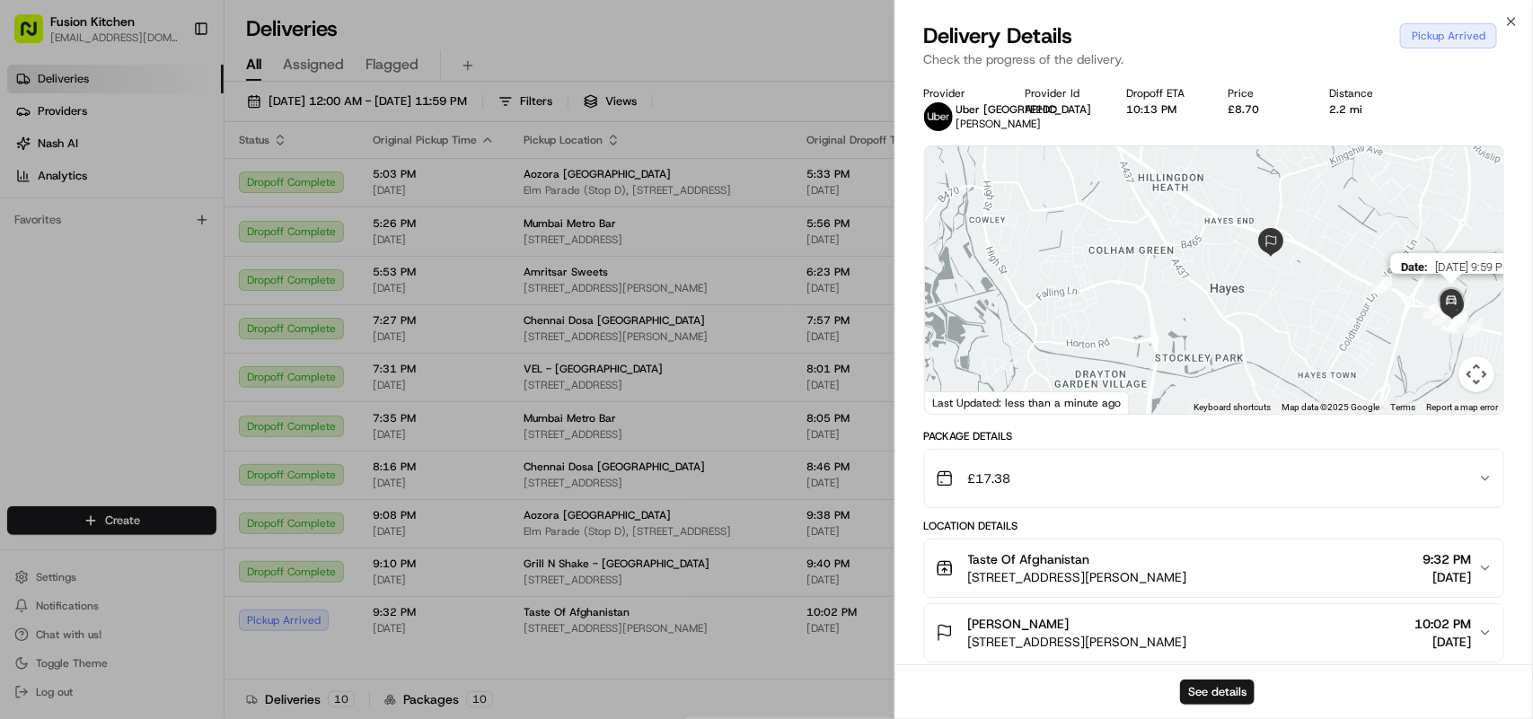
click at [1451, 319] on img at bounding box center [1451, 302] width 36 height 36
click at [1474, 386] on button "Map camera controls" at bounding box center [1476, 374] width 36 height 36
click at [1451, 316] on img at bounding box center [1451, 302] width 36 height 36
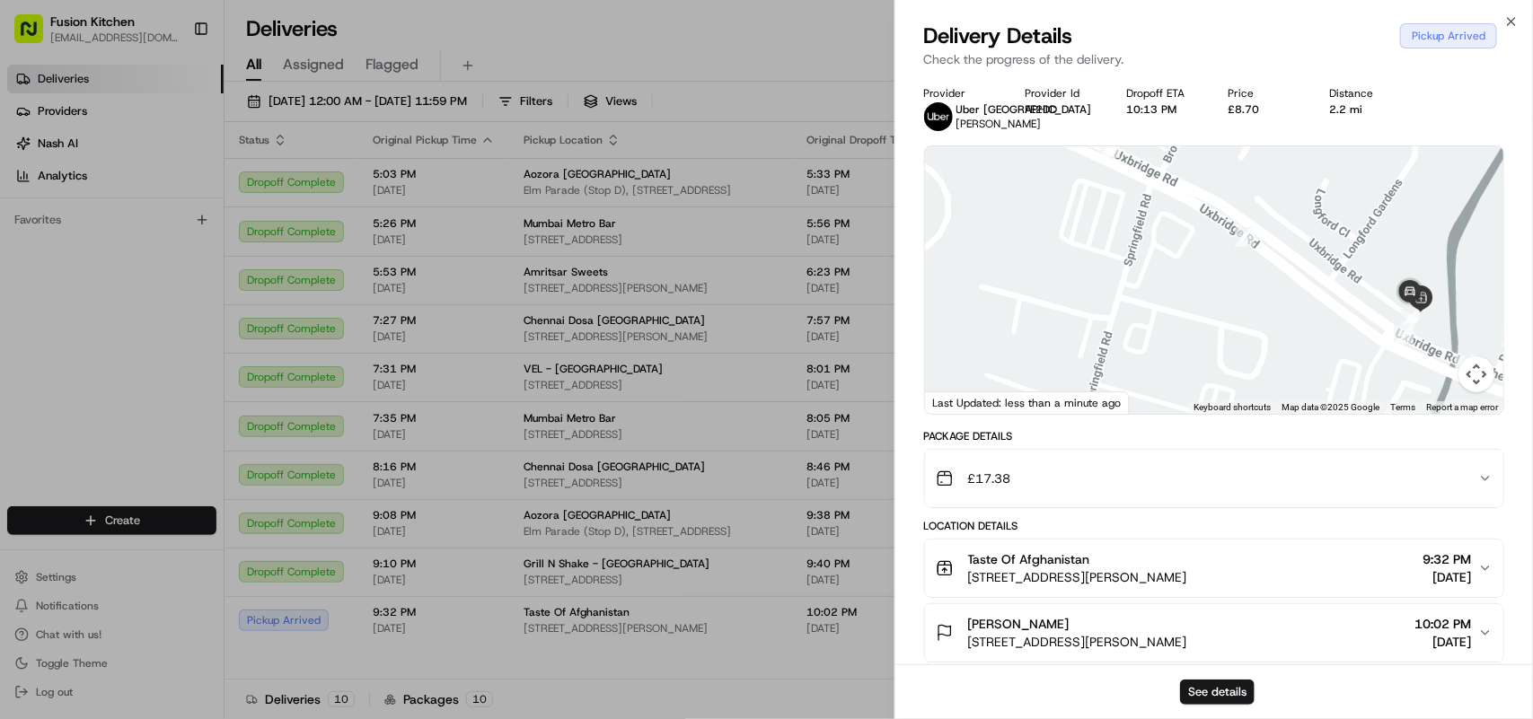
click at [1154, 651] on span "[STREET_ADDRESS][PERSON_NAME]" at bounding box center [1077, 642] width 219 height 18
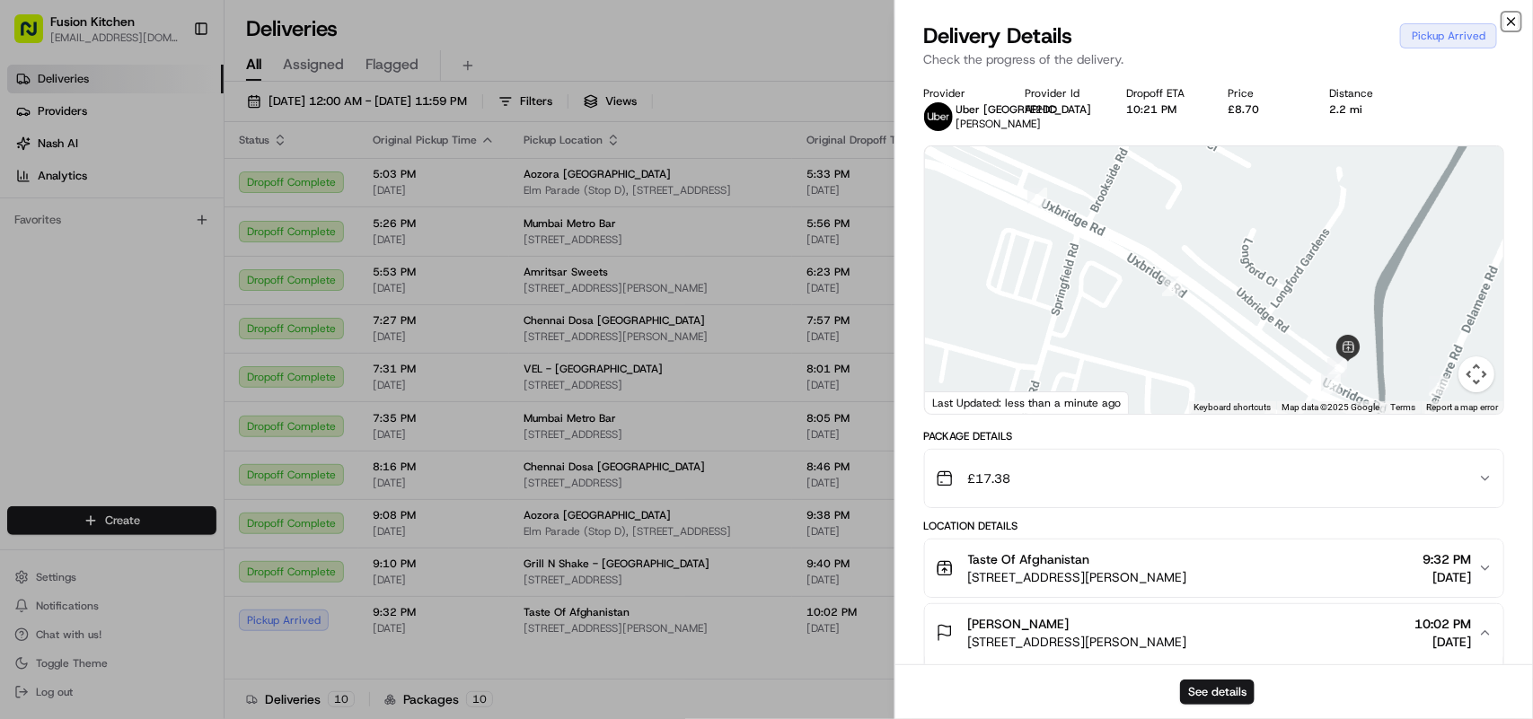
click at [1506, 23] on icon "button" at bounding box center [1511, 21] width 14 height 14
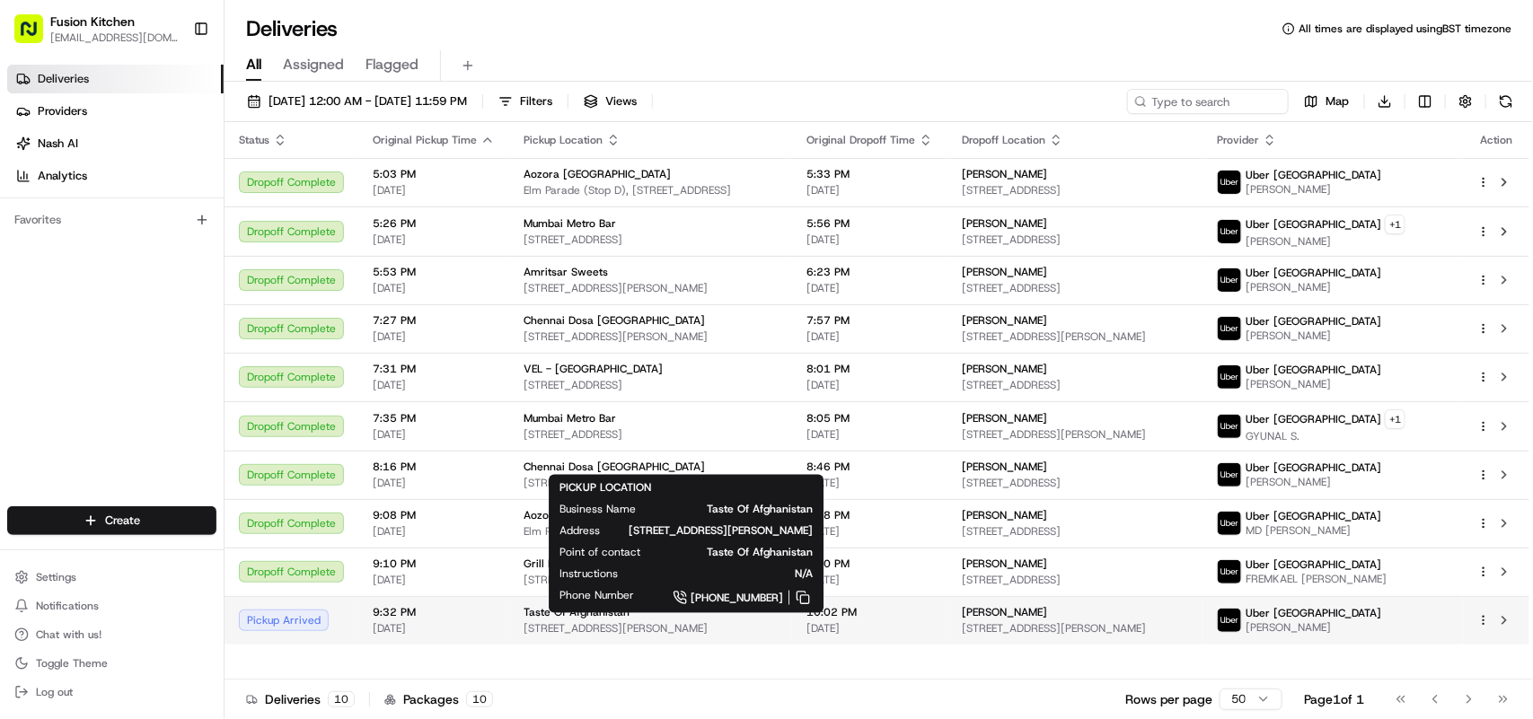
click at [629, 620] on div "Taste Of Afghanistan" at bounding box center [650, 612] width 254 height 14
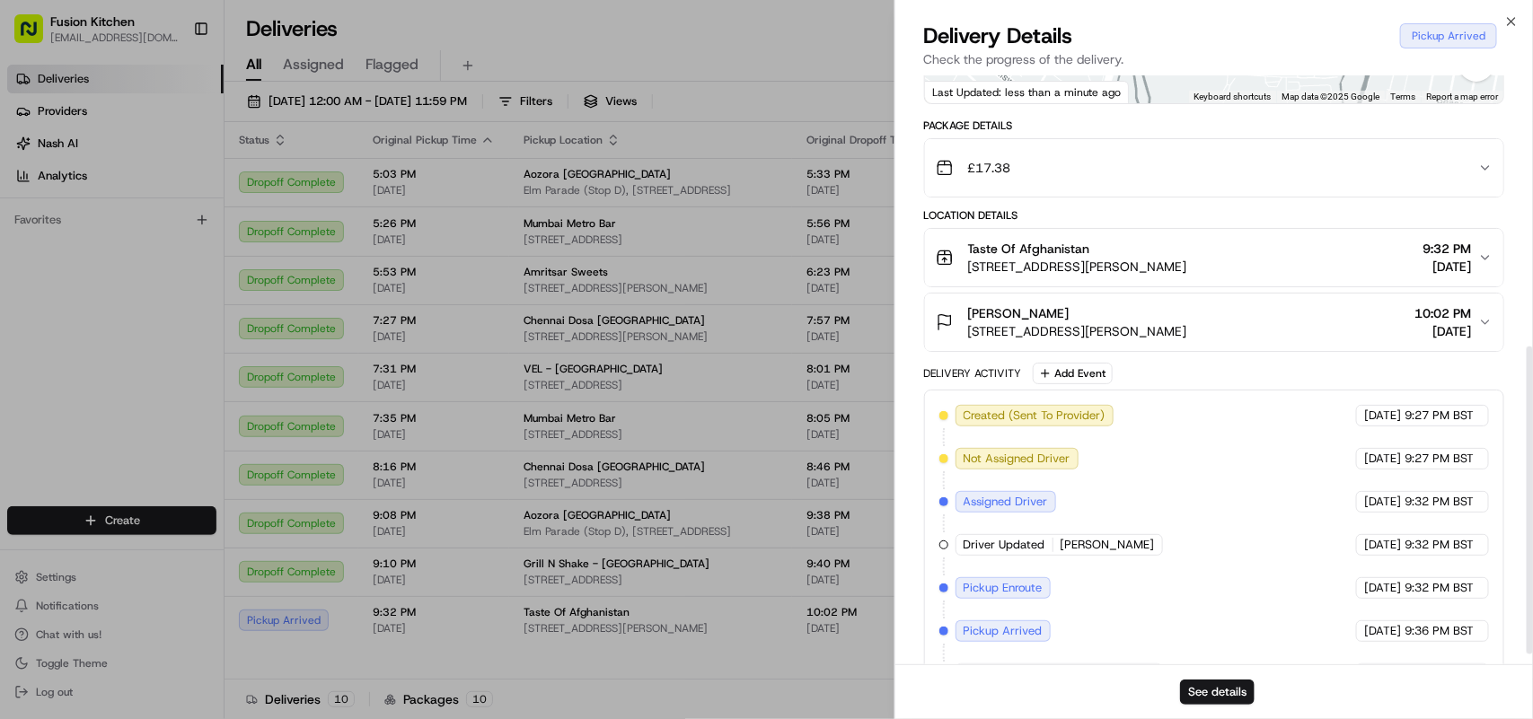
scroll to position [535, 0]
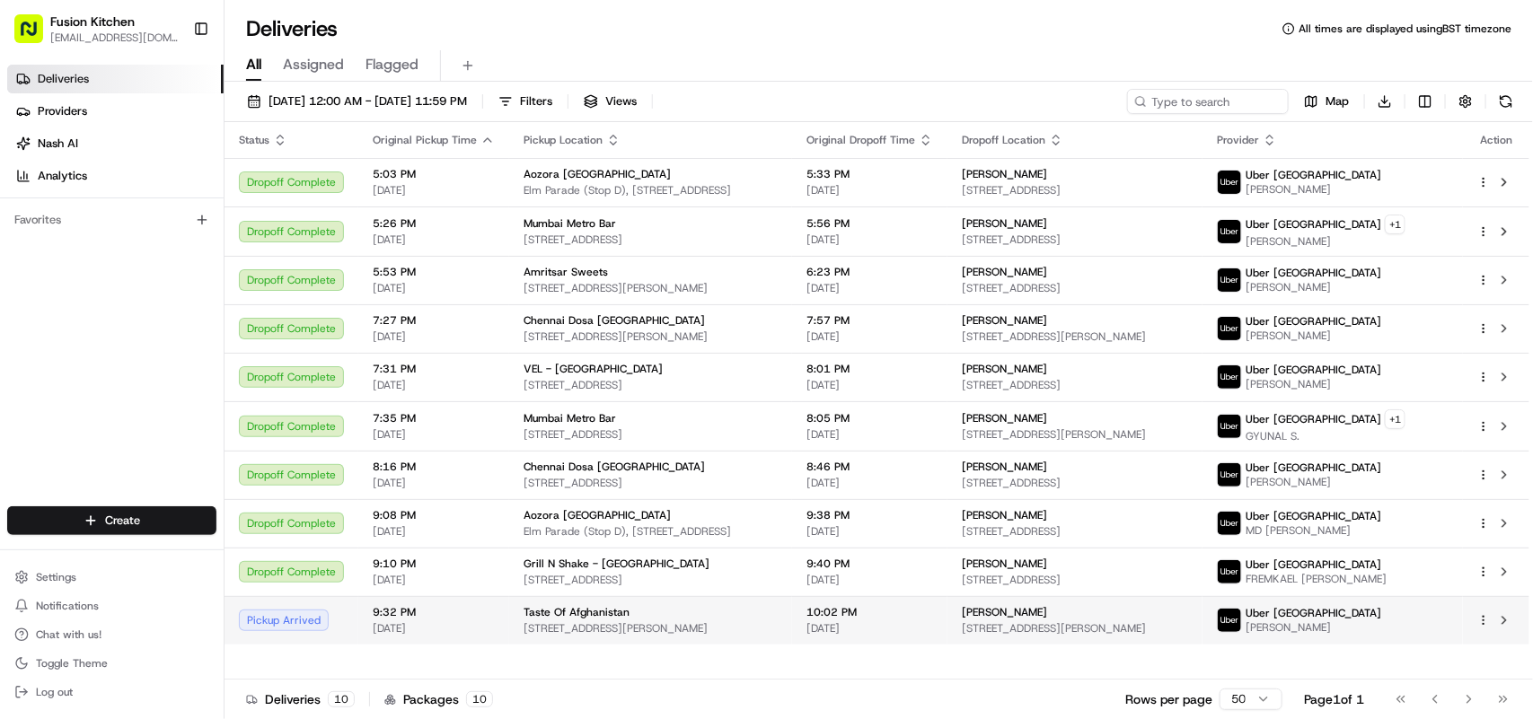
click at [419, 620] on span "9:32 PM" at bounding box center [434, 612] width 122 height 14
click at [1188, 620] on div "[PERSON_NAME]" at bounding box center [1075, 612] width 226 height 14
click at [617, 620] on span "Taste Of Afghanistan" at bounding box center [576, 612] width 106 height 14
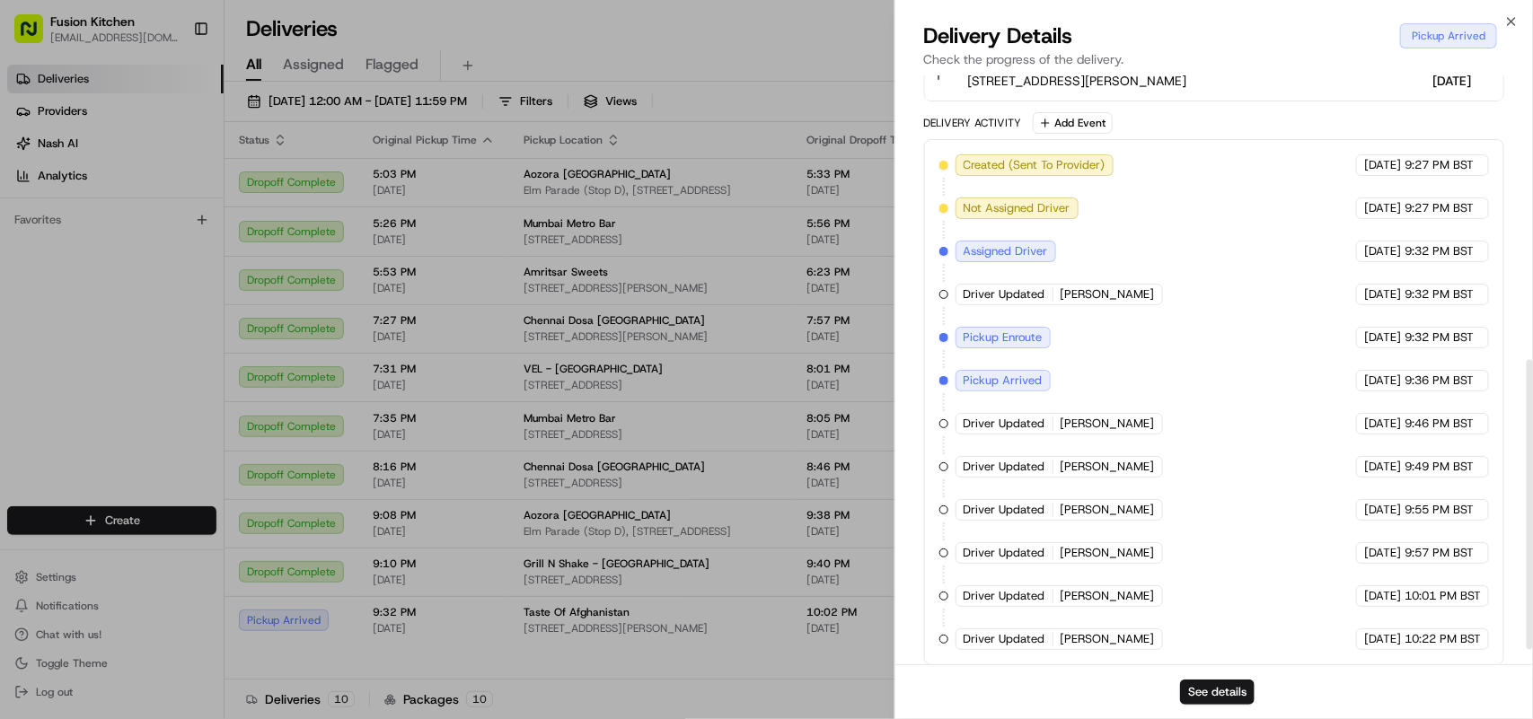
scroll to position [608, 0]
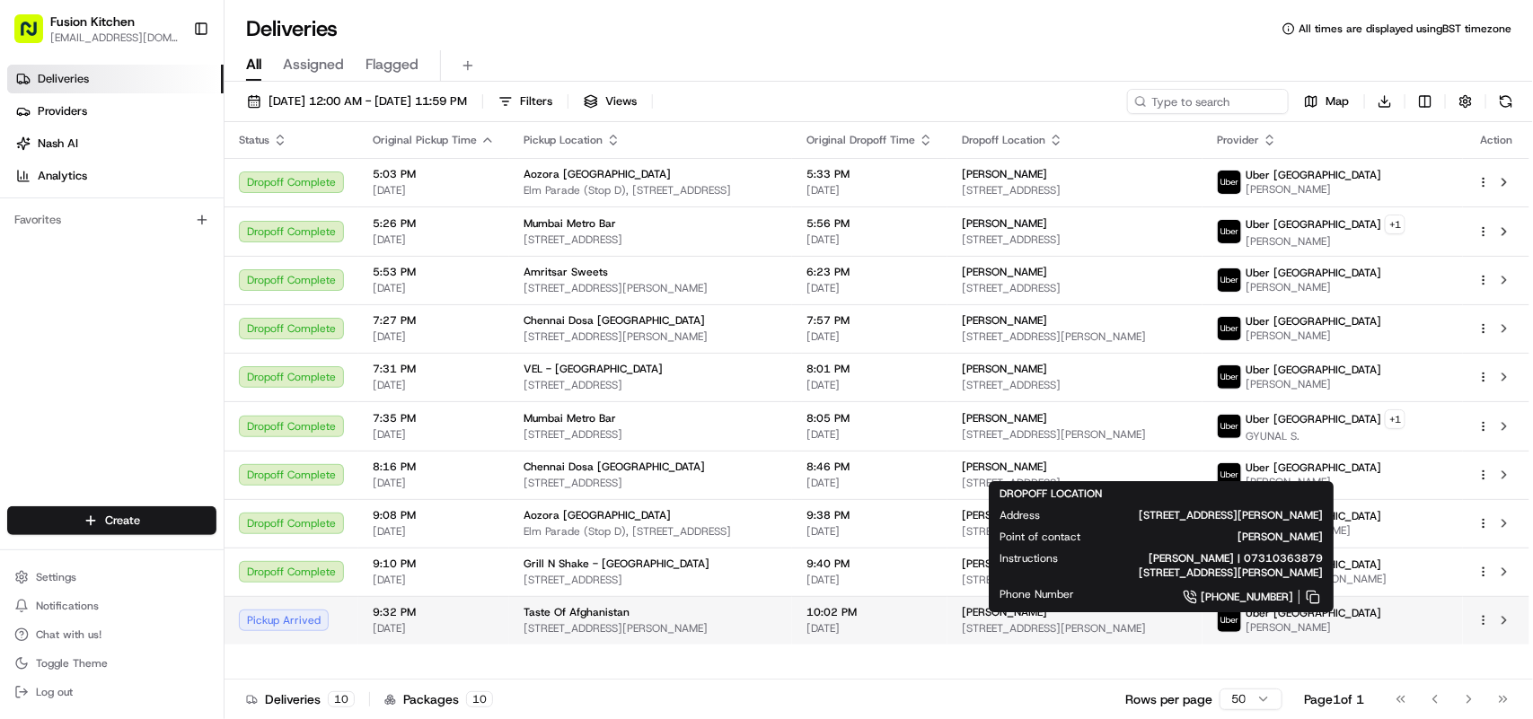
click at [1104, 620] on div "[PERSON_NAME]" at bounding box center [1075, 612] width 226 height 14
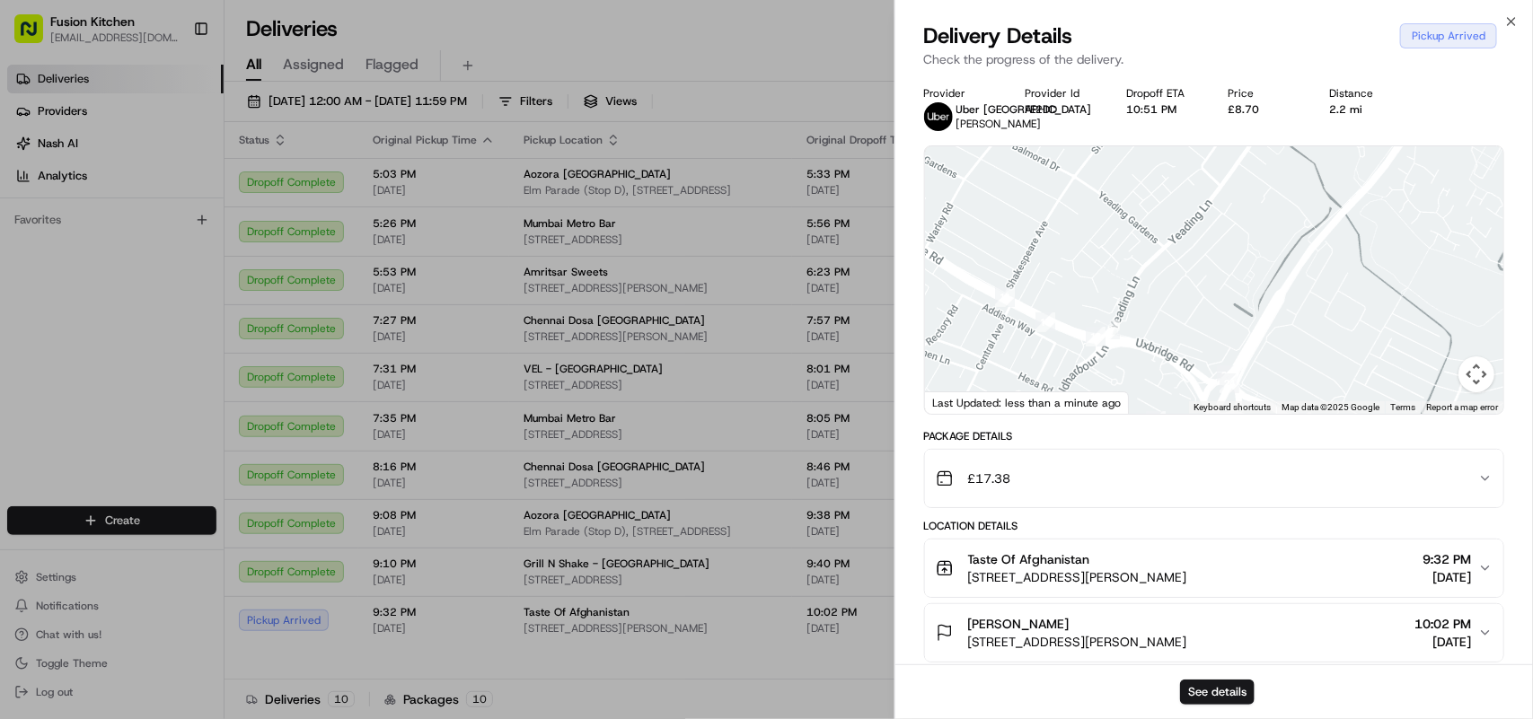
drag, startPoint x: 1371, startPoint y: 315, endPoint x: 1285, endPoint y: 230, distance: 121.3
click at [1285, 230] on div at bounding box center [1214, 280] width 578 height 268
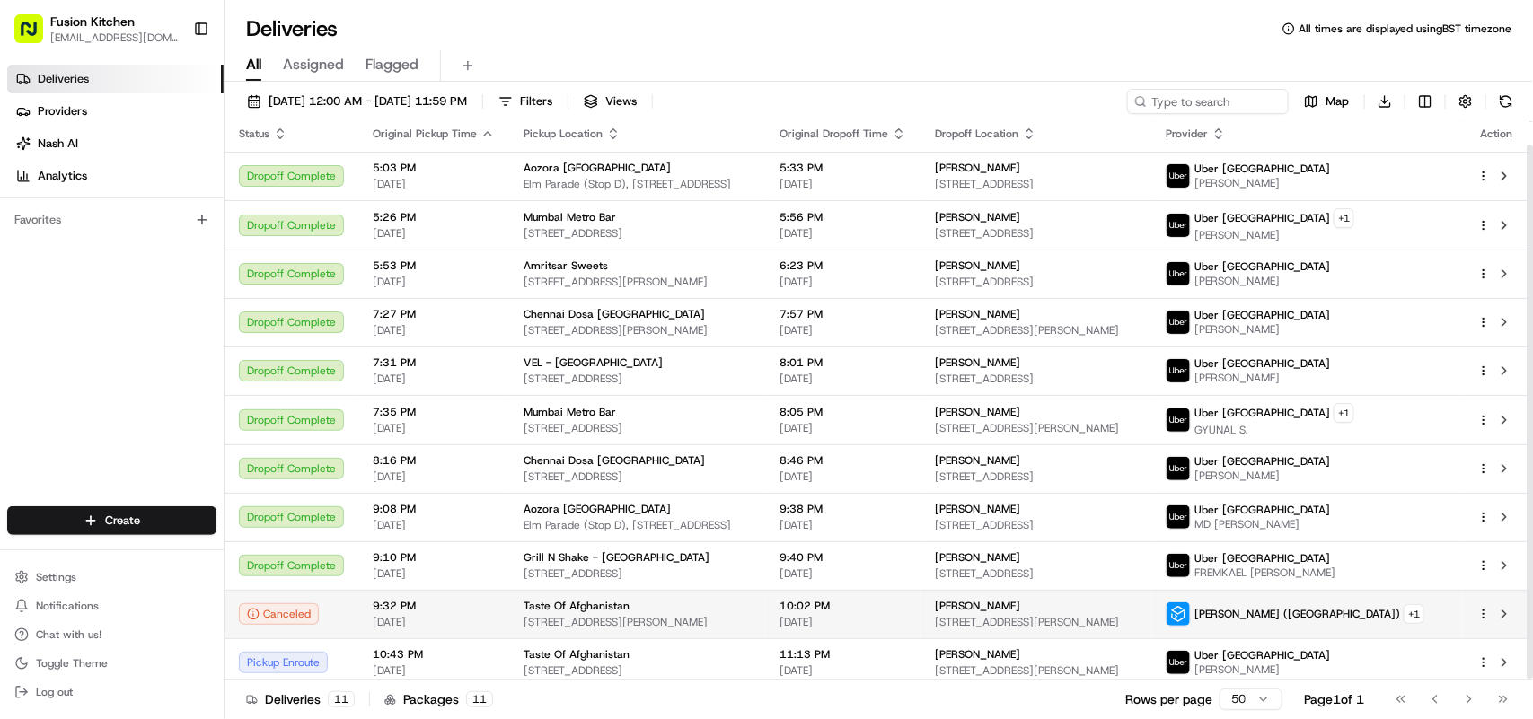
scroll to position [24, 0]
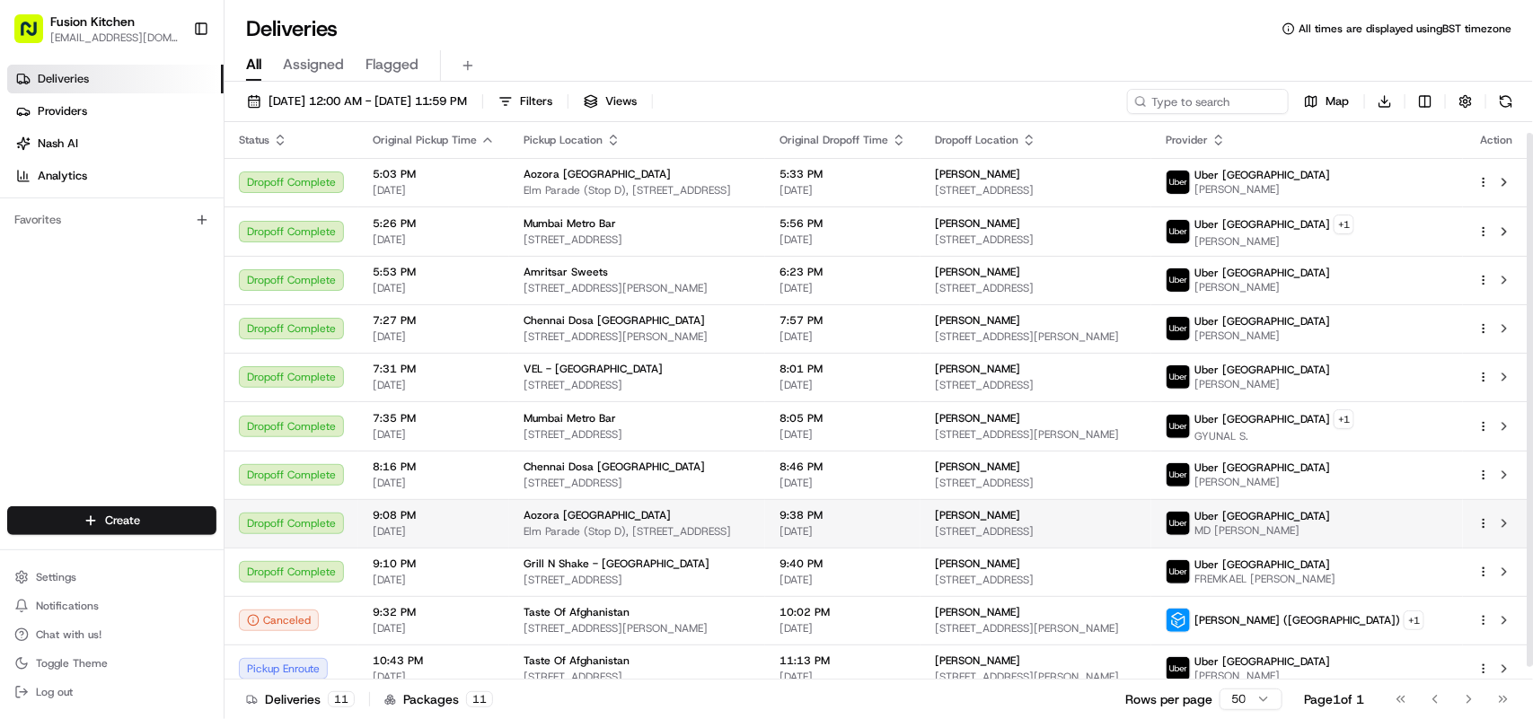
scroll to position [24, 0]
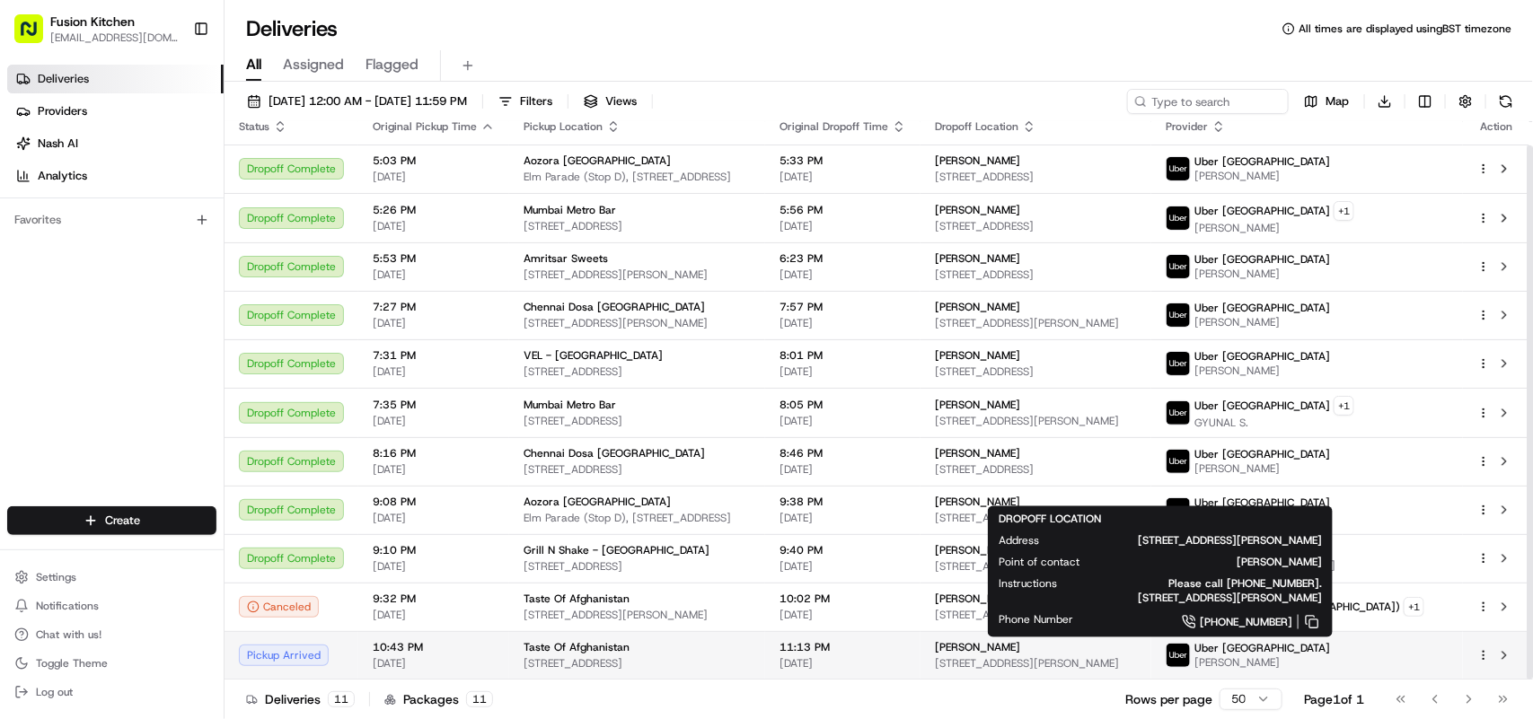
click at [1137, 664] on span "[STREET_ADDRESS][PERSON_NAME]" at bounding box center [1036, 663] width 202 height 14
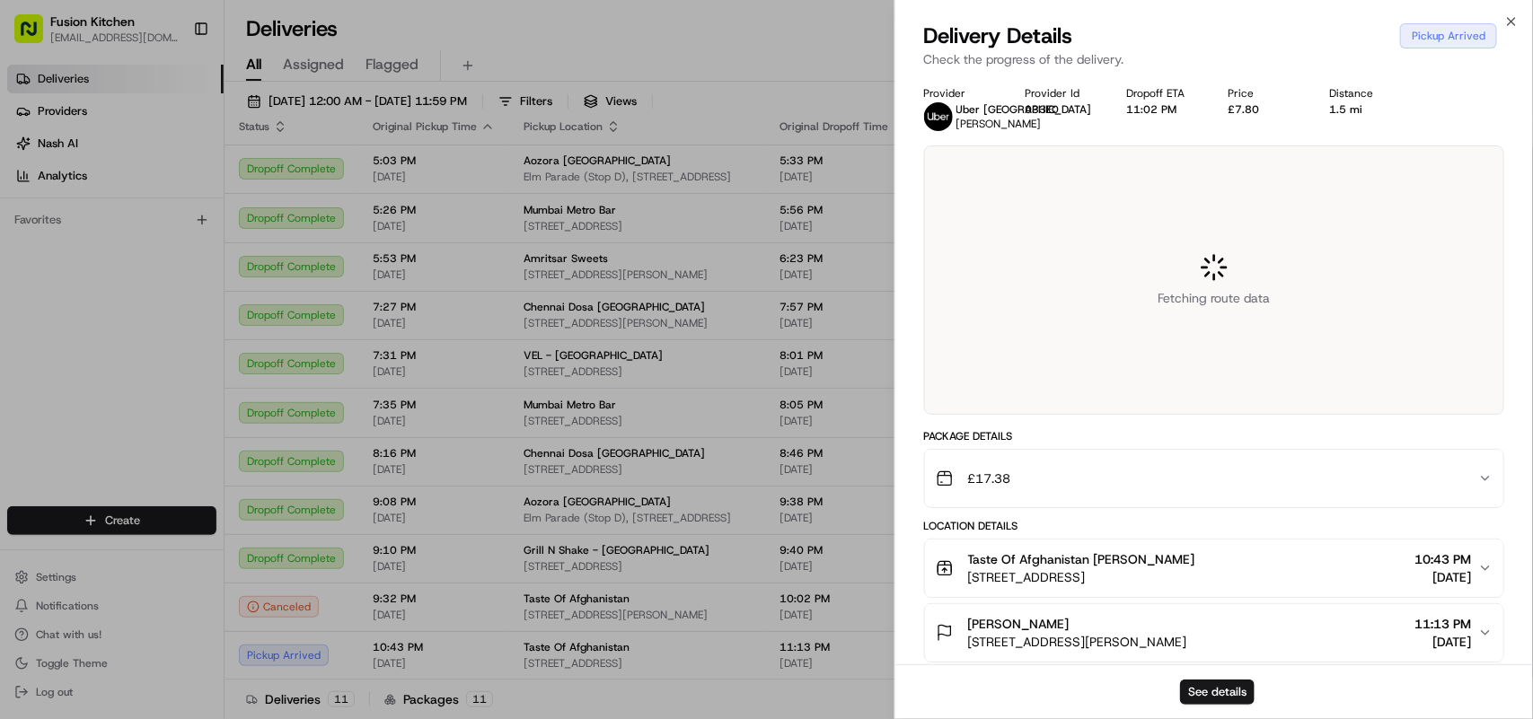
click at [1147, 666] on div "Delivery Details Pickup Arrived Check the progress of the delivery. Provider Ub…" at bounding box center [1213, 371] width 637 height 698
